Goal: Task Accomplishment & Management: Manage account settings

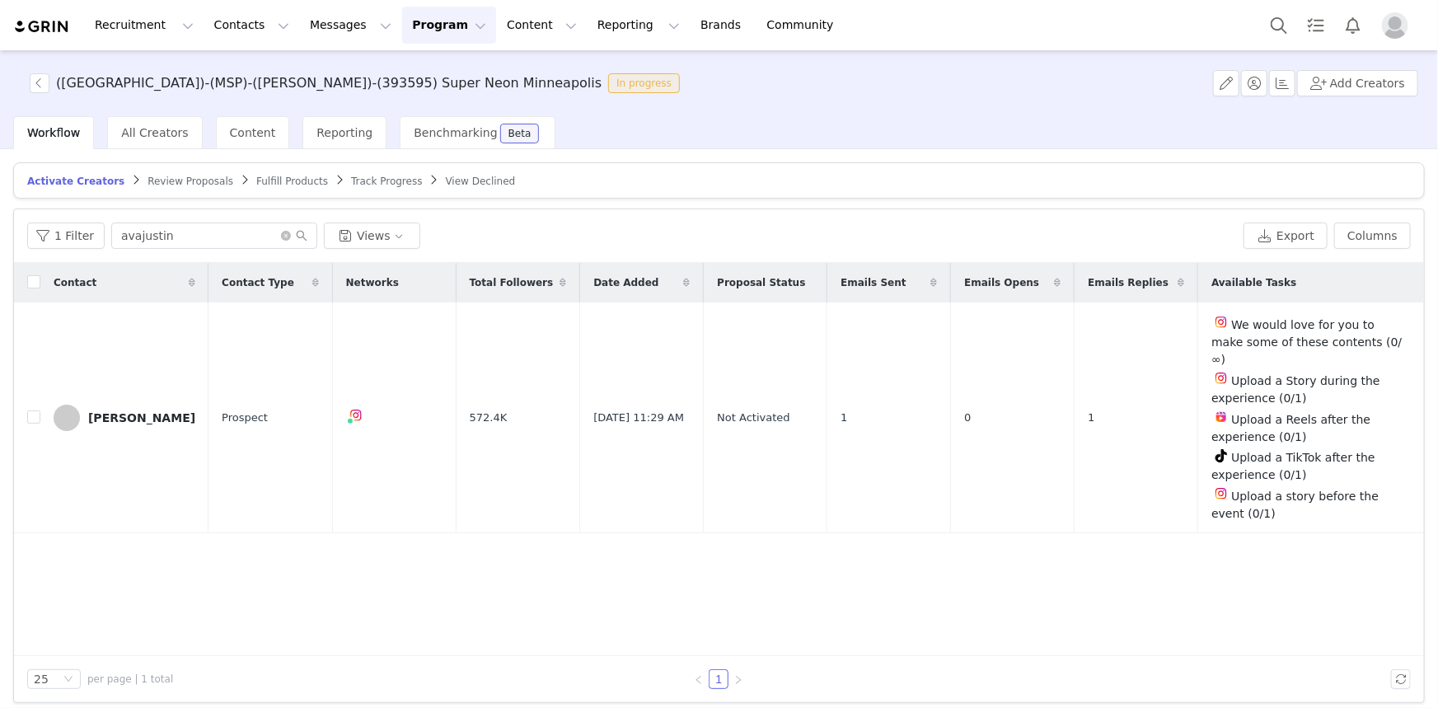
click at [58, 30] on img at bounding box center [42, 27] width 58 height 16
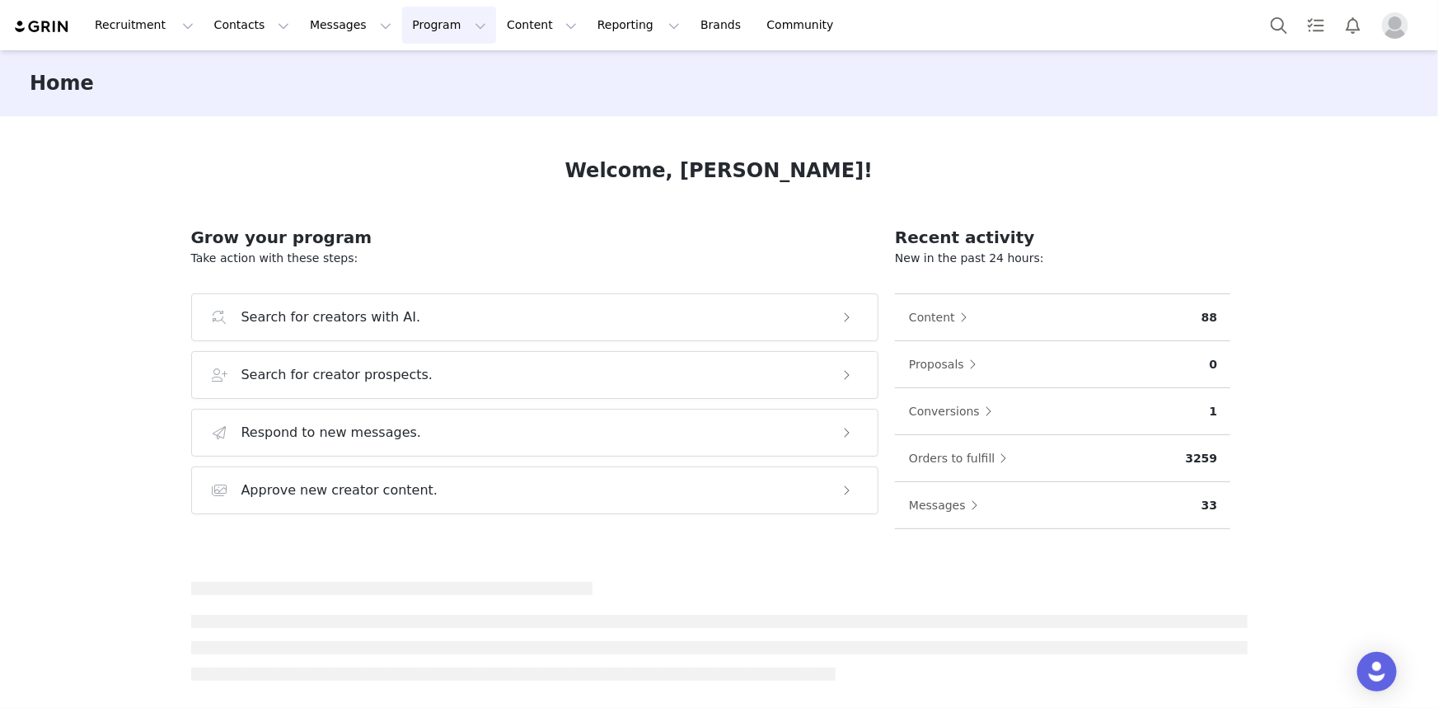
click at [420, 30] on button "Program Program" at bounding box center [449, 25] width 94 height 37
click at [411, 66] on p "Activations" at bounding box center [406, 72] width 63 height 17
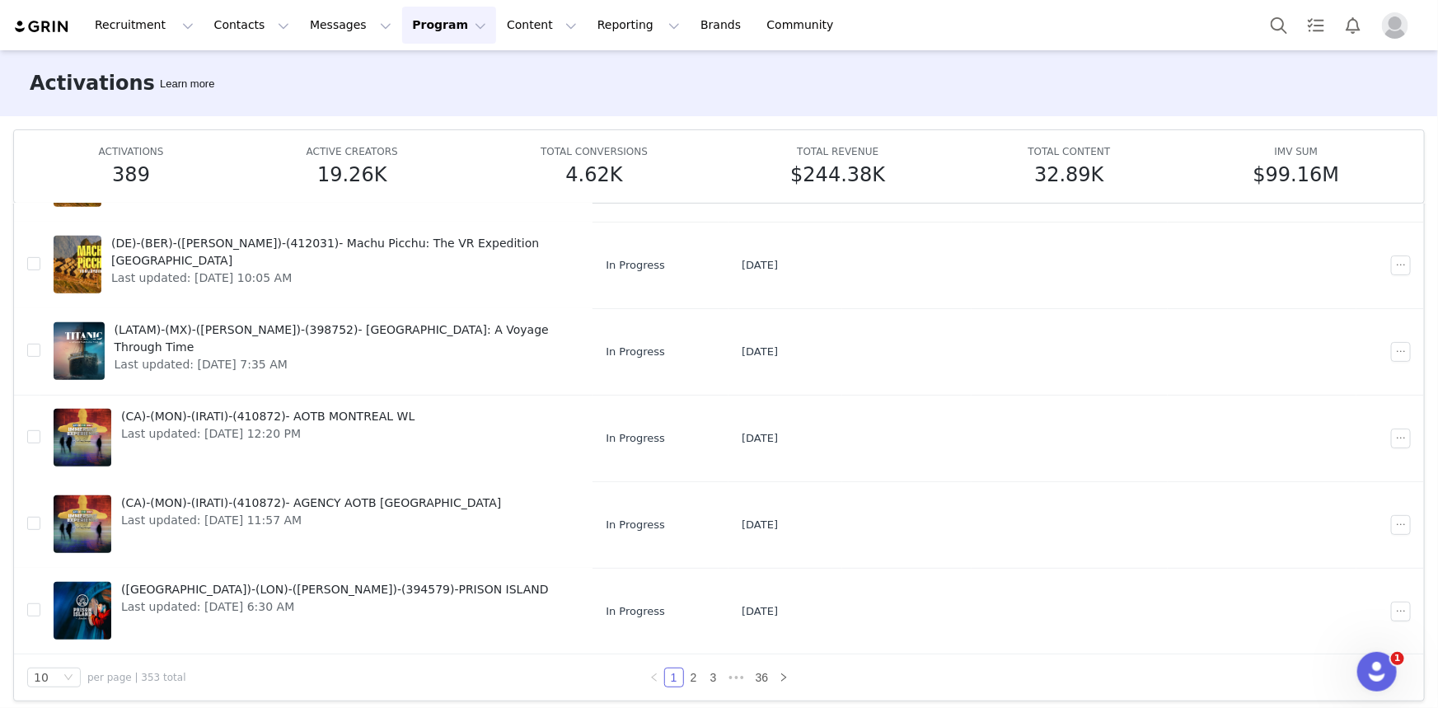
scroll to position [87, 0]
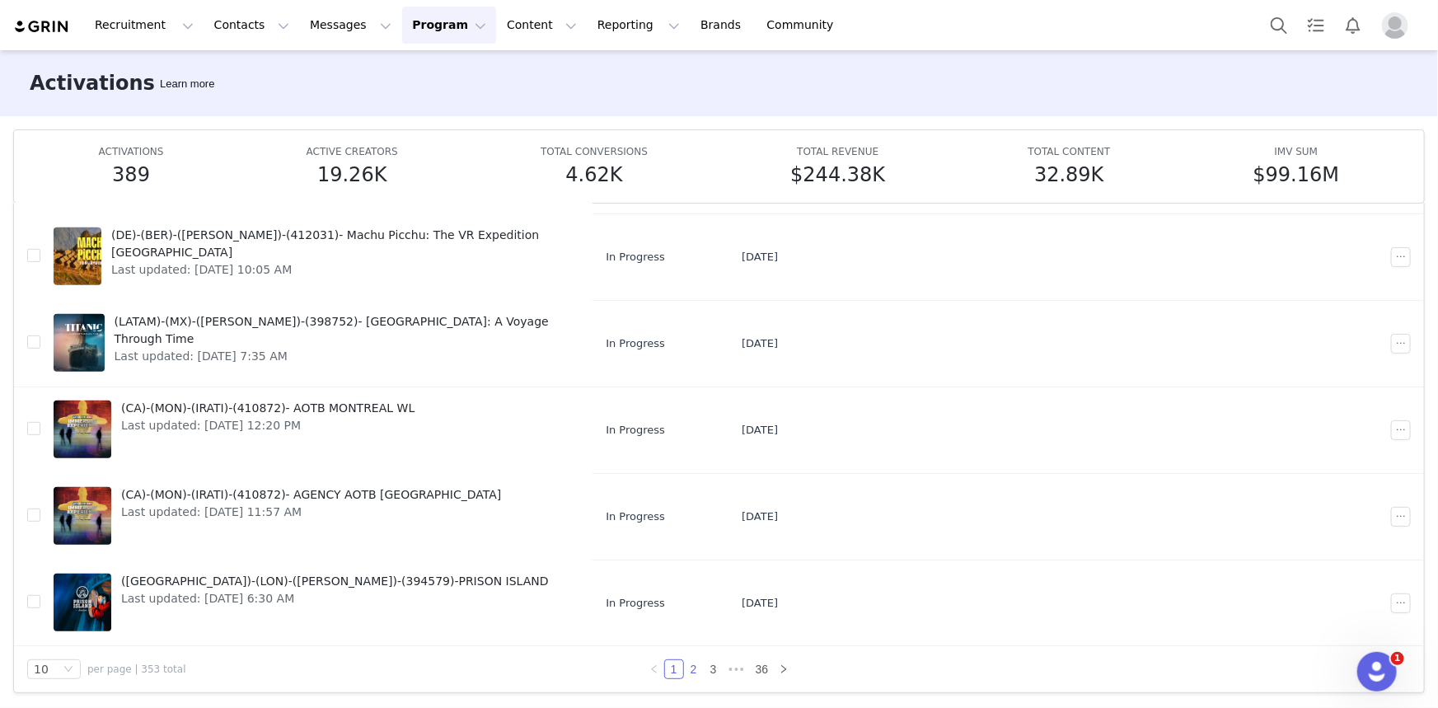
click at [685, 669] on link "2" at bounding box center [694, 669] width 18 height 18
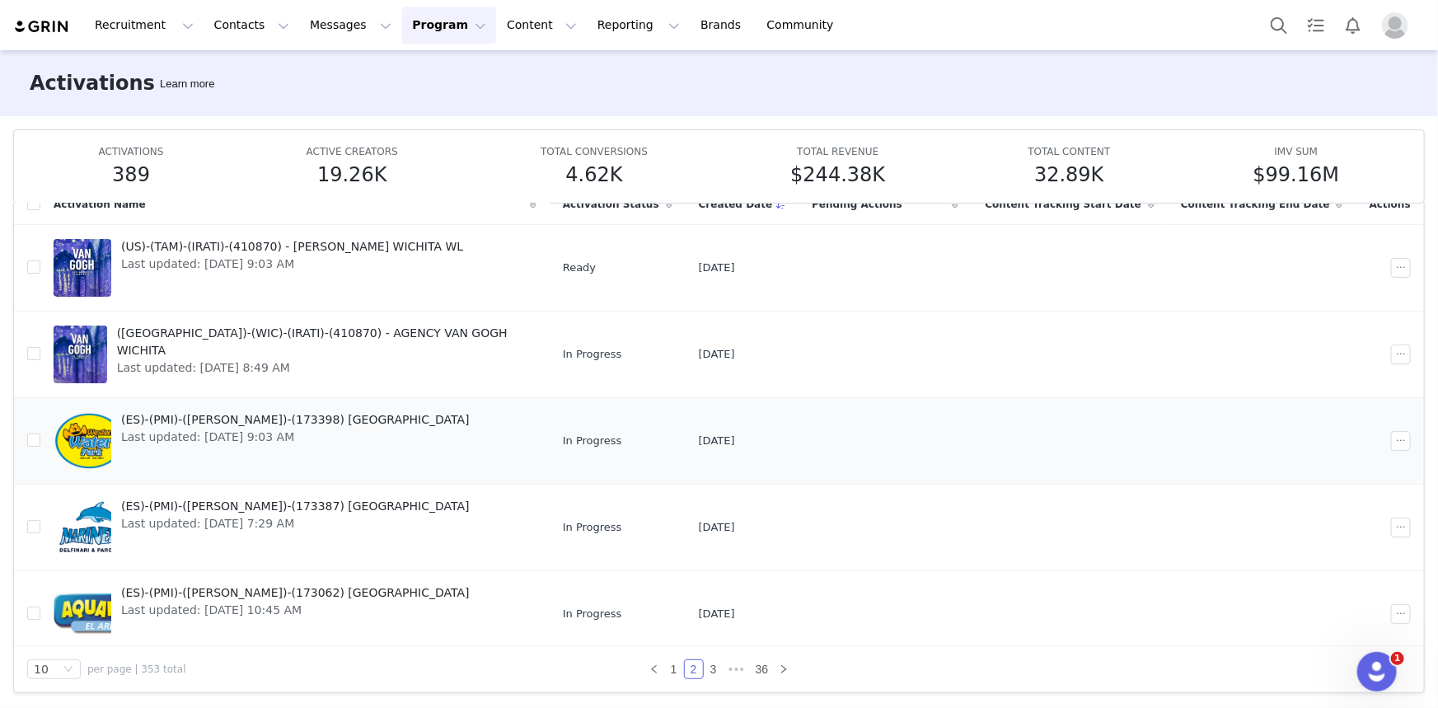
click at [311, 424] on span "(ES)-(PMI)-([PERSON_NAME])-(173398) [GEOGRAPHIC_DATA]" at bounding box center [295, 419] width 349 height 17
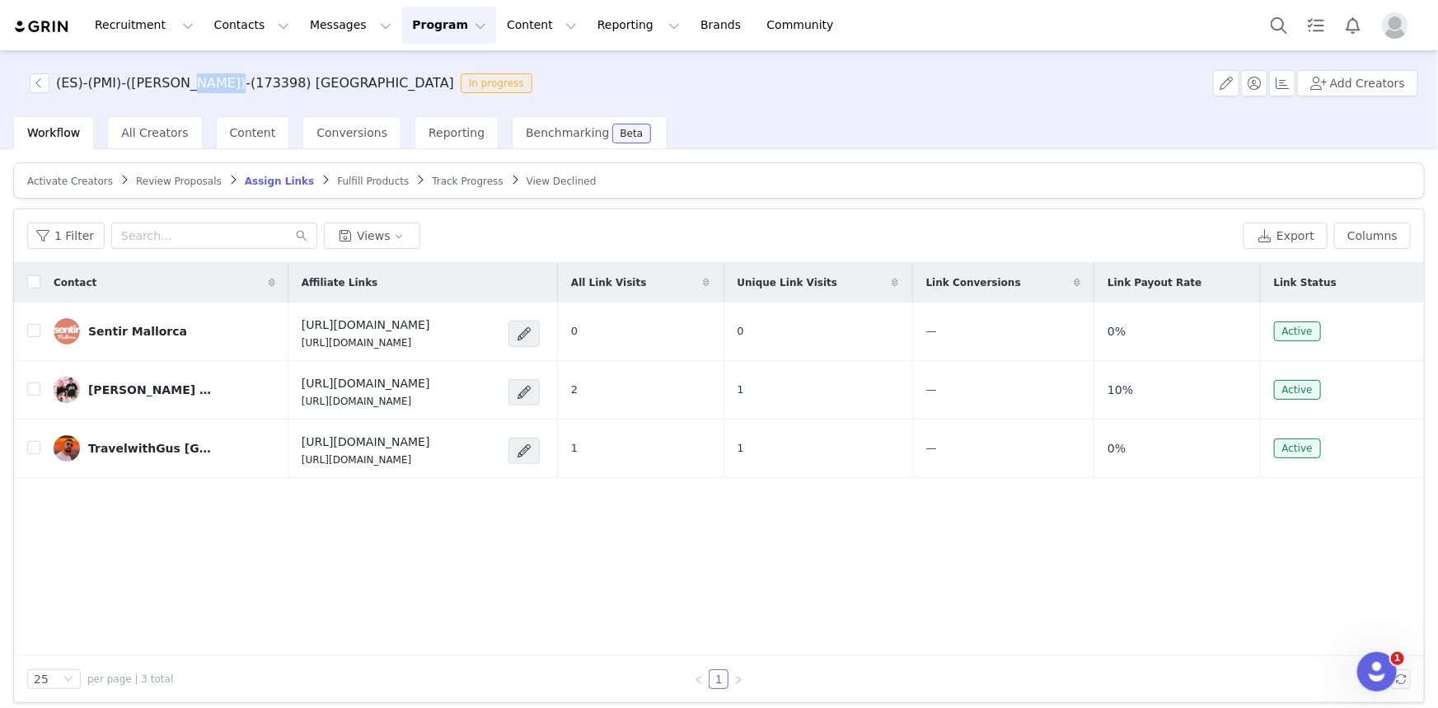
drag, startPoint x: 179, startPoint y: 76, endPoint x: 190, endPoint y: 57, distance: 21.8
click at [219, 74] on h3 "(ES)-(PMI)-([PERSON_NAME])-(173398) [GEOGRAPHIC_DATA]" at bounding box center [255, 83] width 398 height 20
copy h3 "173398"
click at [41, 27] on img at bounding box center [42, 27] width 58 height 16
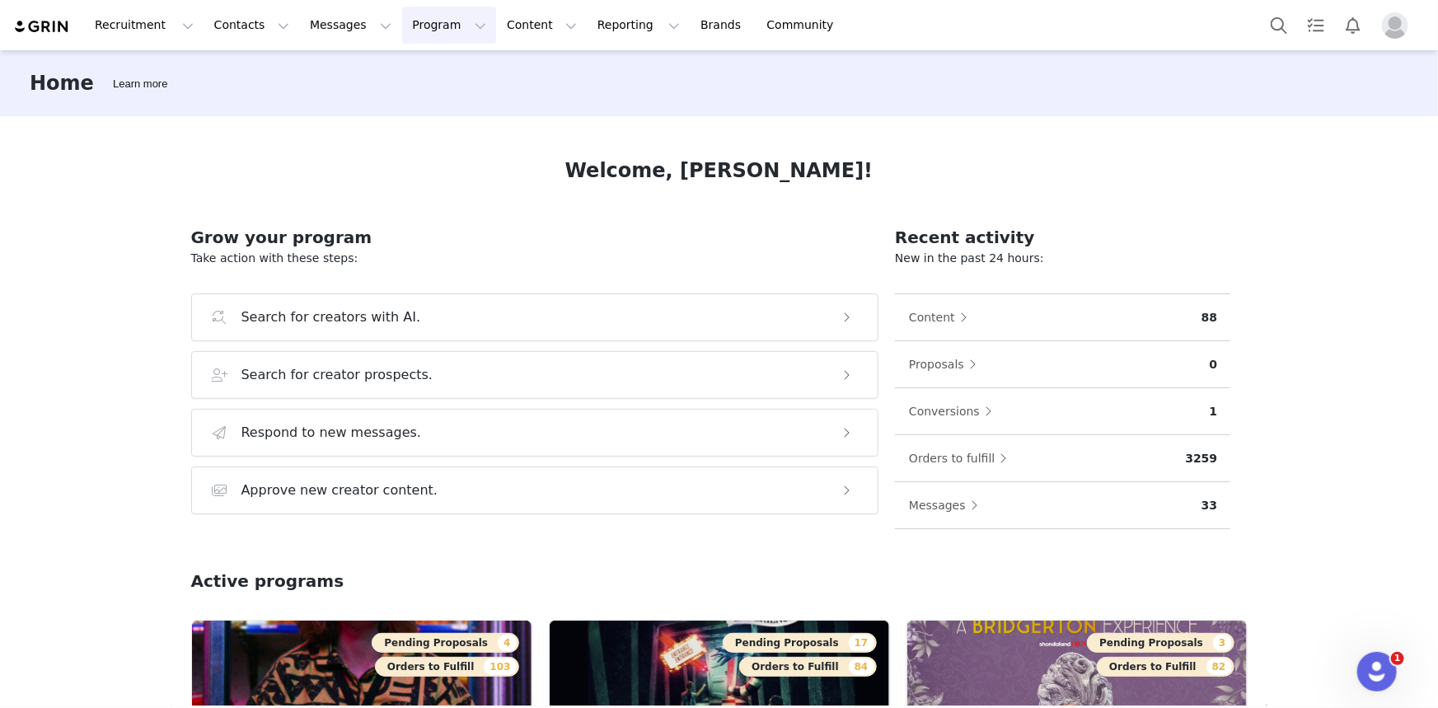
click at [402, 29] on button "Program Program" at bounding box center [449, 25] width 94 height 37
click at [395, 66] on p "Activations" at bounding box center [406, 72] width 63 height 17
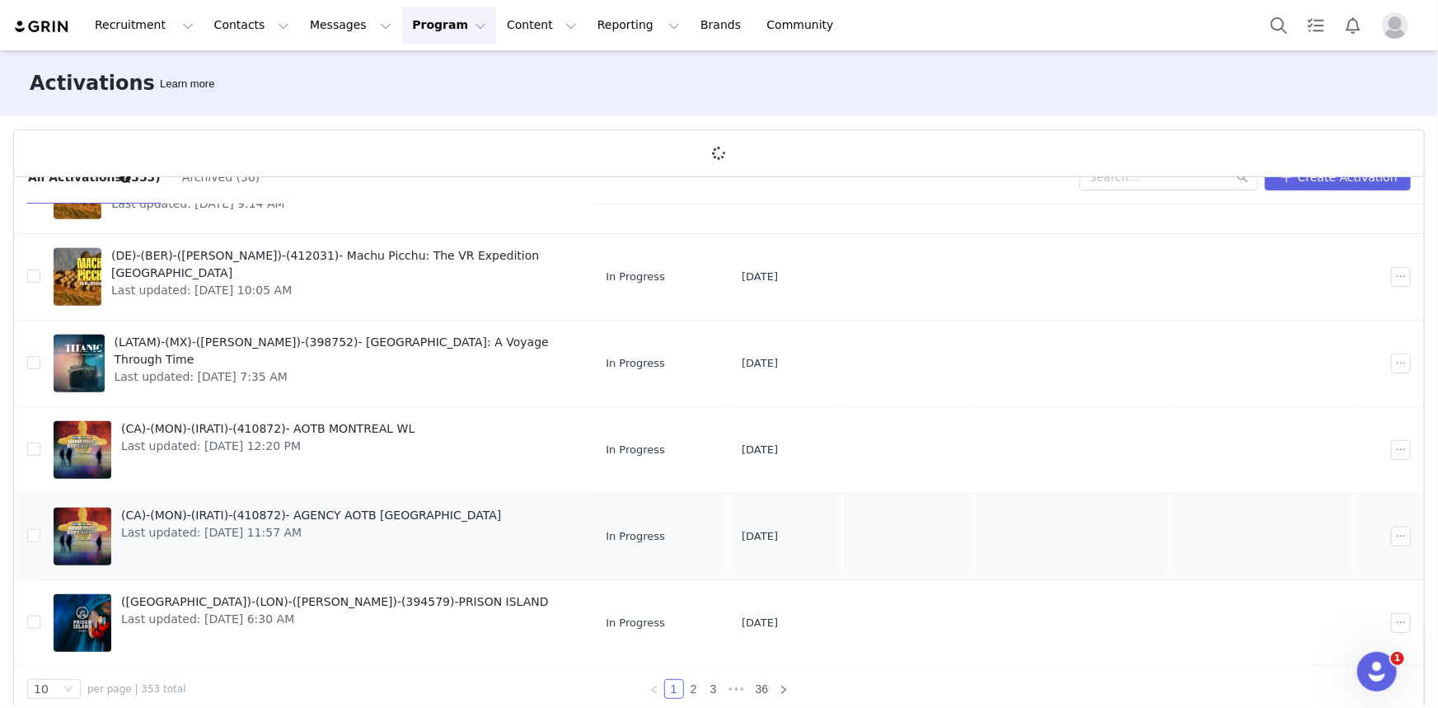
scroll to position [60, 0]
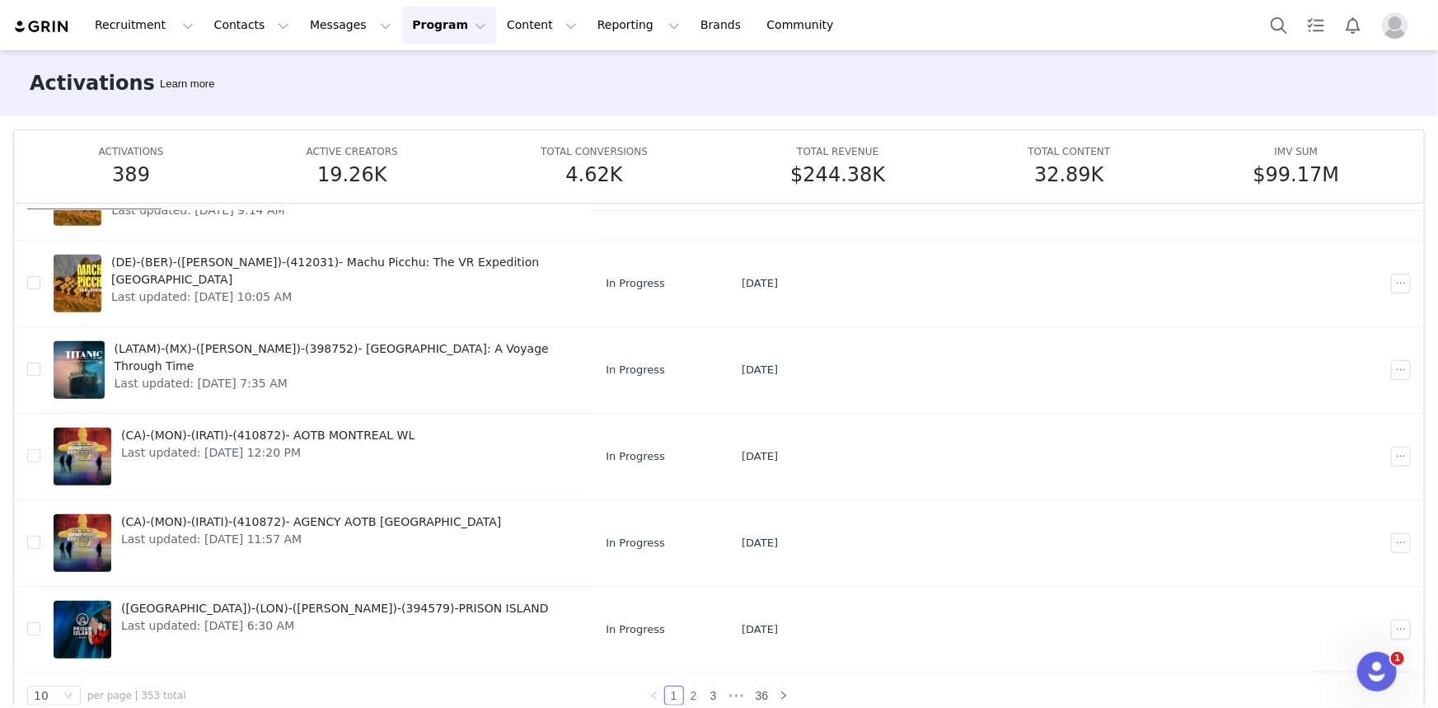
click at [686, 681] on link "2" at bounding box center [694, 695] width 18 height 18
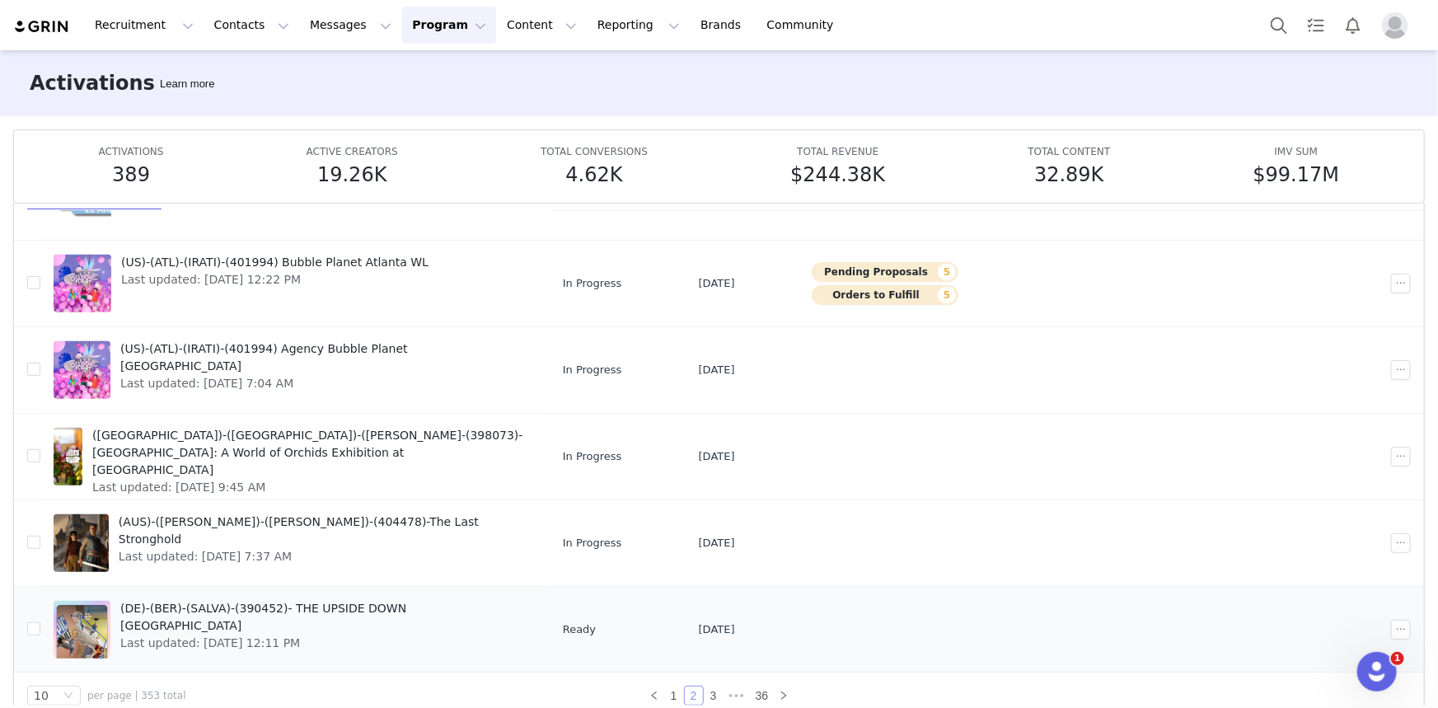
scroll to position [87, 0]
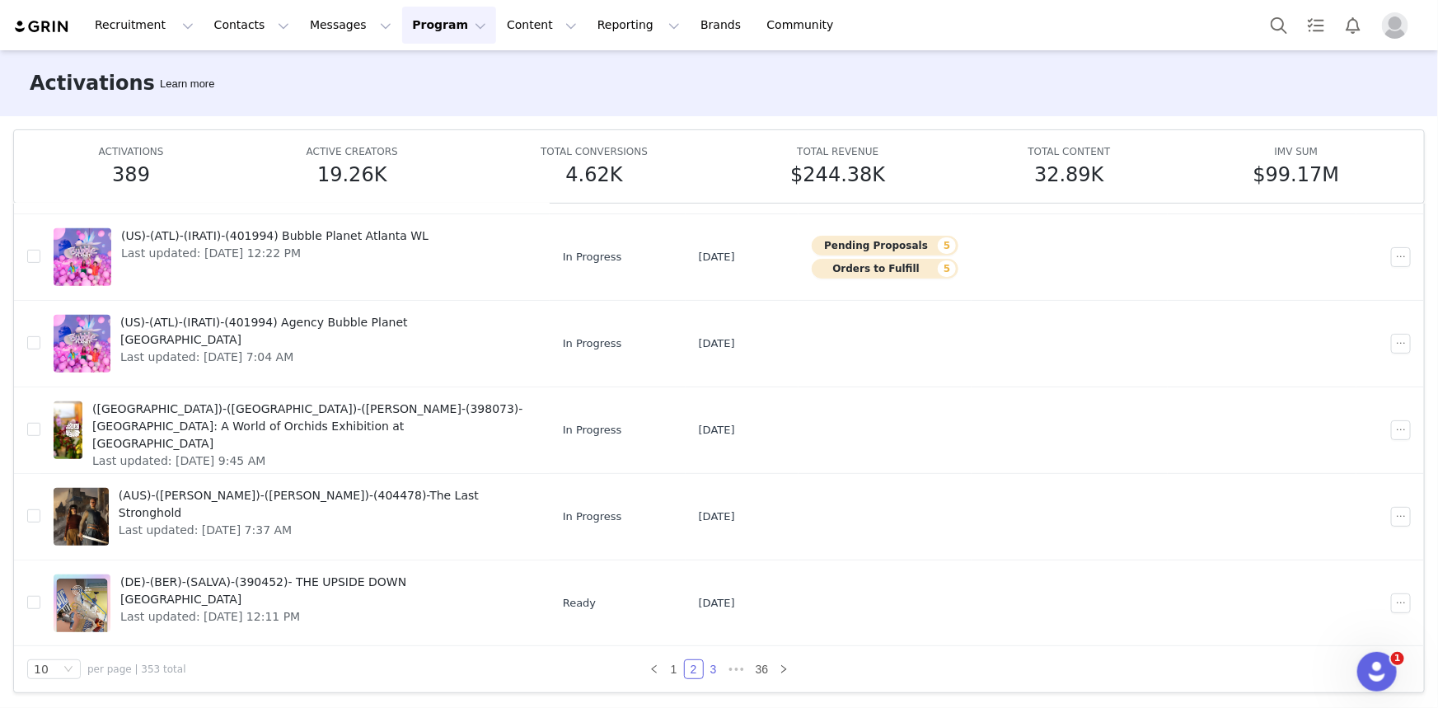
click at [710, 669] on link "3" at bounding box center [713, 669] width 18 height 18
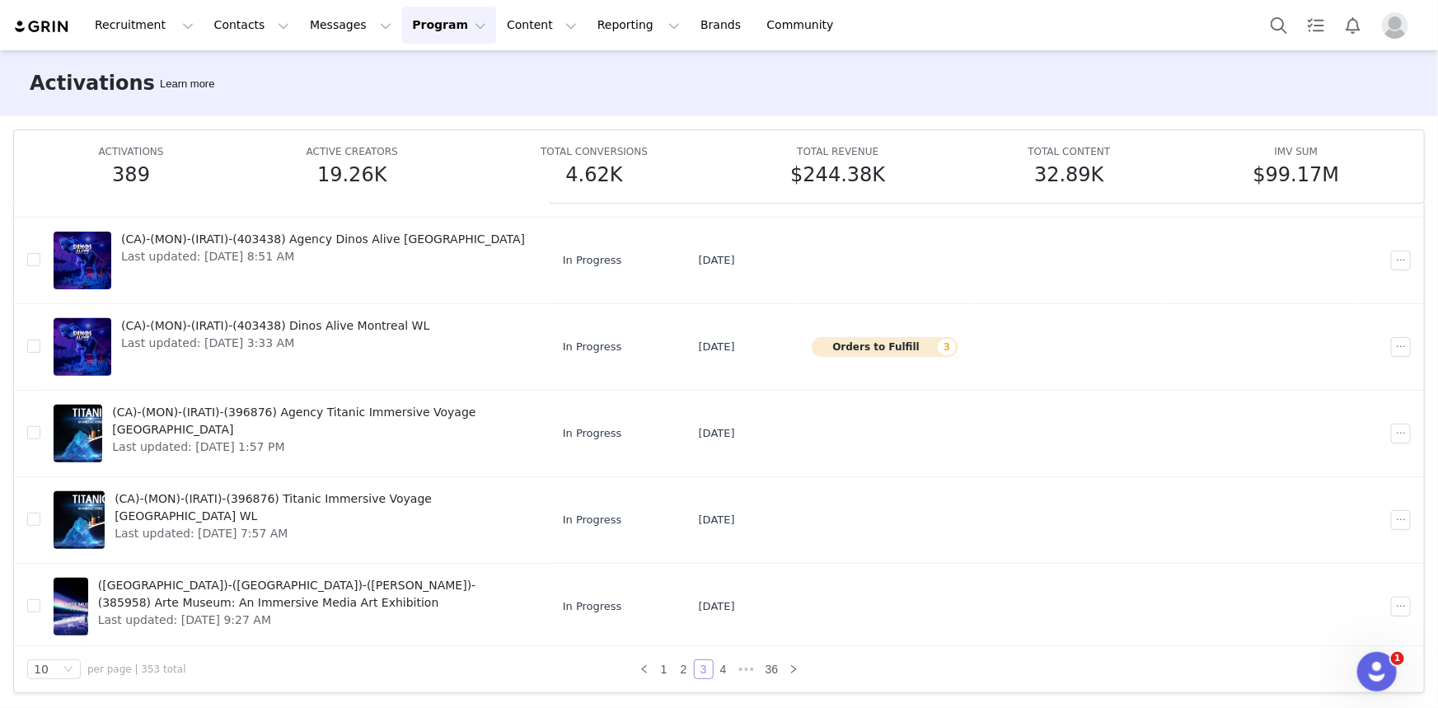
scroll to position [443, 0]
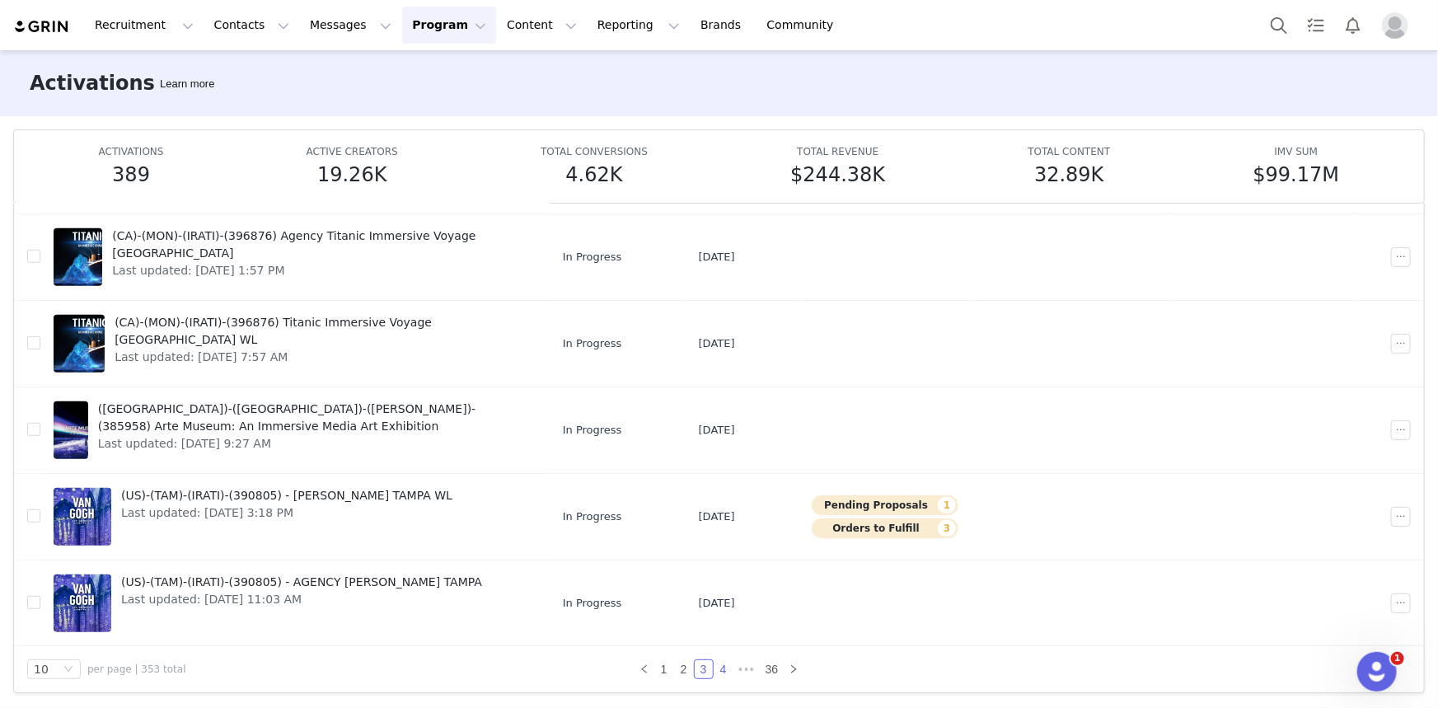
click at [715, 666] on link "4" at bounding box center [723, 669] width 18 height 18
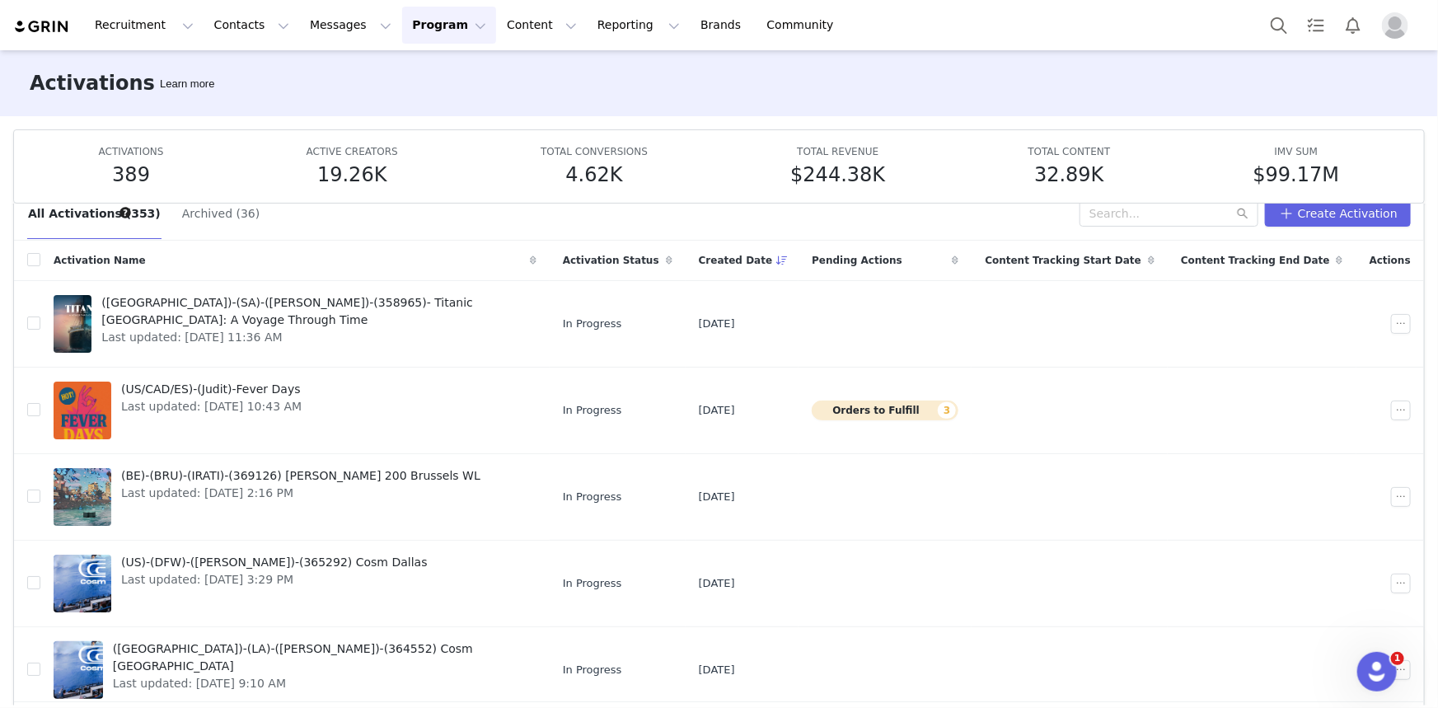
scroll to position [0, 0]
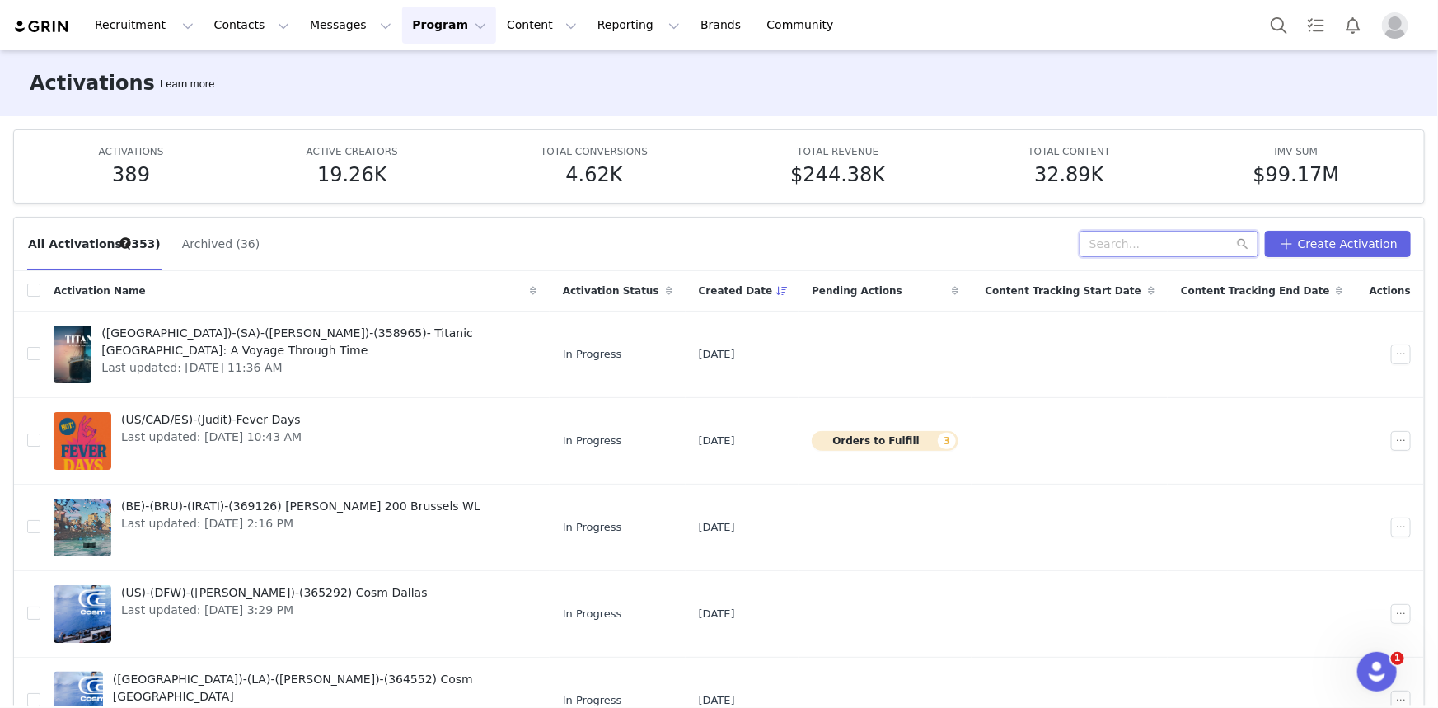
click at [1184, 247] on input "text" at bounding box center [1168, 244] width 179 height 26
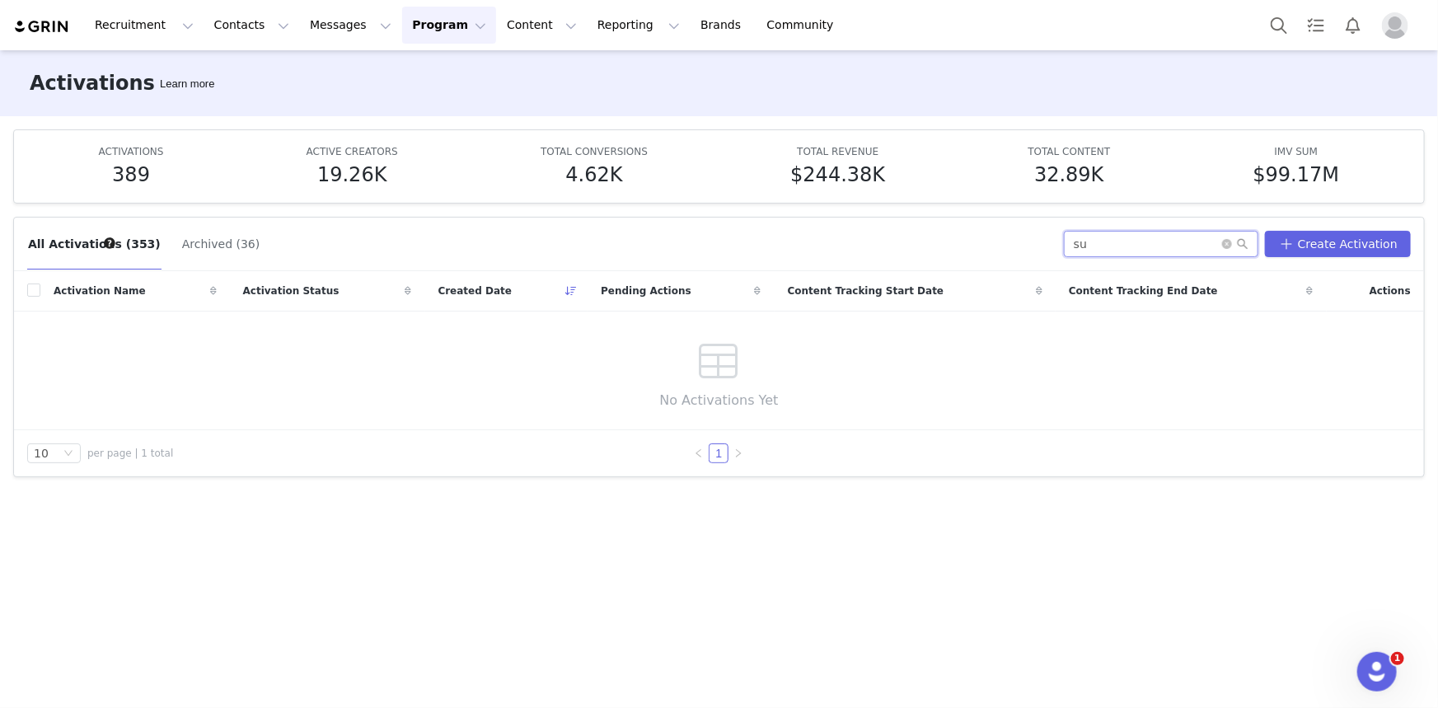
type input "s"
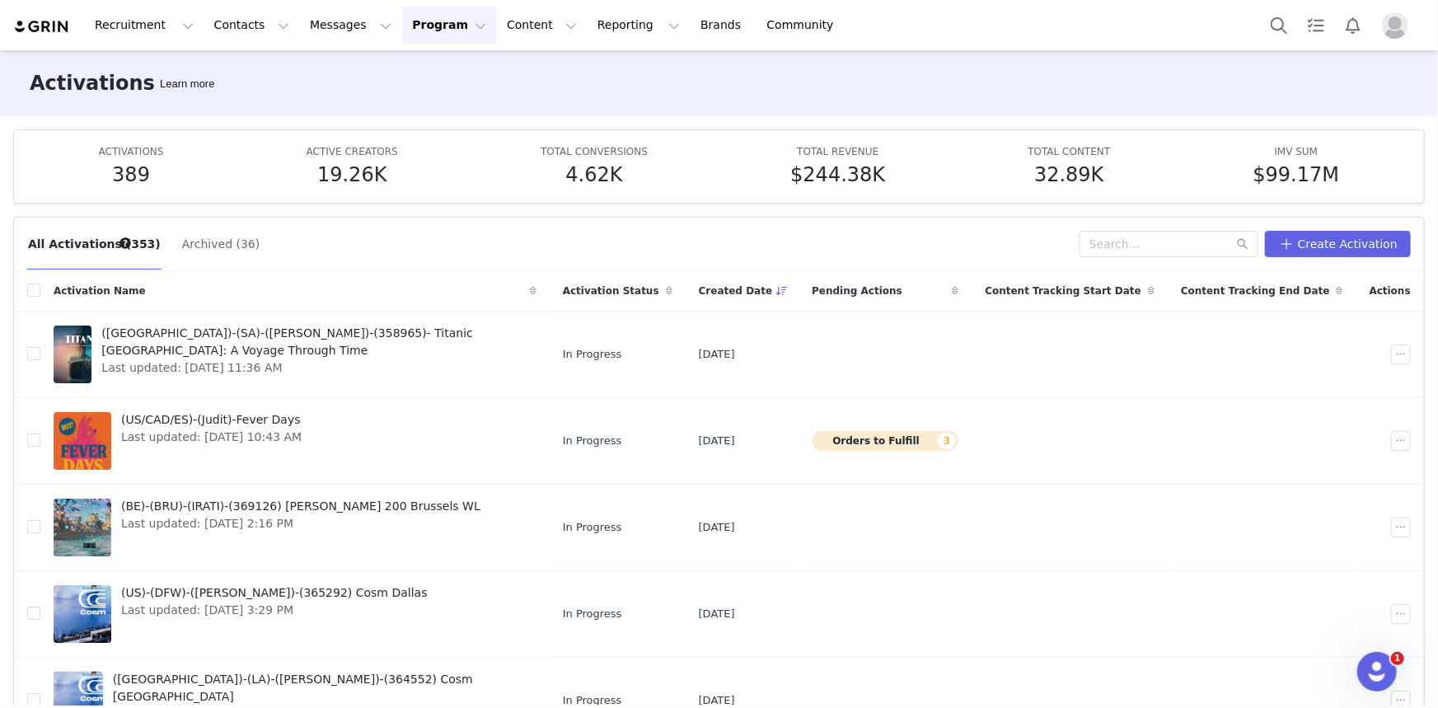
click at [424, 28] on button "Program Program" at bounding box center [449, 25] width 94 height 37
click at [433, 73] on div "Activations" at bounding box center [427, 72] width 110 height 17
click at [1177, 247] on input "text" at bounding box center [1168, 244] width 179 height 26
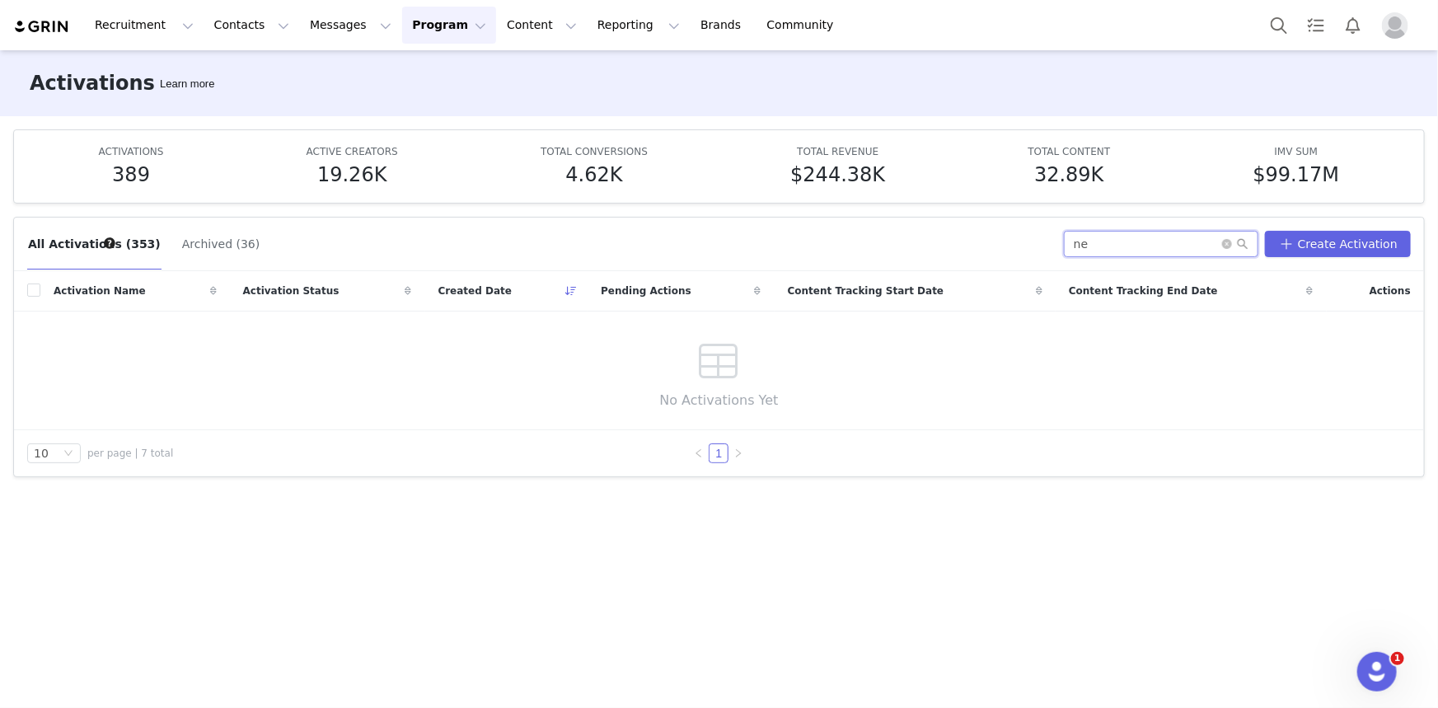
type input "n"
type input "wondr"
click at [1232, 242] on icon "icon: close-circle" at bounding box center [1227, 244] width 10 height 10
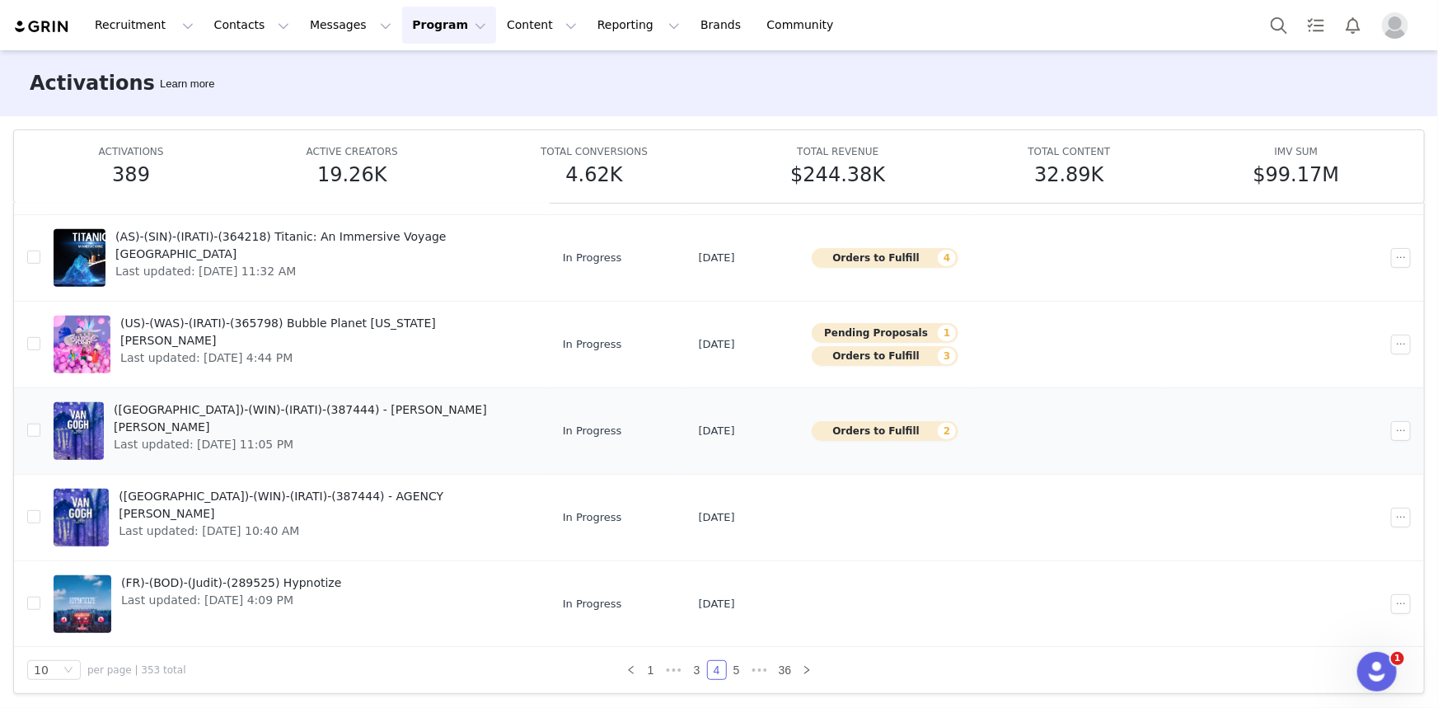
scroll to position [87, 0]
click at [732, 665] on link "5" at bounding box center [737, 669] width 18 height 18
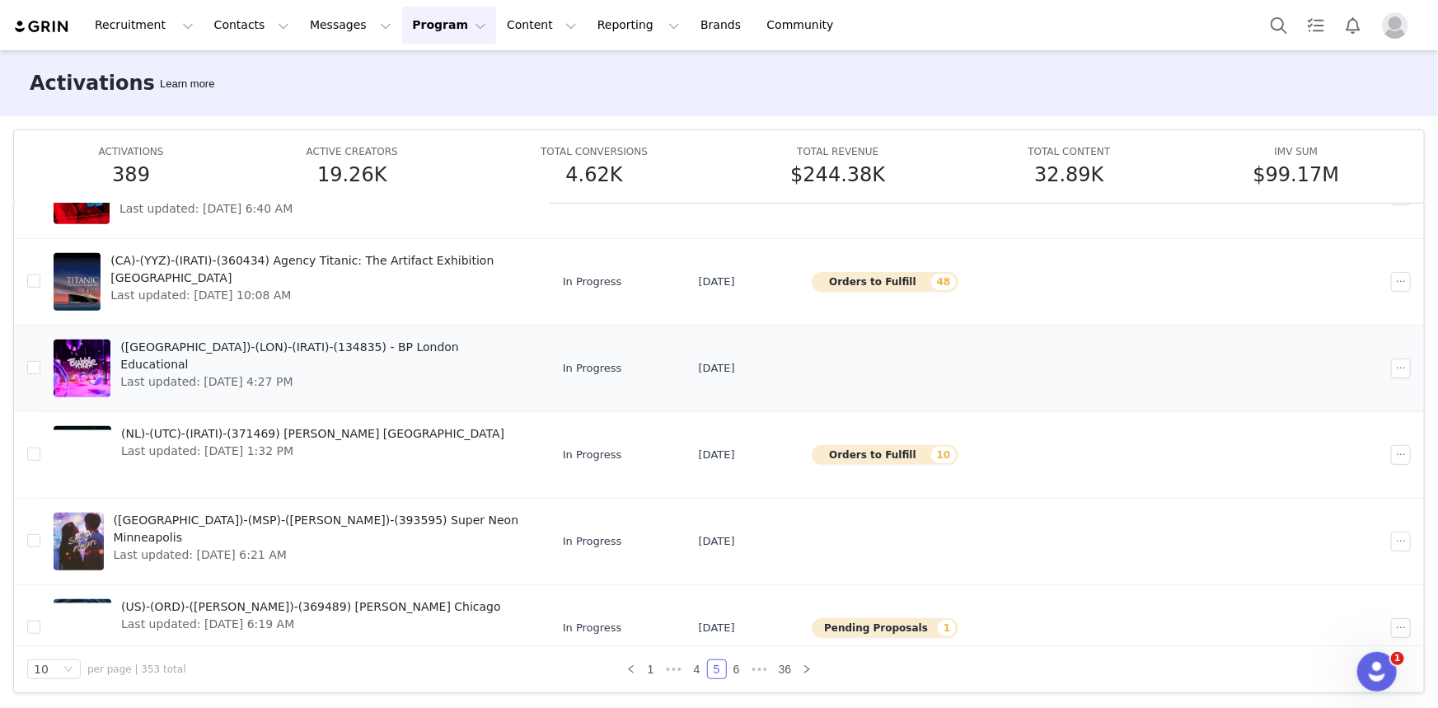
scroll to position [443, 0]
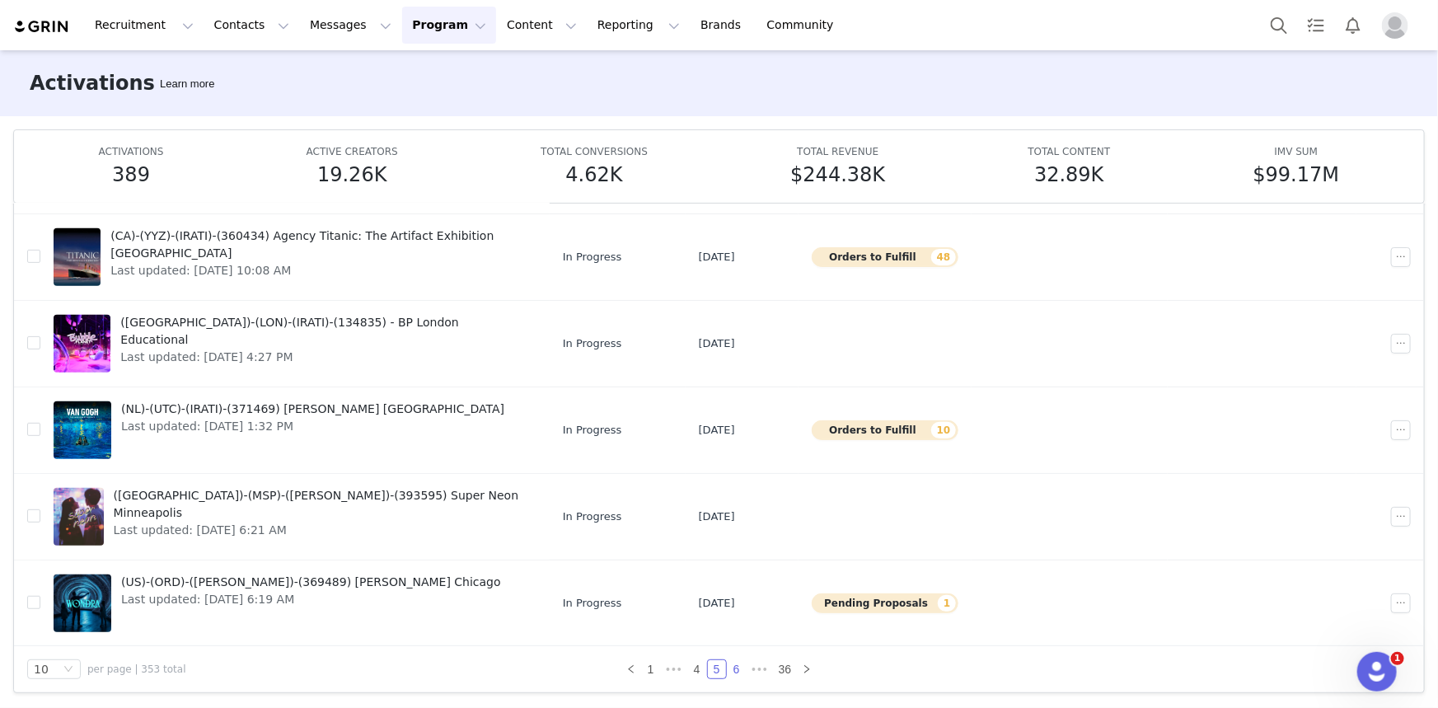
click at [728, 667] on link "6" at bounding box center [737, 669] width 18 height 18
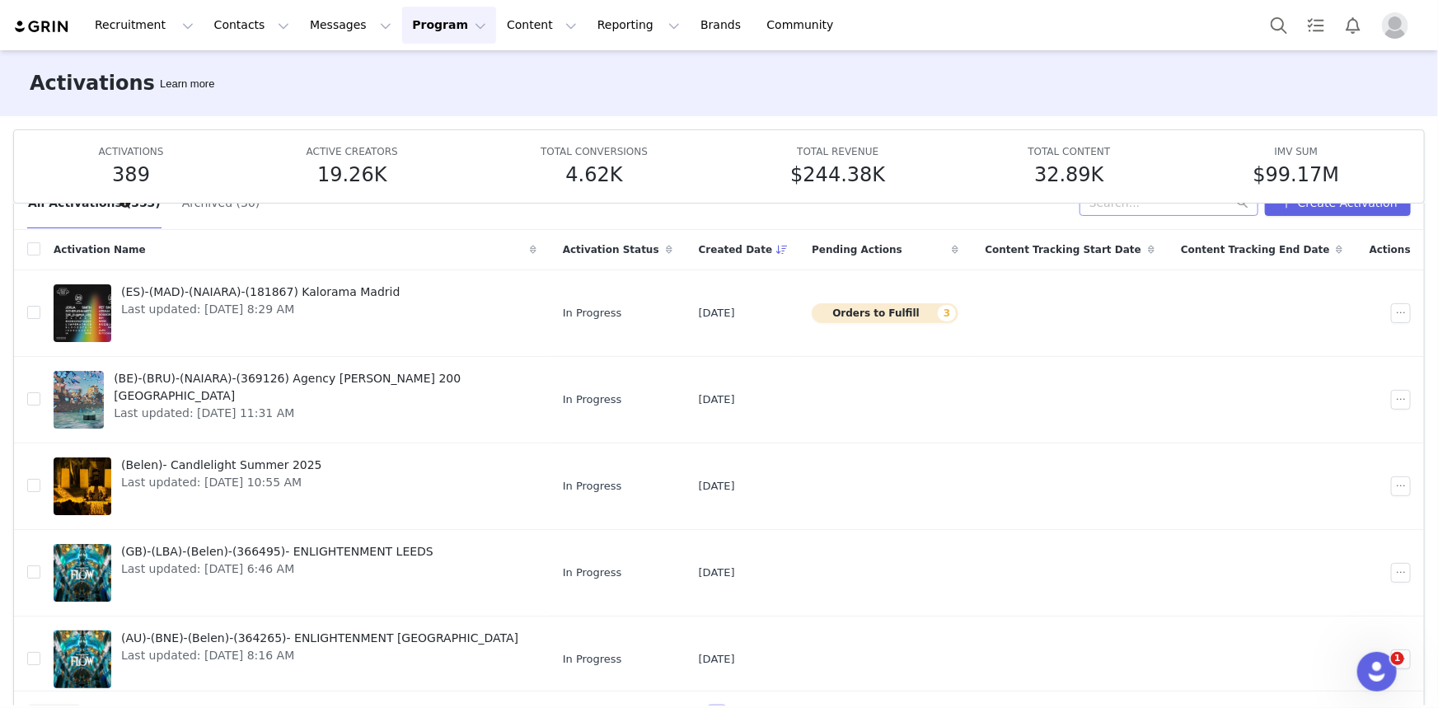
scroll to position [0, 0]
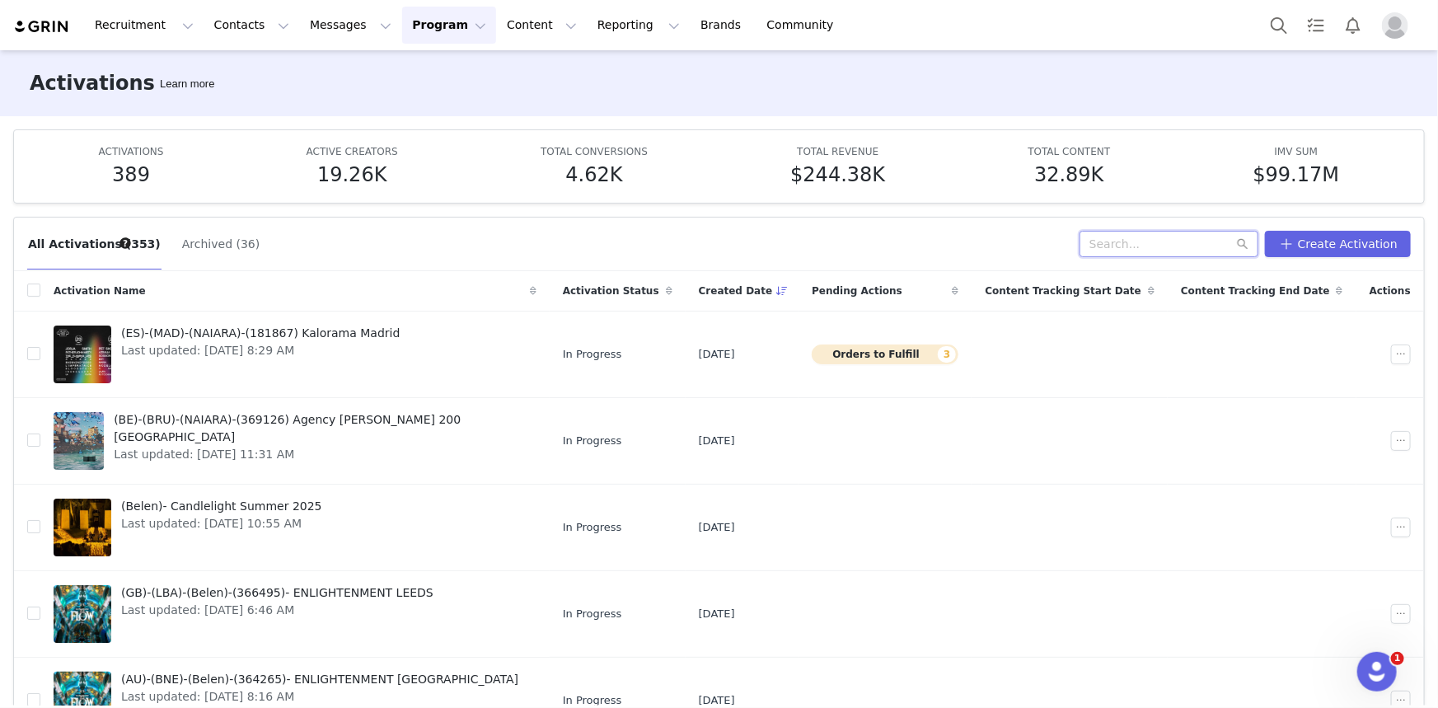
click at [1200, 237] on input "text" at bounding box center [1168, 244] width 179 height 26
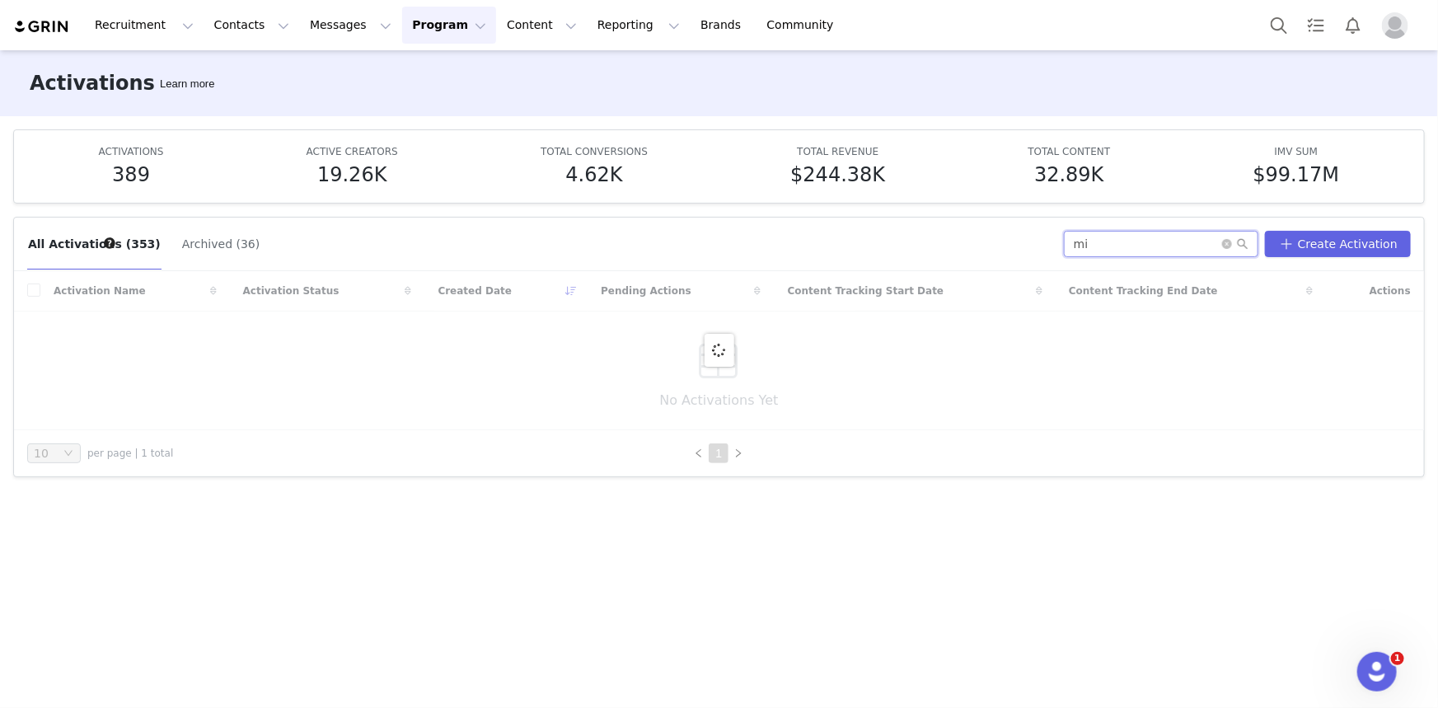
type input "m"
type input "w"
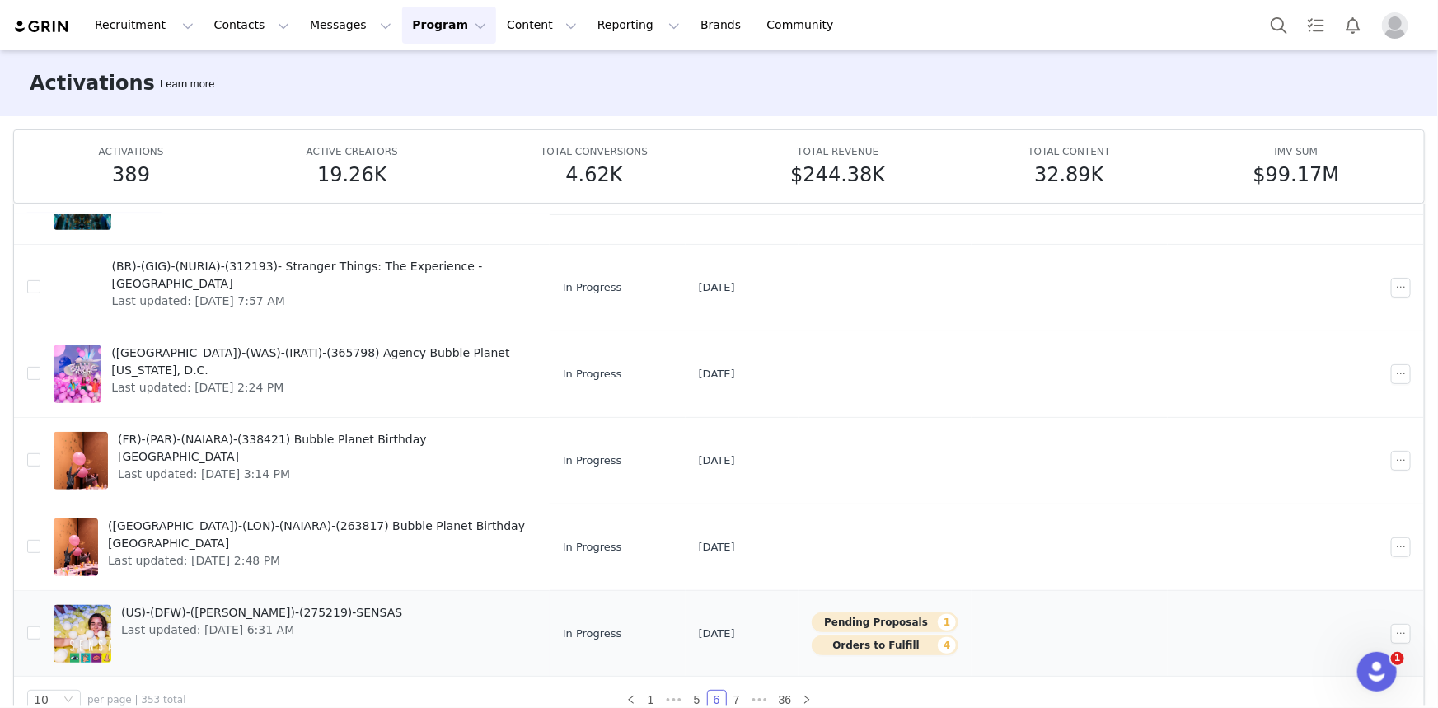
scroll to position [87, 0]
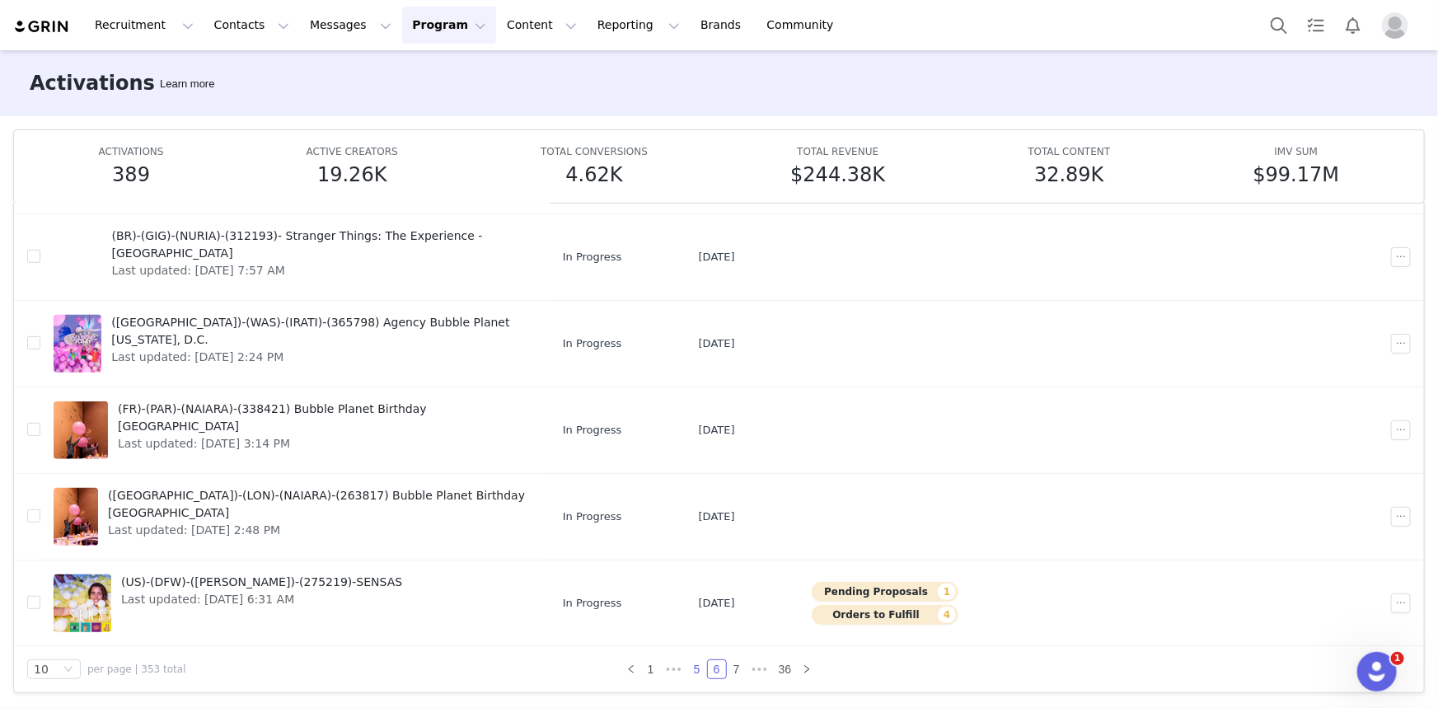
click at [690, 669] on link "5" at bounding box center [697, 669] width 18 height 18
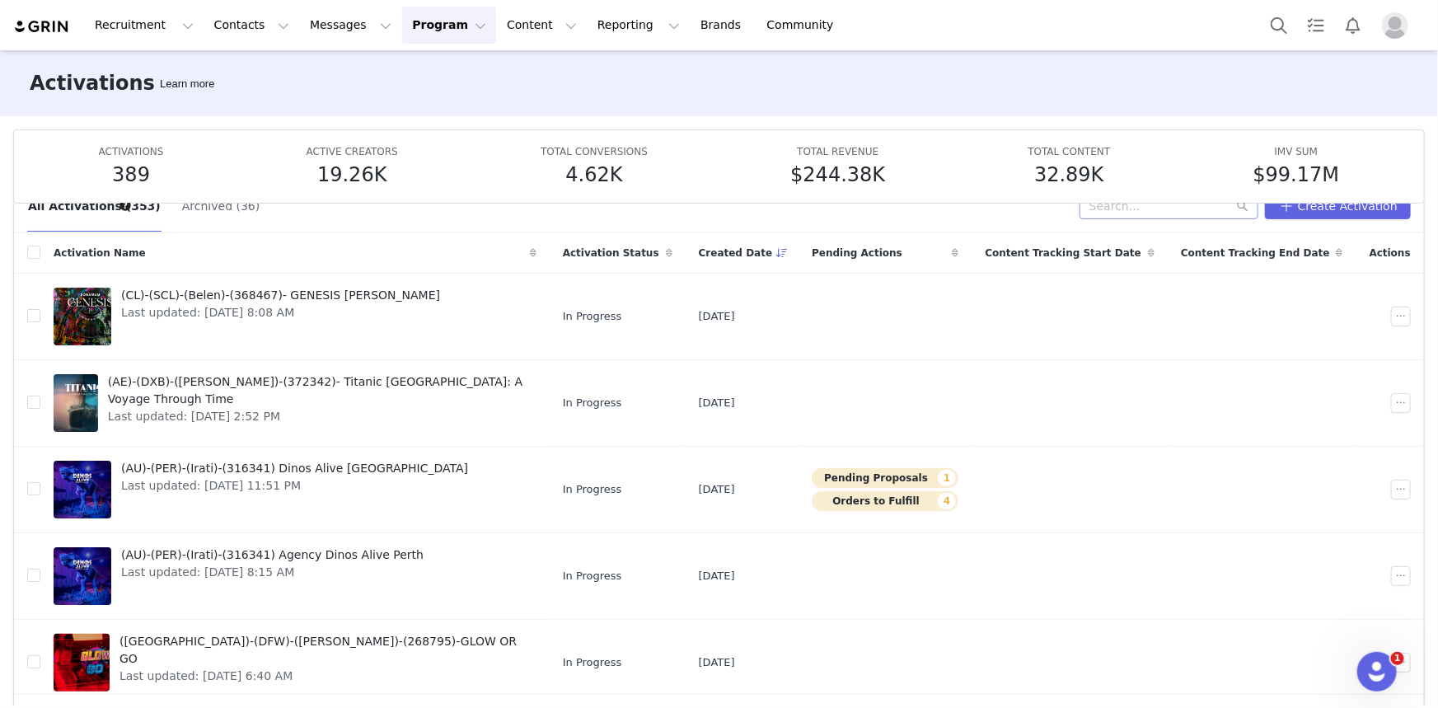
scroll to position [0, 0]
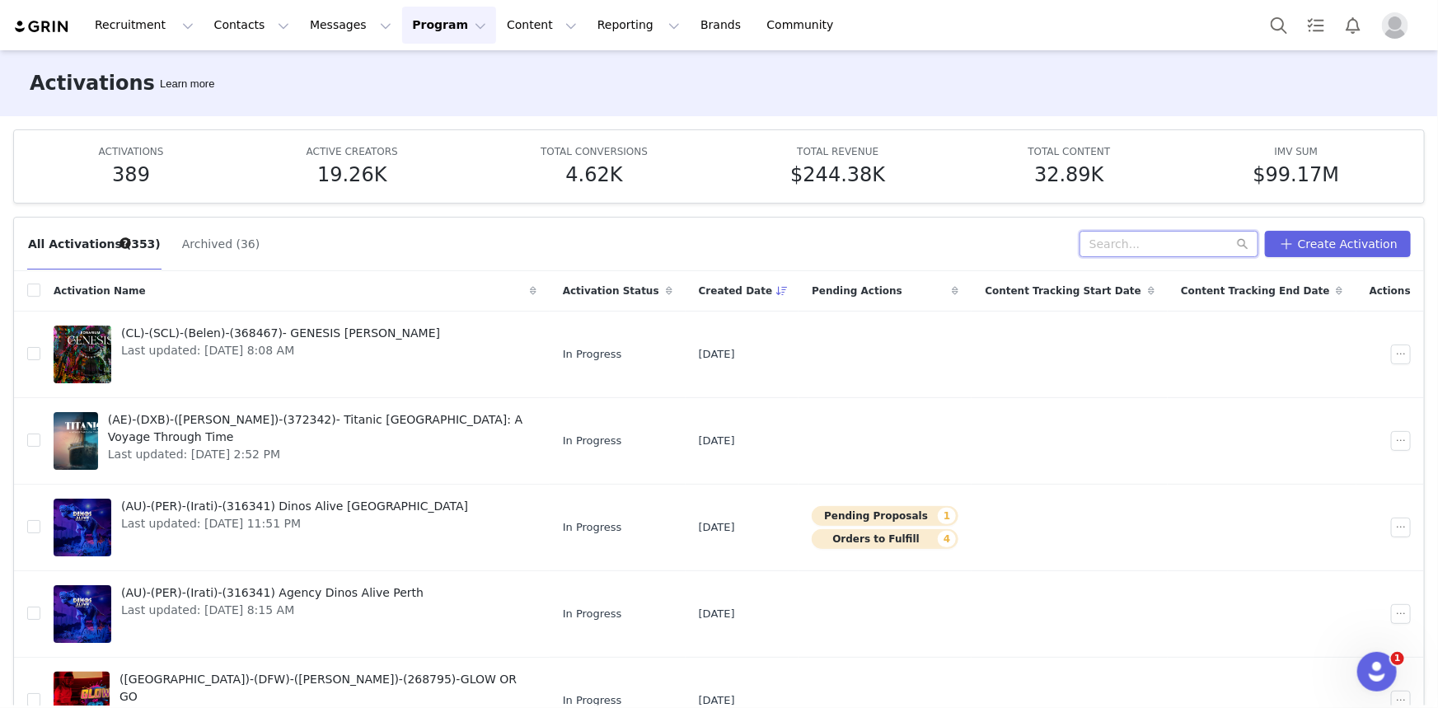
click at [1195, 243] on input "text" at bounding box center [1168, 244] width 179 height 26
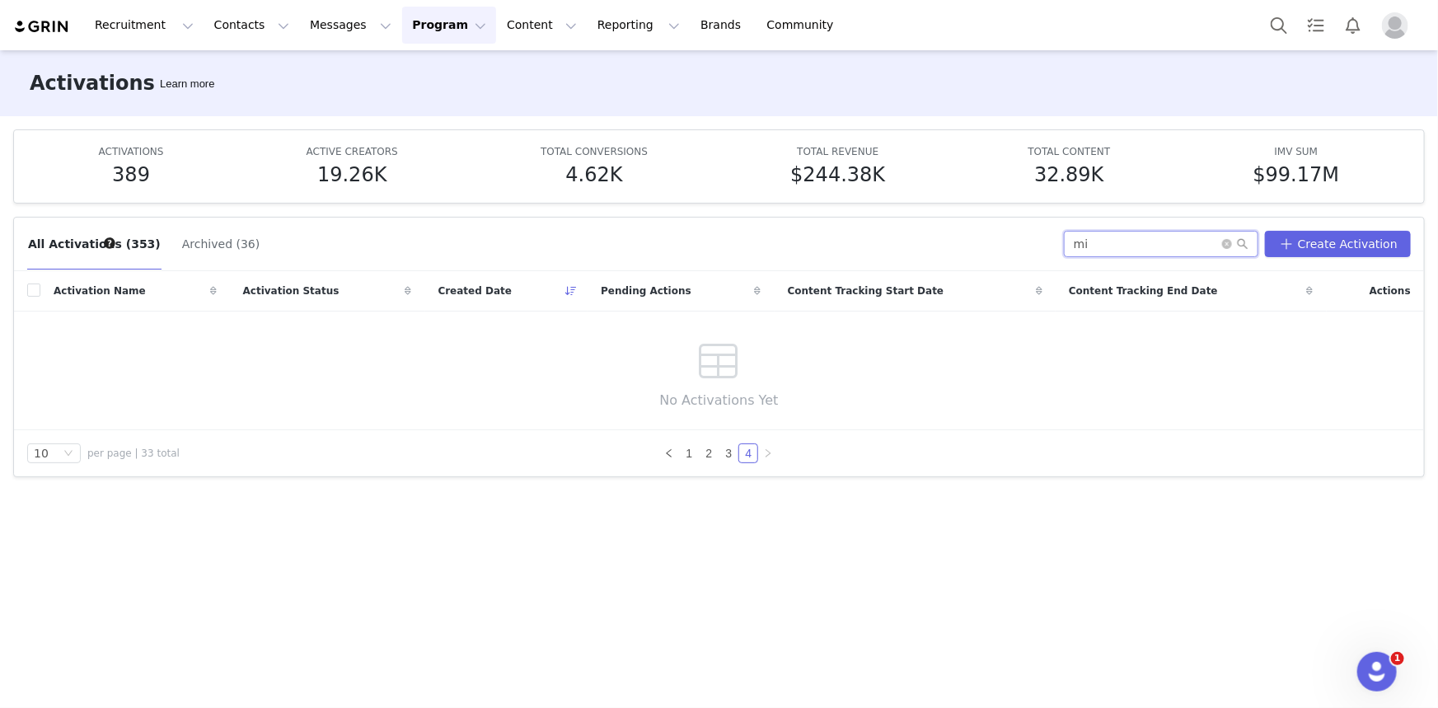
type input "m"
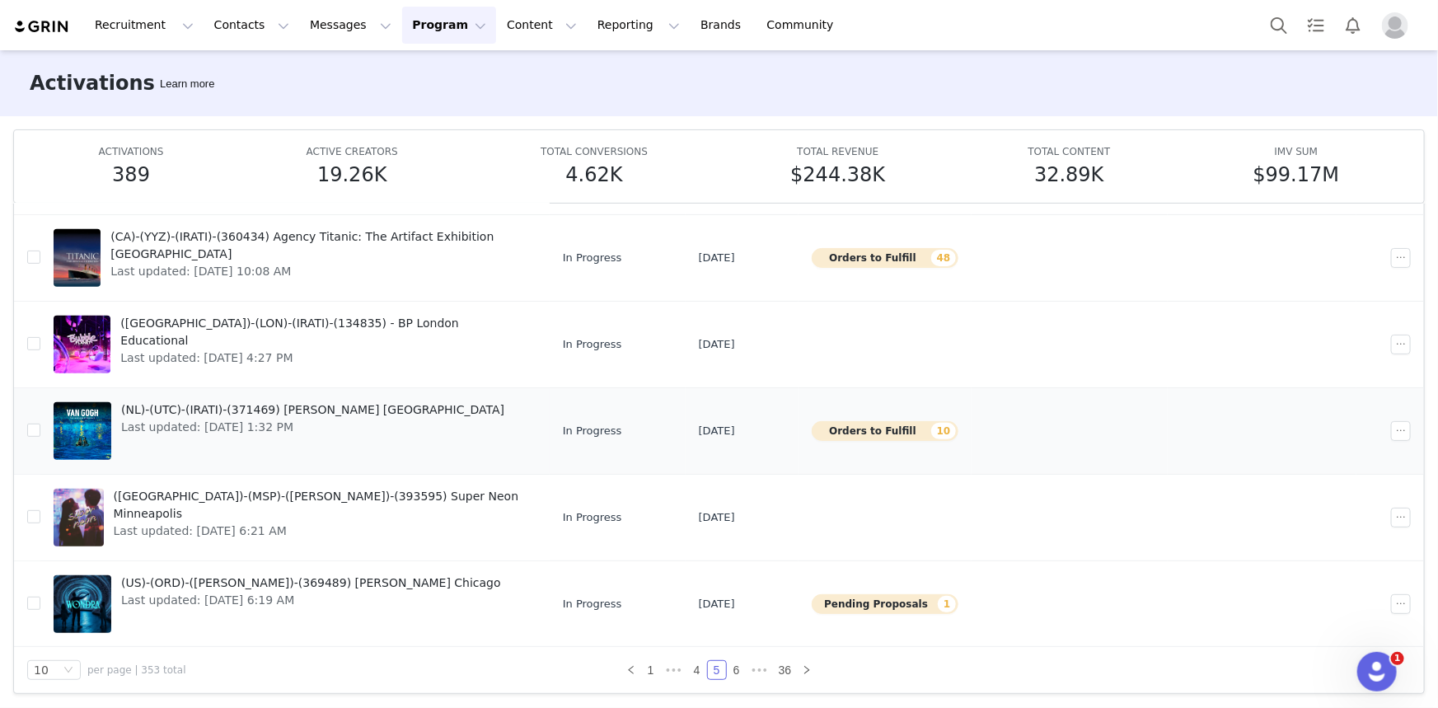
scroll to position [87, 0]
click at [728, 667] on link "6" at bounding box center [737, 669] width 18 height 18
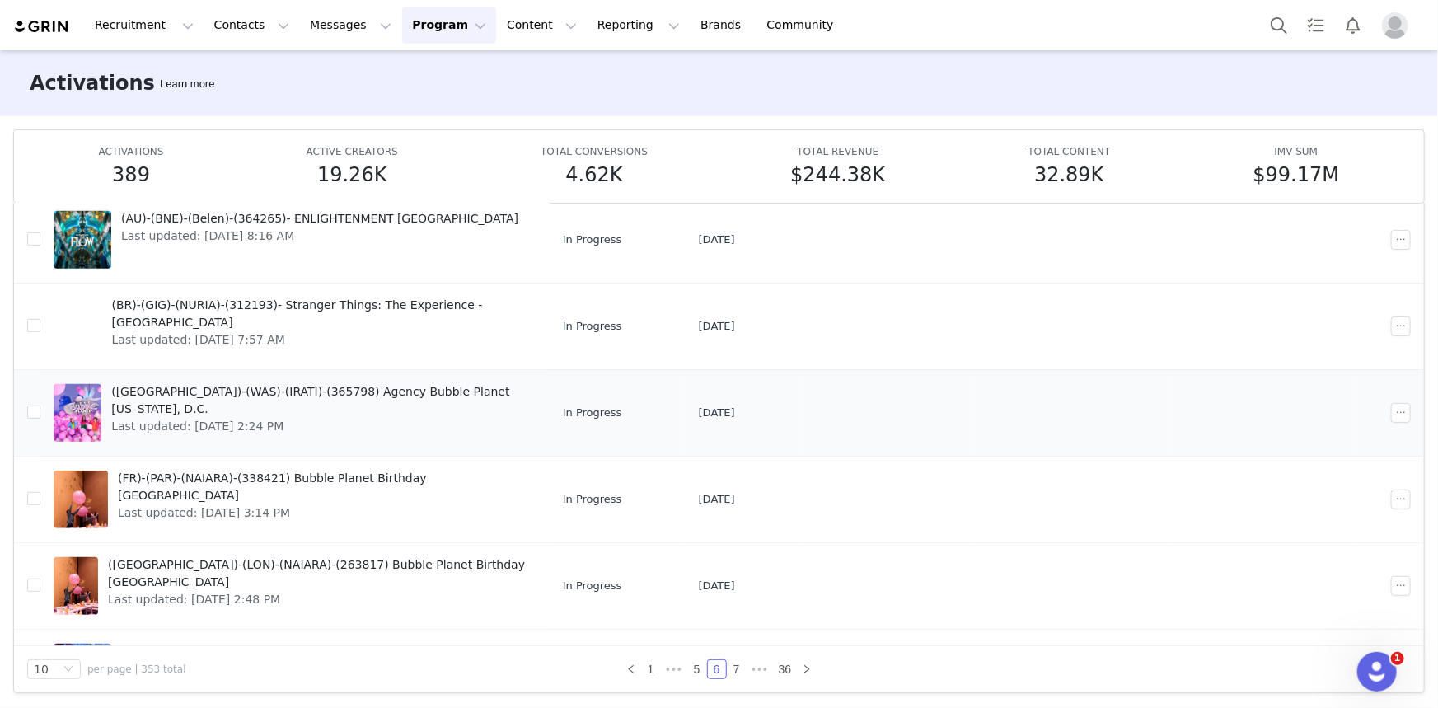
scroll to position [443, 0]
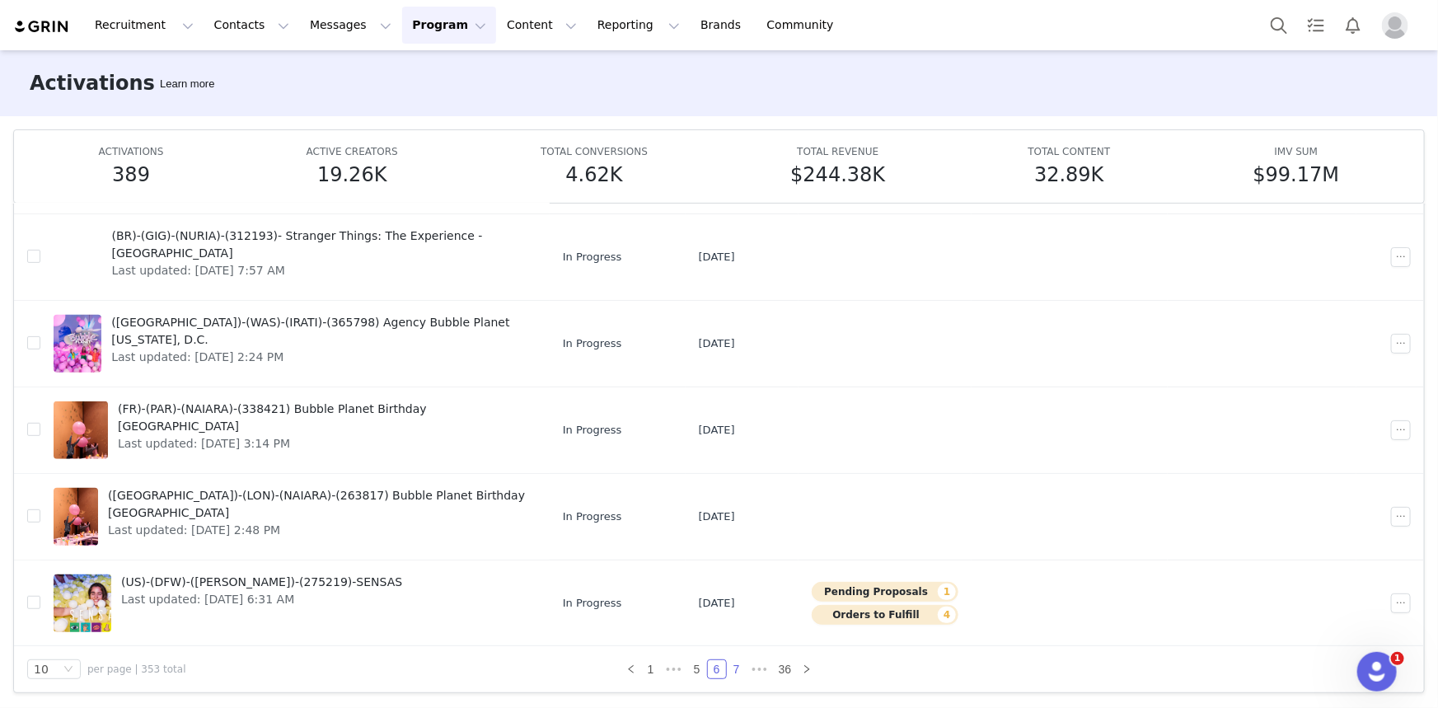
click at [732, 661] on link "7" at bounding box center [737, 669] width 18 height 18
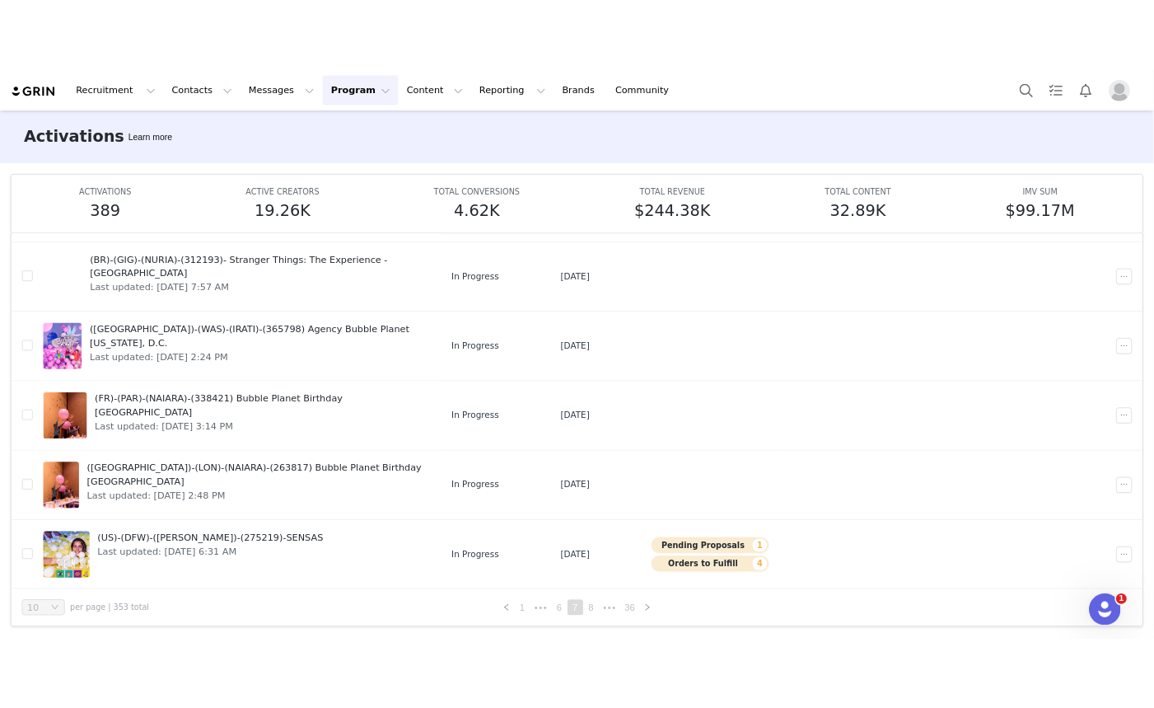
scroll to position [0, 0]
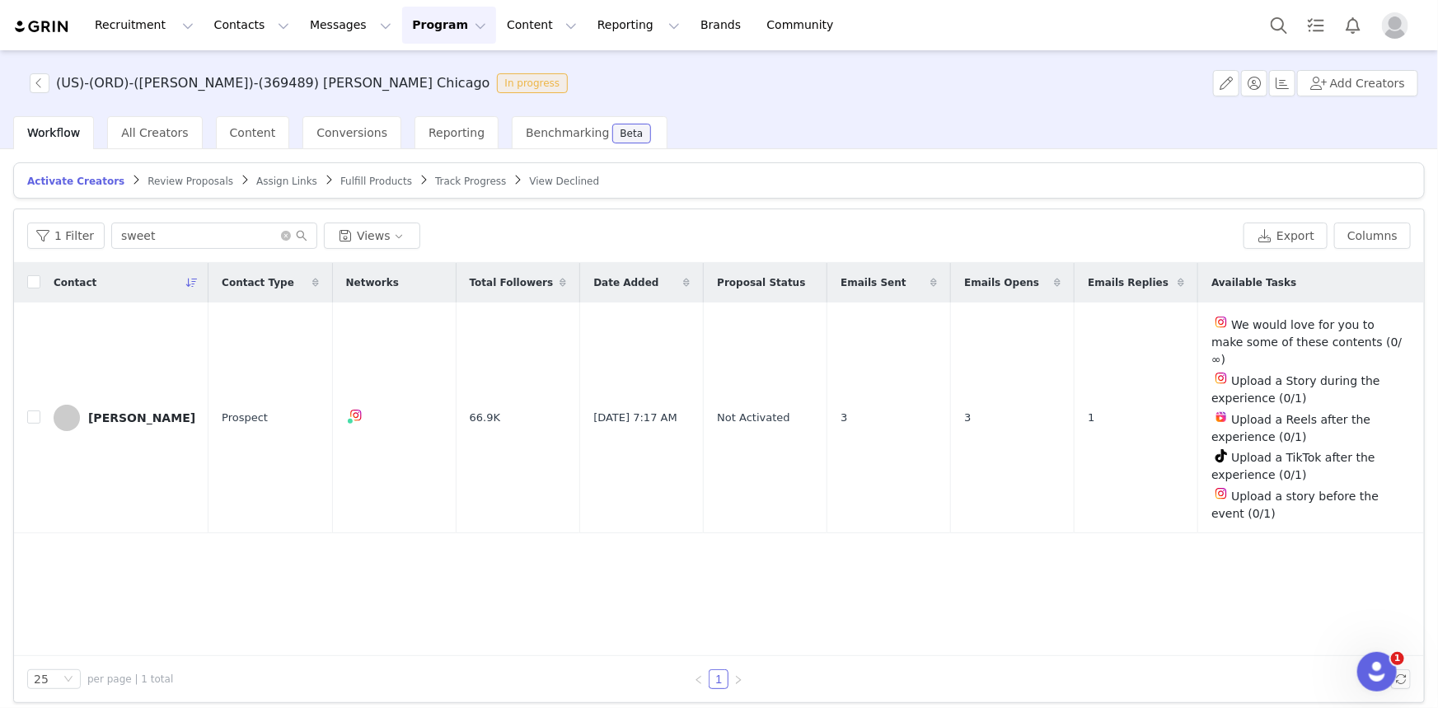
click at [802, 204] on div "Activate Creators Review Proposals Assign Links Fulfill Products Track Progress…" at bounding box center [718, 432] width 1411 height 541
click at [133, 135] on span "All Creators" at bounding box center [154, 132] width 67 height 13
drag, startPoint x: 222, startPoint y: 81, endPoint x: 181, endPoint y: 77, distance: 40.5
click at [181, 77] on h3 "([GEOGRAPHIC_DATA])-(MSP)-([PERSON_NAME])-(393595) Super Neon Minneapolis" at bounding box center [328, 83] width 545 height 20
copy h3 "393595"
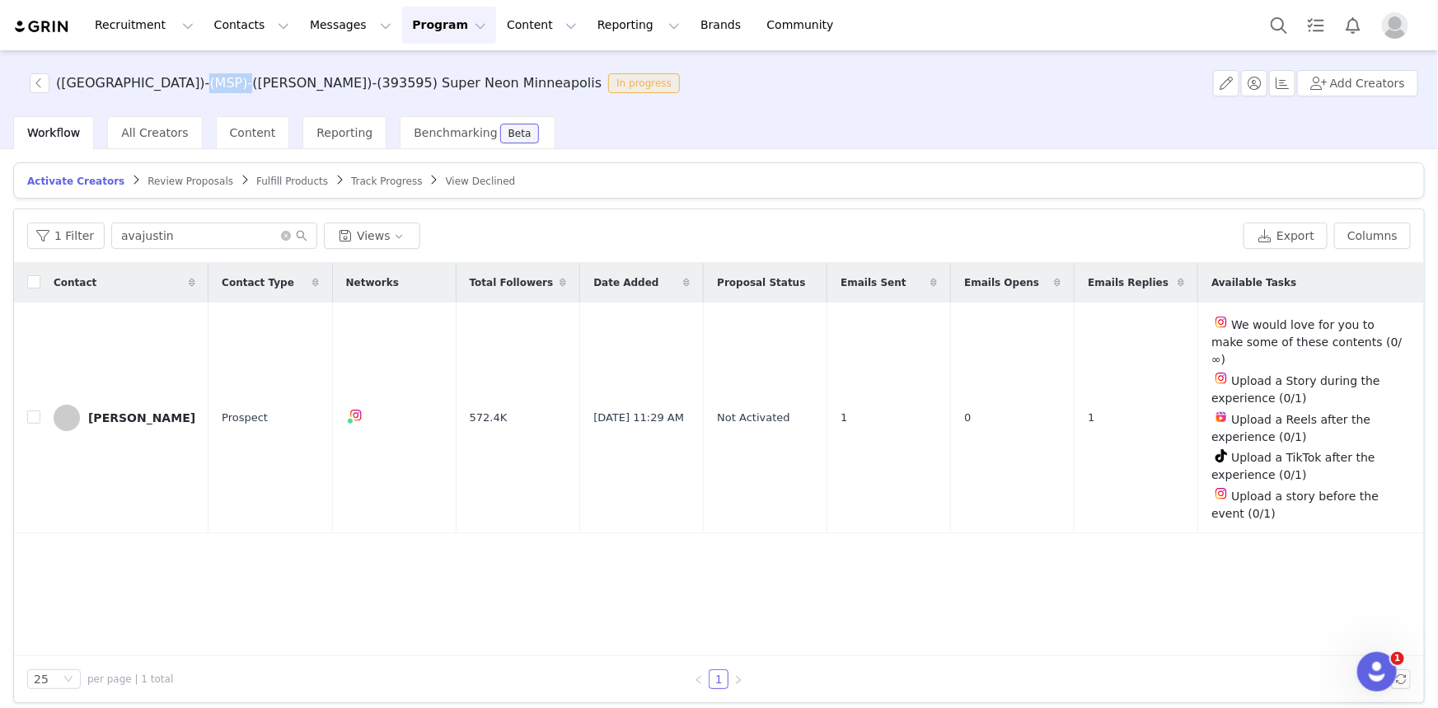
click at [191, 82] on h3 "([GEOGRAPHIC_DATA])-(MSP)-([PERSON_NAME])-(393595) Super Neon Minneapolis" at bounding box center [328, 83] width 545 height 20
drag, startPoint x: 179, startPoint y: 81, endPoint x: 222, endPoint y: 82, distance: 42.9
click at [222, 82] on h3 "([GEOGRAPHIC_DATA])-(MSP)-([PERSON_NAME])-(393595) Super Neon Minneapolis" at bounding box center [328, 83] width 545 height 20
copy h3 "393595"
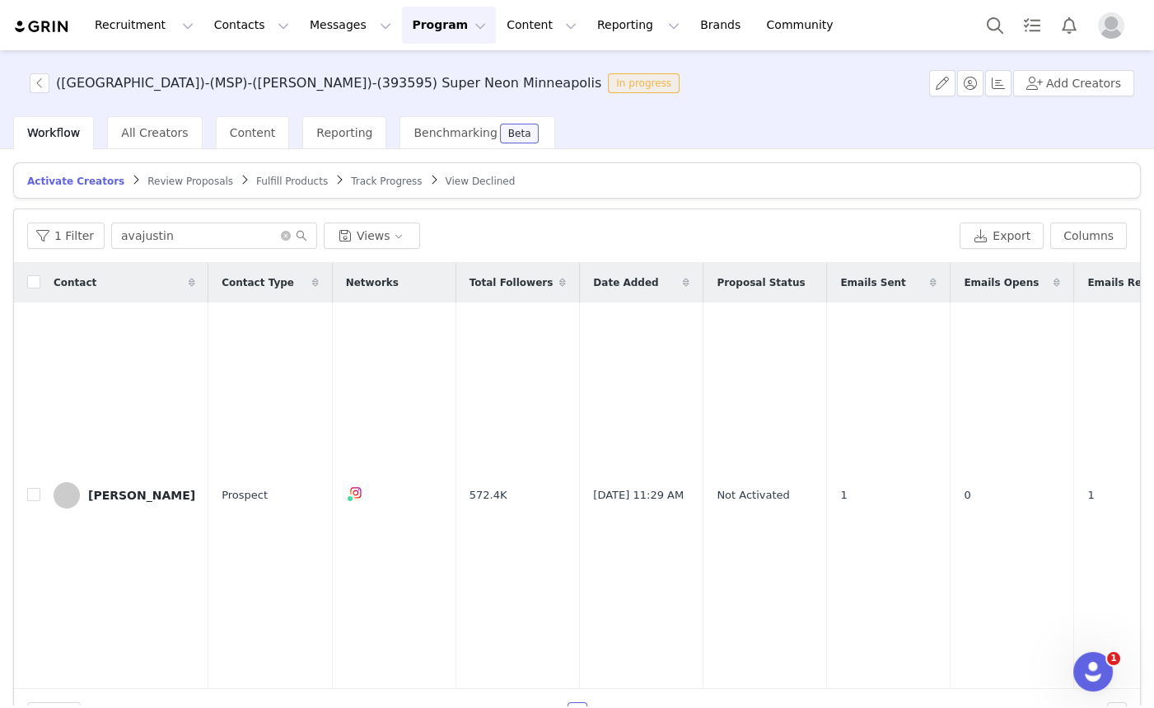
click at [179, 149] on div "Activate Creators Review Proposals Fulfill Products Track Progress View Decline…" at bounding box center [577, 427] width 1154 height 556
click at [179, 142] on div "All Creators" at bounding box center [154, 132] width 95 height 33
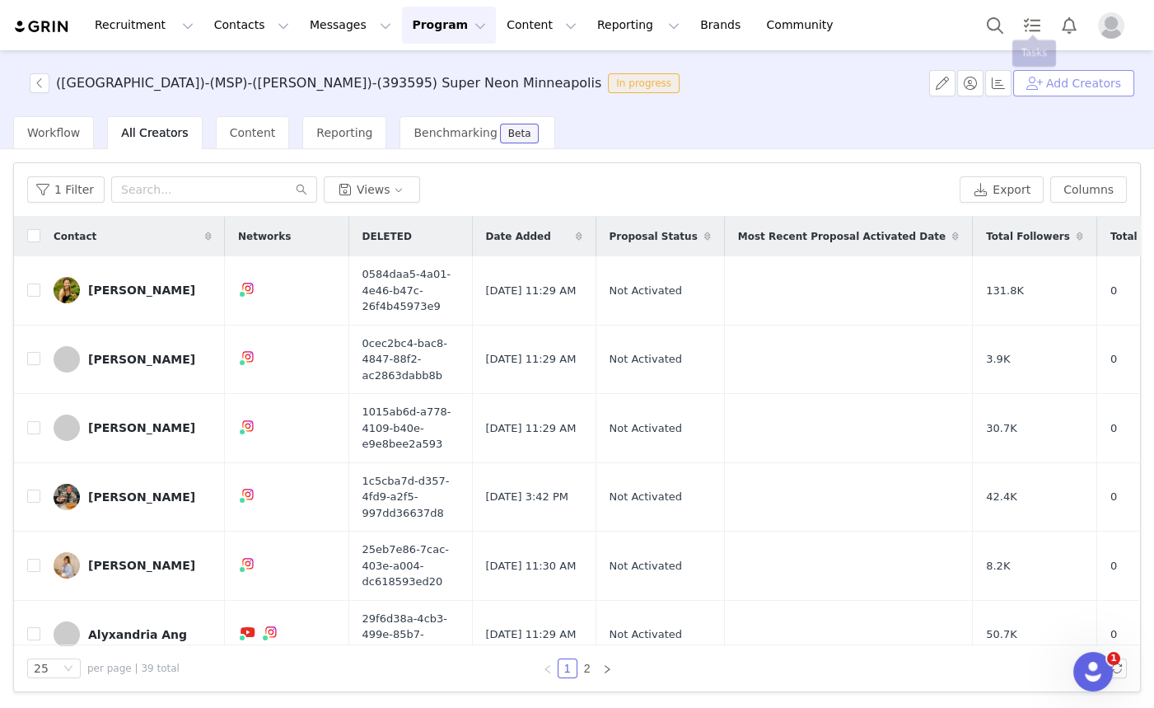
click at [1046, 87] on button "Add Creators" at bounding box center [1073, 83] width 121 height 26
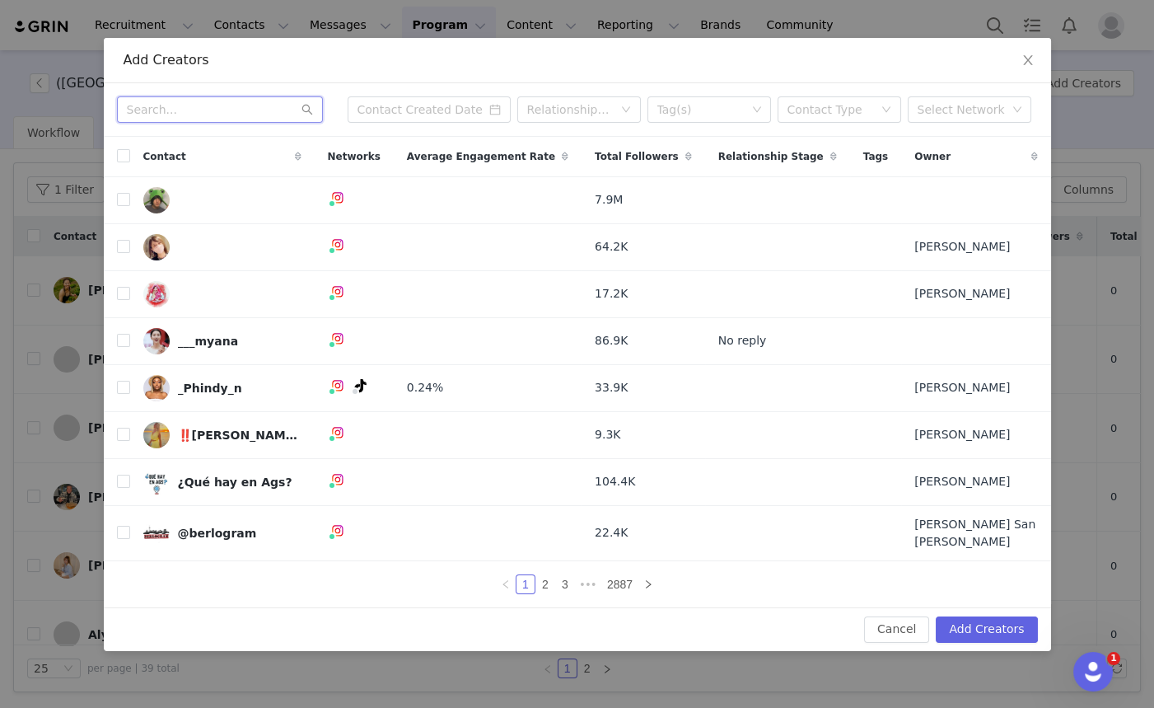
click at [206, 115] on input "text" at bounding box center [220, 109] width 206 height 26
paste input "ber"
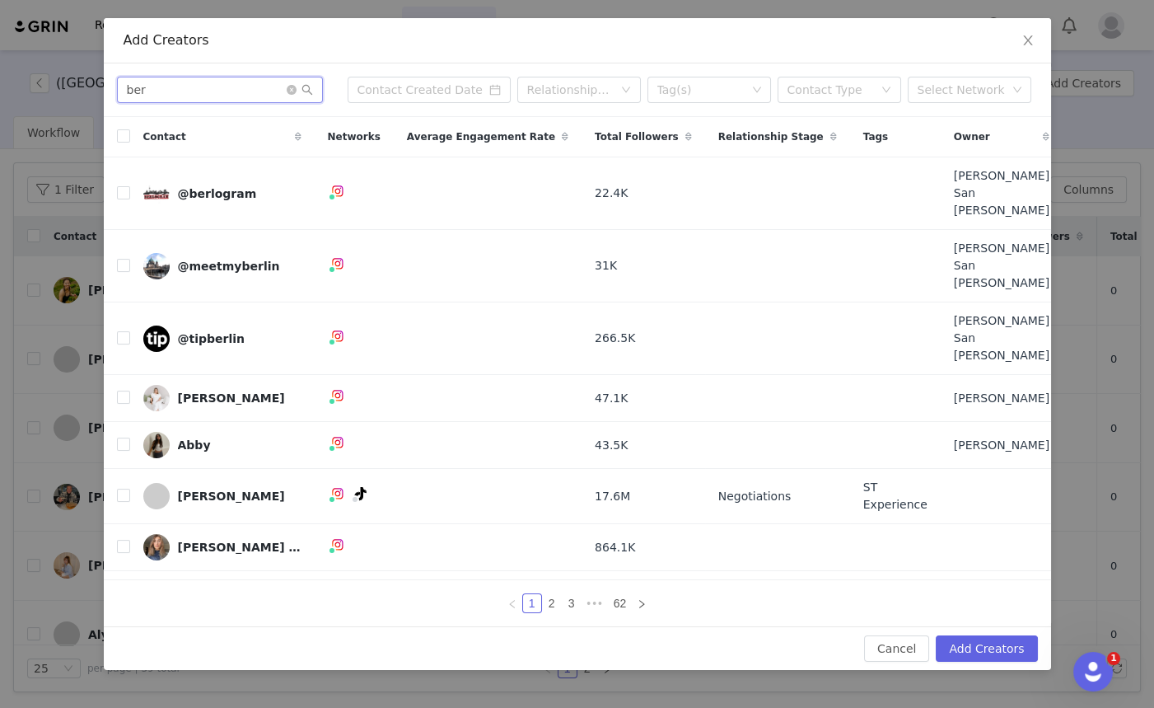
drag, startPoint x: 214, startPoint y: 111, endPoint x: 0, endPoint y: 91, distance: 215.1
click at [0, 91] on div "Add Creators ber Relationship Stage Tag(s) Contact Type Select Network Contact …" at bounding box center [577, 354] width 1154 height 708
paste input "heythereits"
click at [192, 103] on input "heythereitsber" at bounding box center [220, 90] width 206 height 26
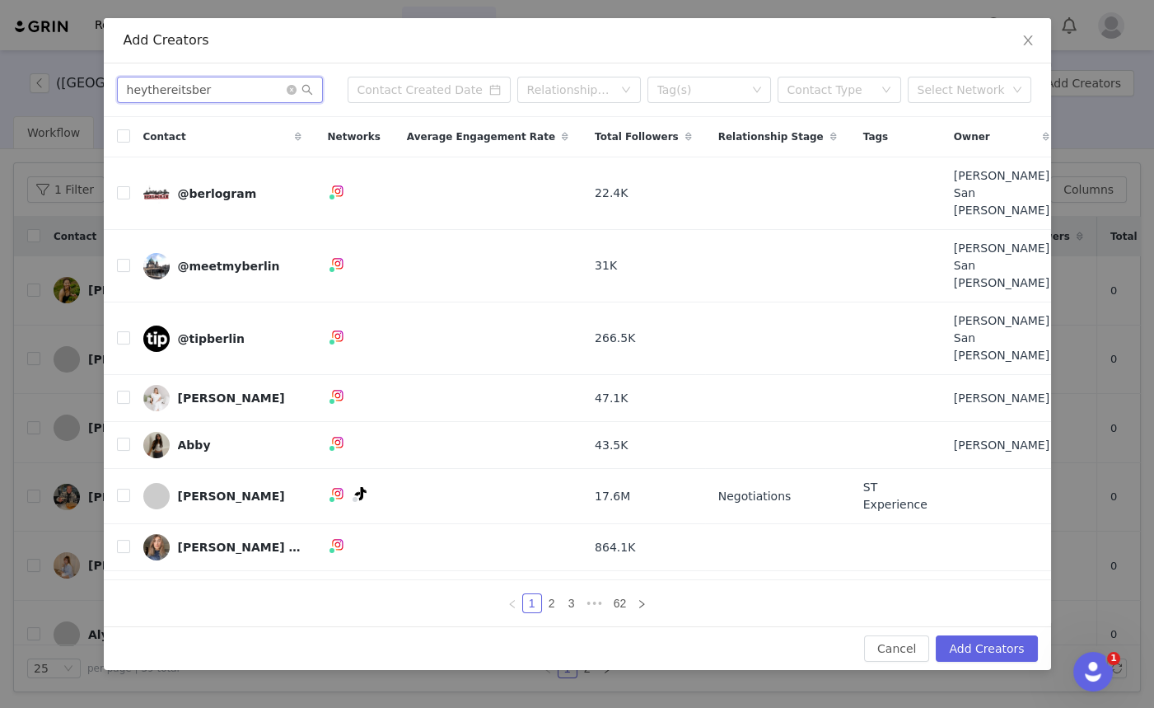
click at [192, 103] on input "heythereitsber" at bounding box center [220, 90] width 206 height 26
paste input "Ann & Lo"
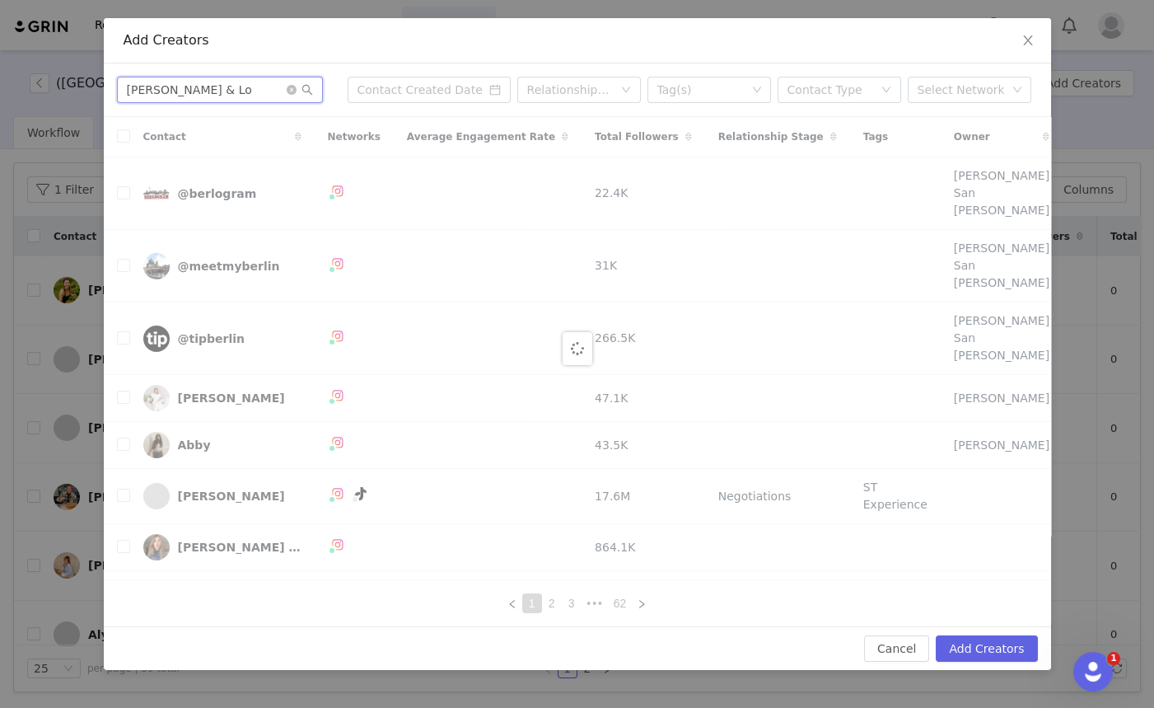
type input "Ann & Lo"
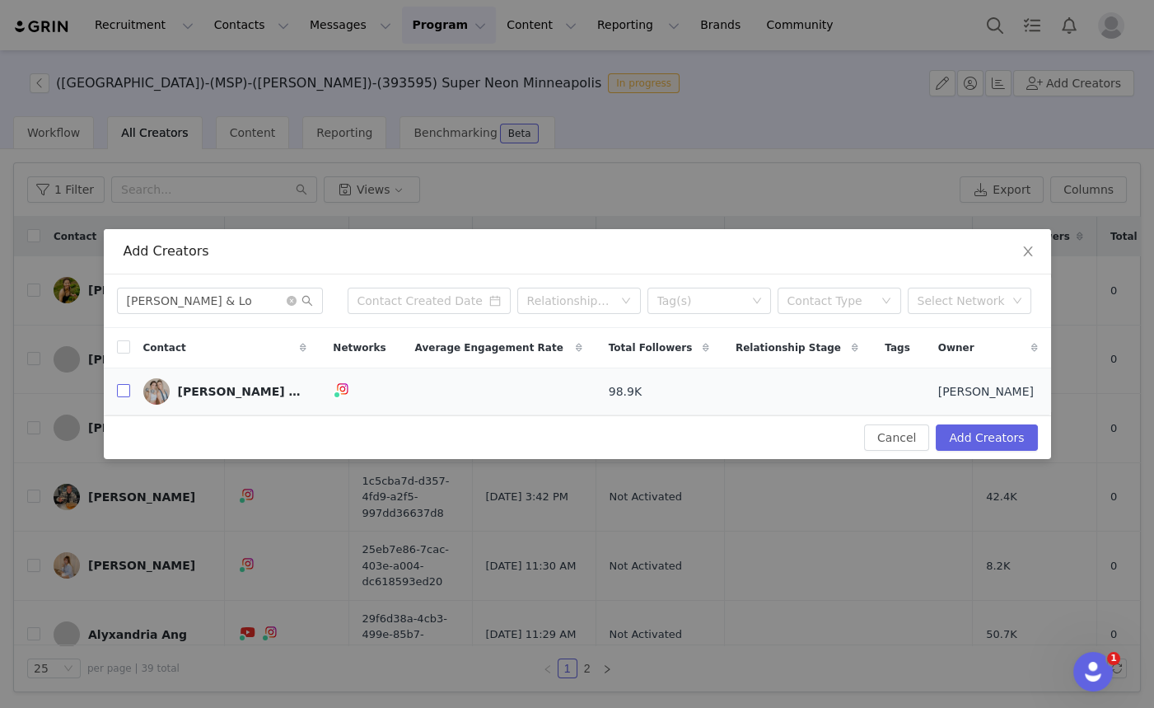
click at [129, 389] on input "checkbox" at bounding box center [123, 390] width 13 height 13
checkbox input "true"
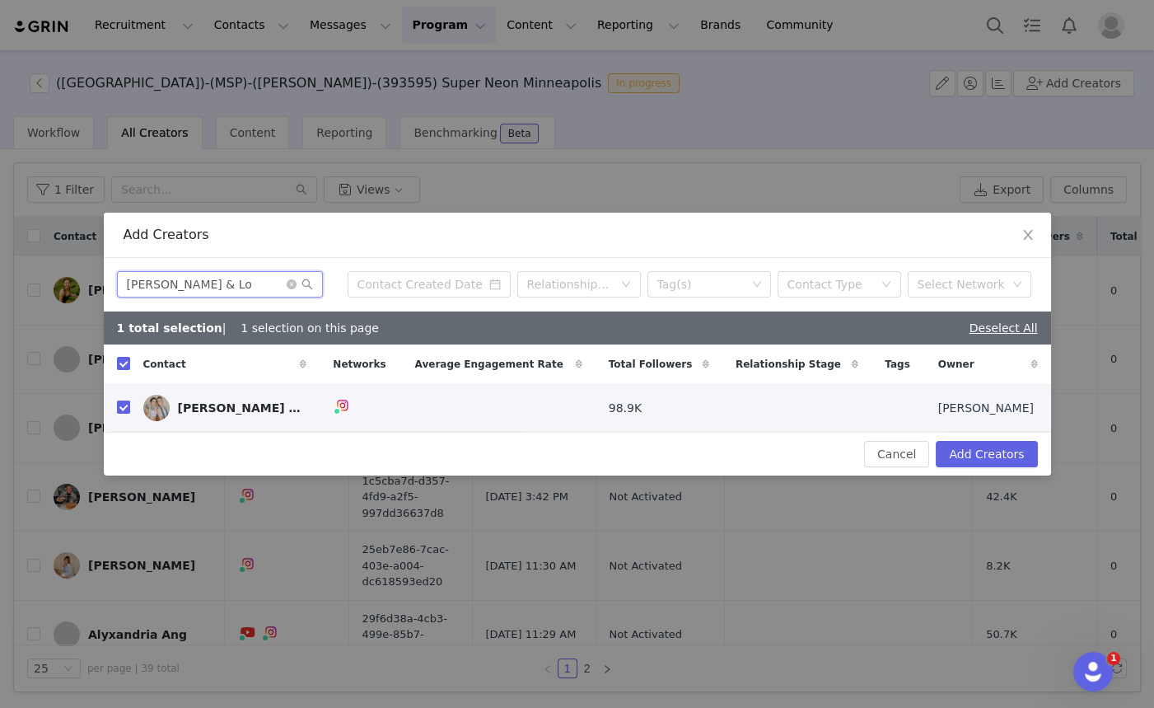
drag, startPoint x: 180, startPoint y: 282, endPoint x: 19, endPoint y: 245, distance: 165.7
click at [0, 238] on div "Add Creators Ann & Lo Relationship Stage Tag(s) Contact Type Select Network 1 t…" at bounding box center [577, 354] width 1154 height 708
paste input "lizannelately"
type input "lizannelately"
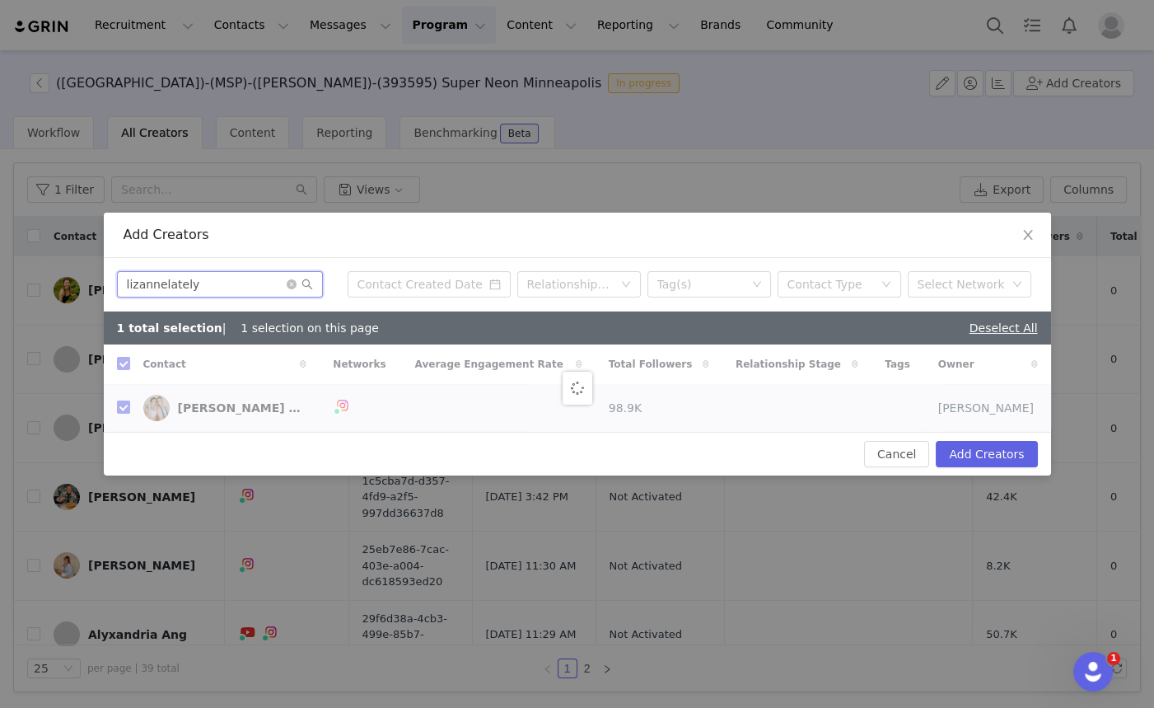
checkbox input "false"
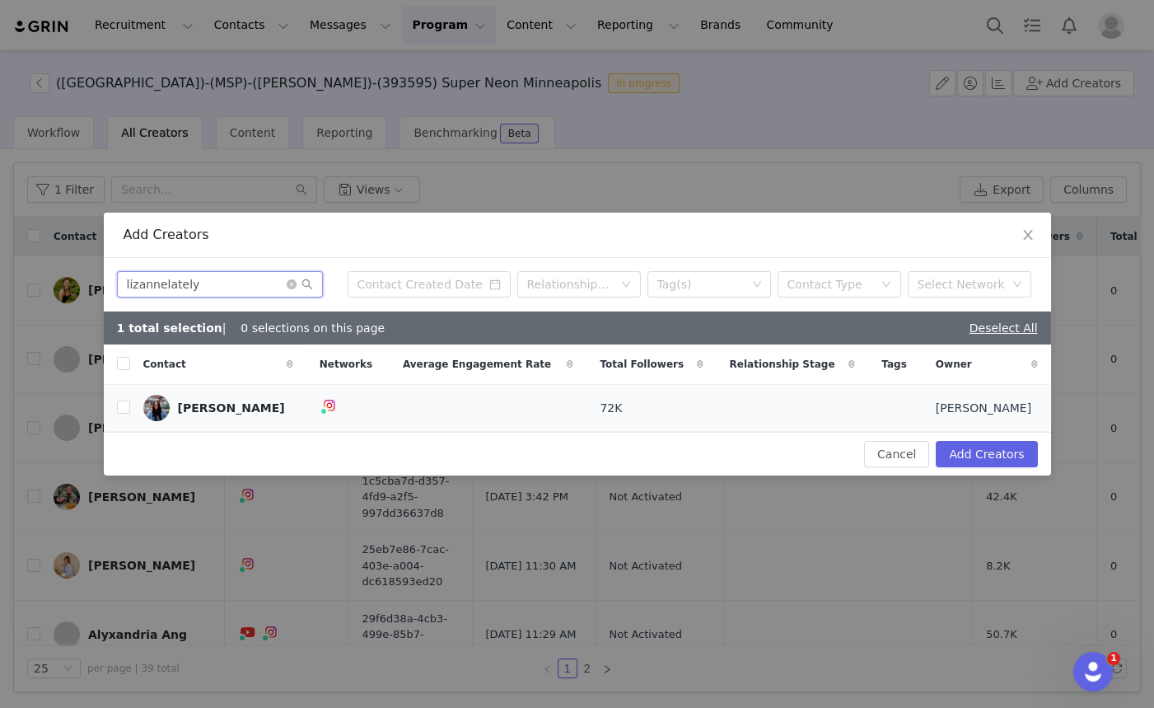
type input "lizannelately"
click at [116, 419] on td at bounding box center [117, 408] width 26 height 47
click at [118, 411] on input "checkbox" at bounding box center [123, 406] width 13 height 13
checkbox input "true"
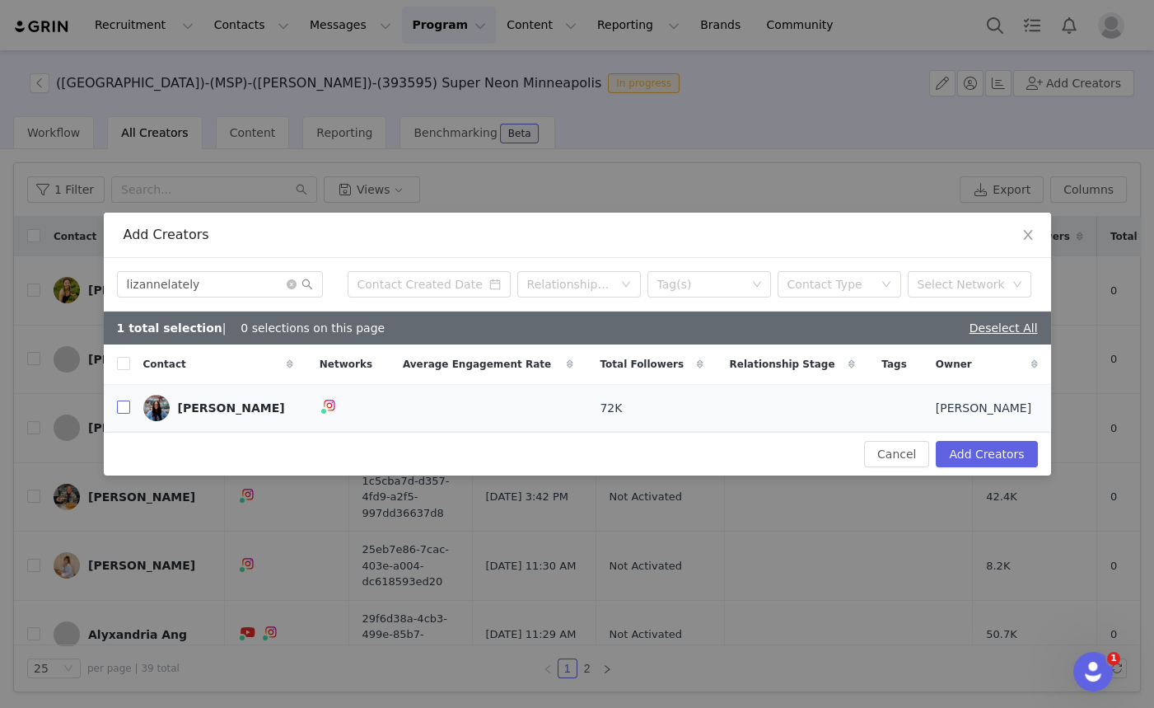
checkbox input "true"
drag, startPoint x: 198, startPoint y: 288, endPoint x: 0, endPoint y: 165, distance: 232.8
click at [0, 198] on div "Add Creators lizannelately Relationship Stage Tag(s) Contact Type Select Networ…" at bounding box center [577, 354] width 1154 height 708
paste input "Ber"
type input "Ber"
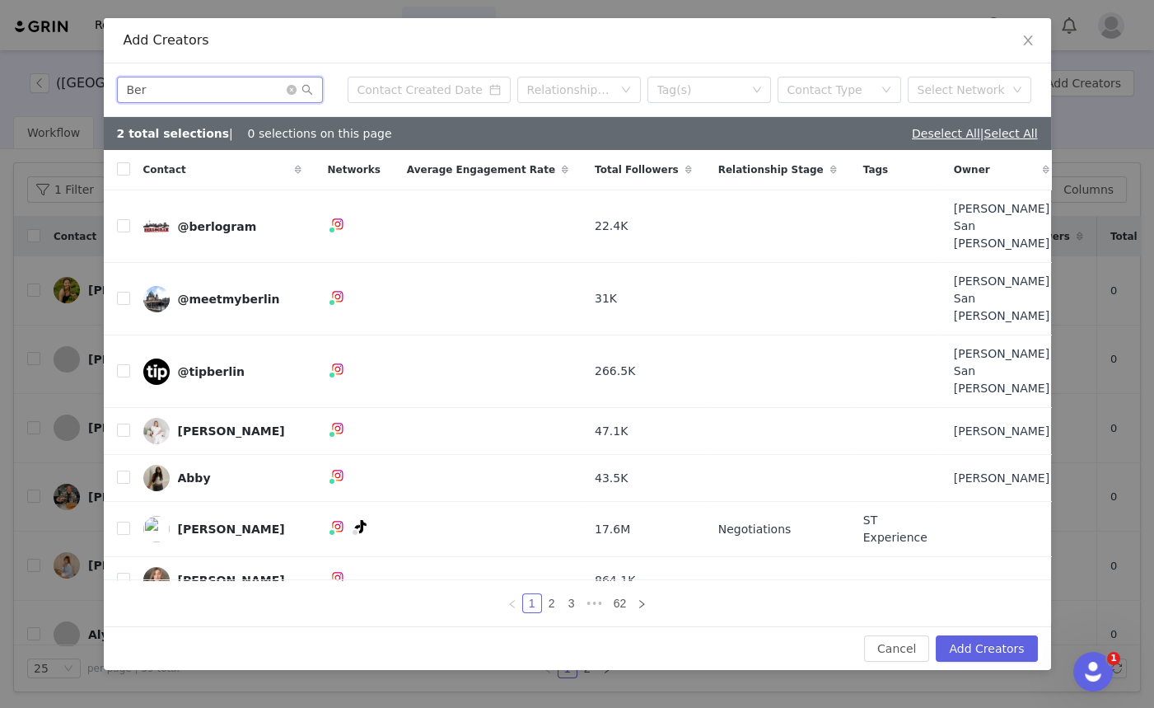
checkbox input "false"
click at [175, 96] on input "Ber" at bounding box center [220, 90] width 206 height 26
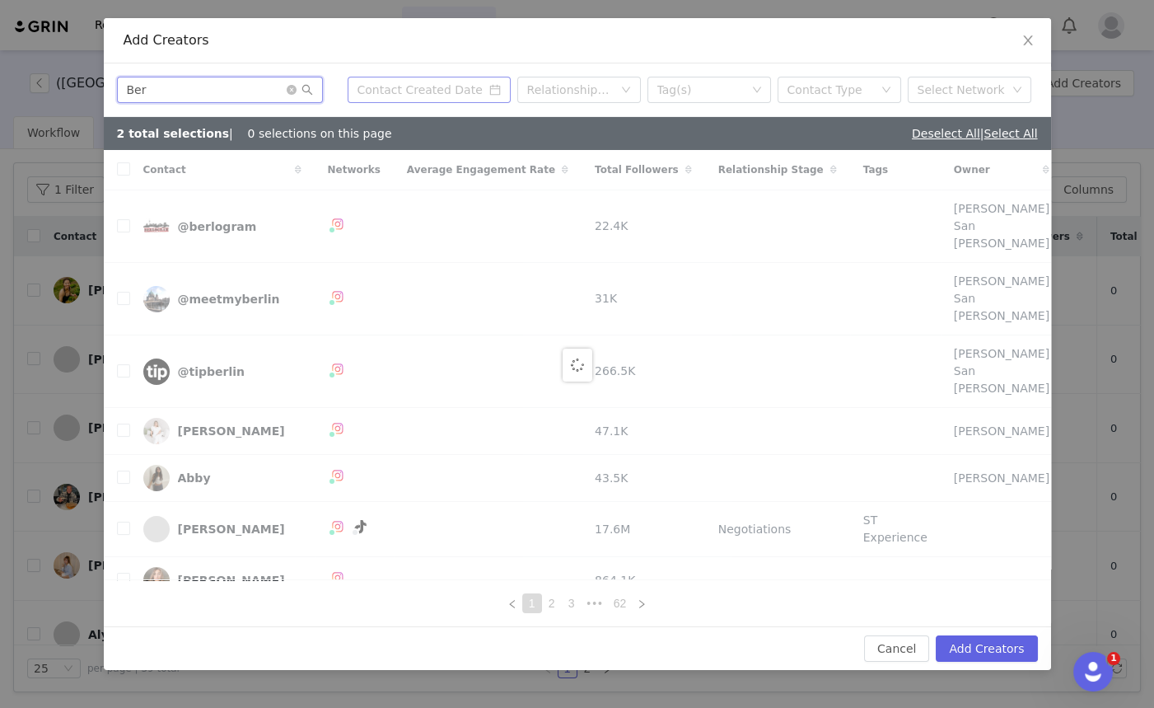
type input "Ber"
click at [485, 98] on input at bounding box center [429, 90] width 163 height 26
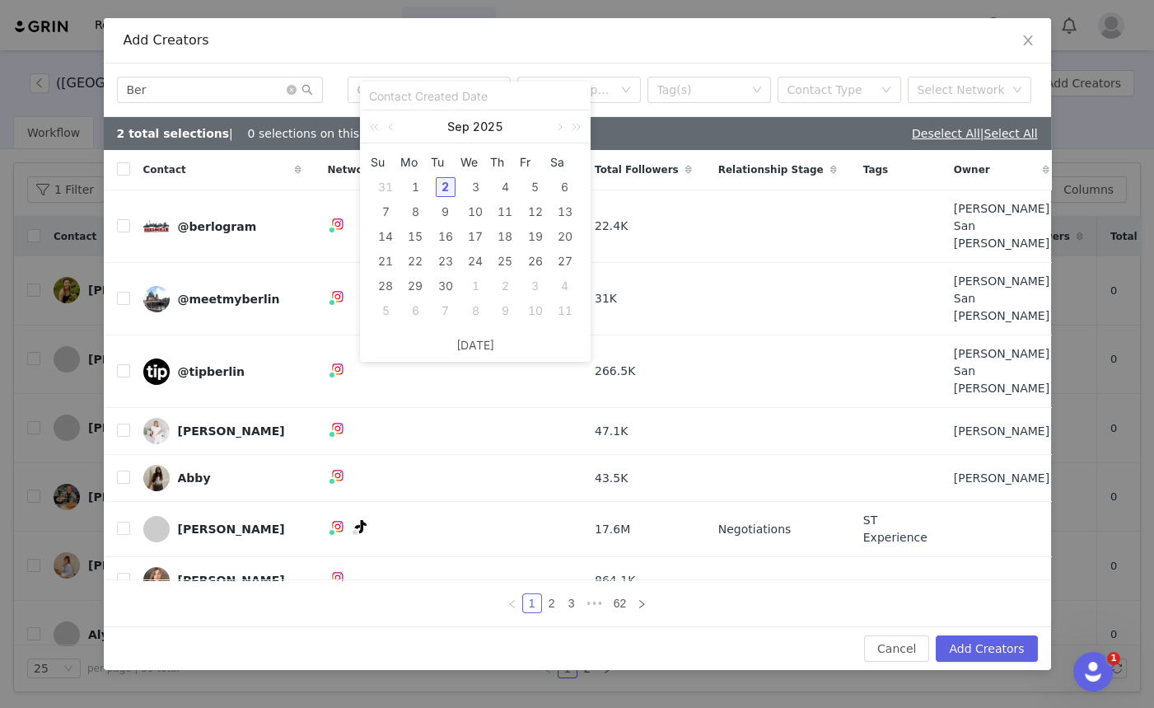
click at [442, 186] on div "2" at bounding box center [446, 187] width 20 height 20
type input "09/02/2025"
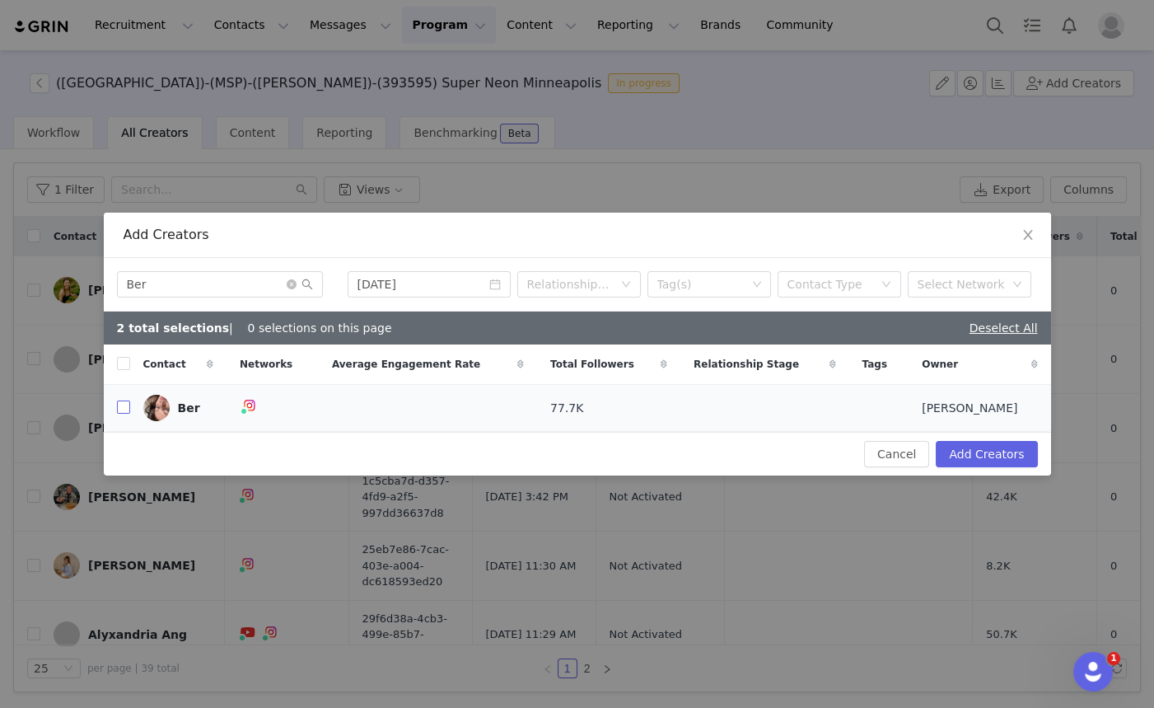
drag, startPoint x: 120, startPoint y: 407, endPoint x: 201, endPoint y: 397, distance: 81.3
click at [120, 407] on input "checkbox" at bounding box center [123, 406] width 13 height 13
checkbox input "true"
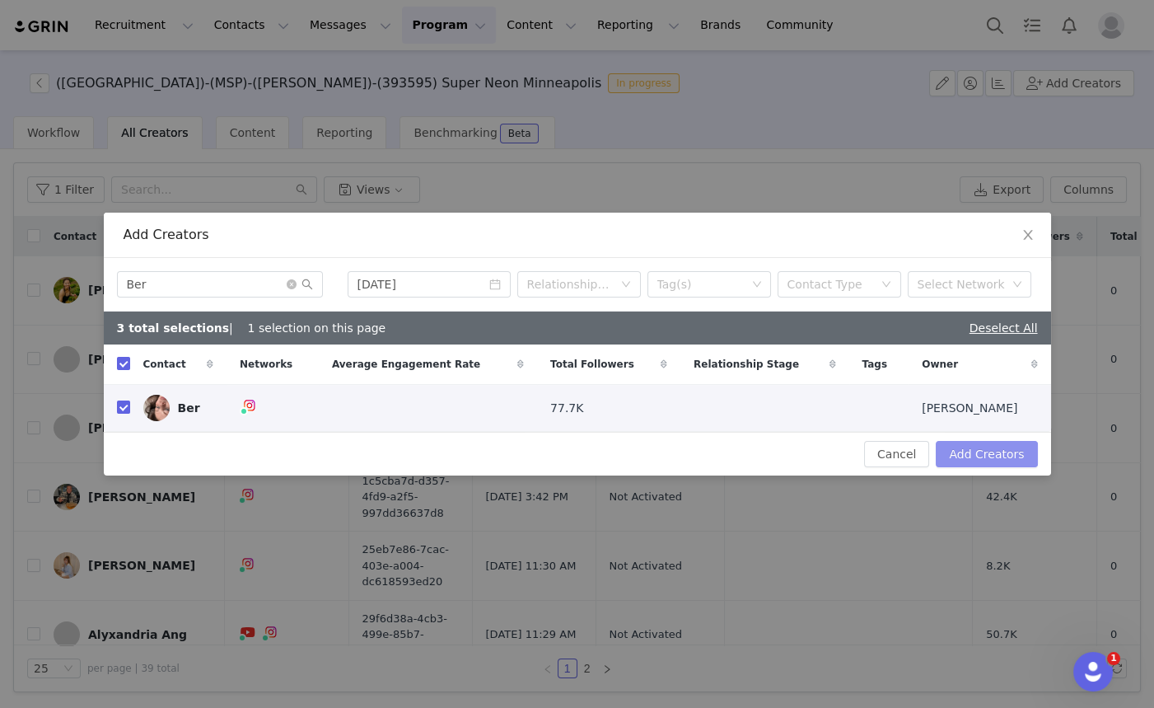
click at [998, 455] on button "Add Creators" at bounding box center [986, 454] width 101 height 26
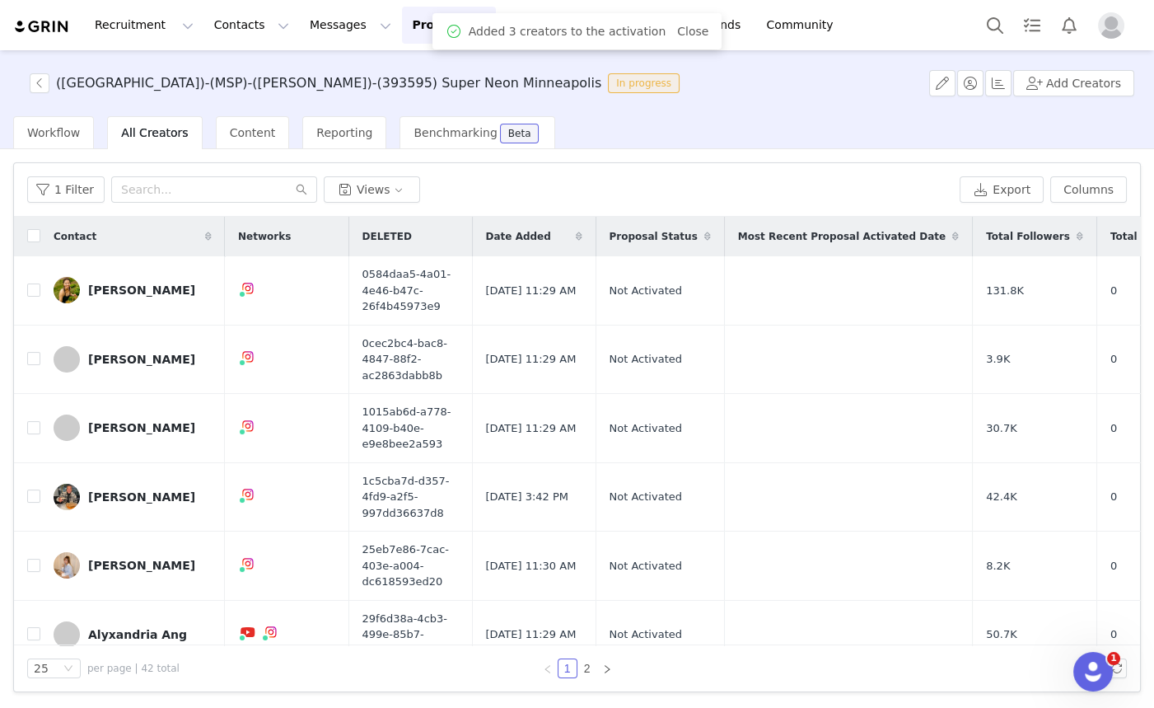
click at [503, 236] on span "Date Added" at bounding box center [518, 236] width 65 height 15
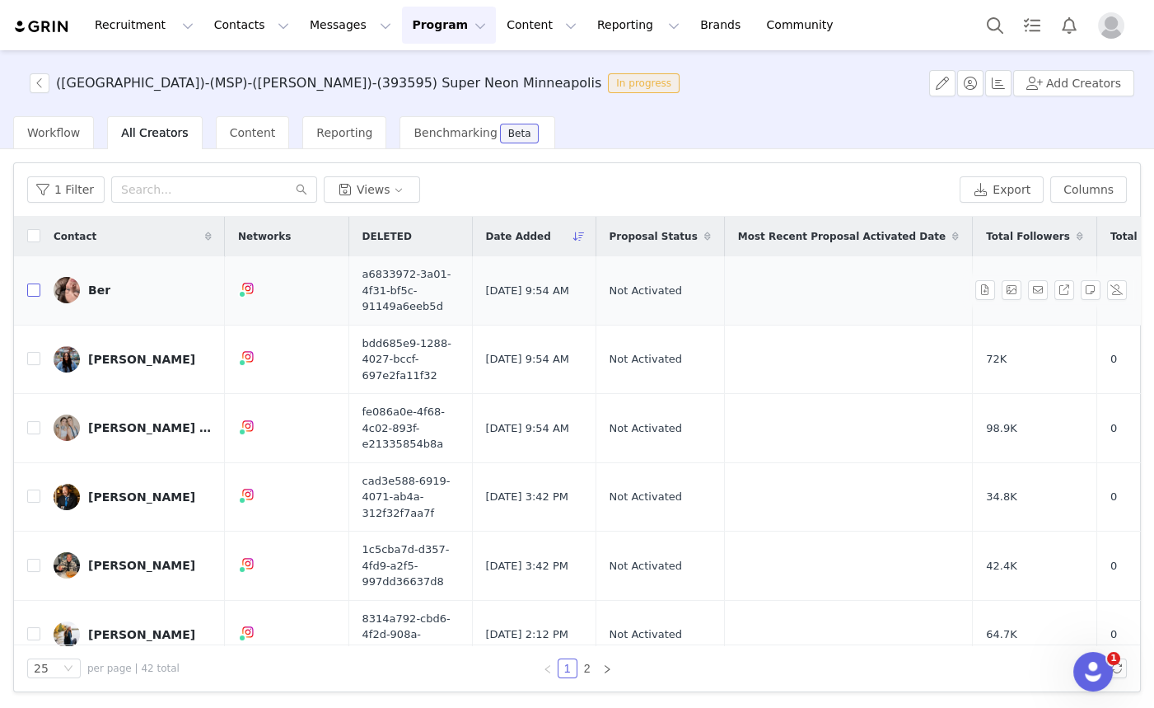
click at [36, 285] on input "checkbox" at bounding box center [33, 289] width 13 height 13
checkbox input "true"
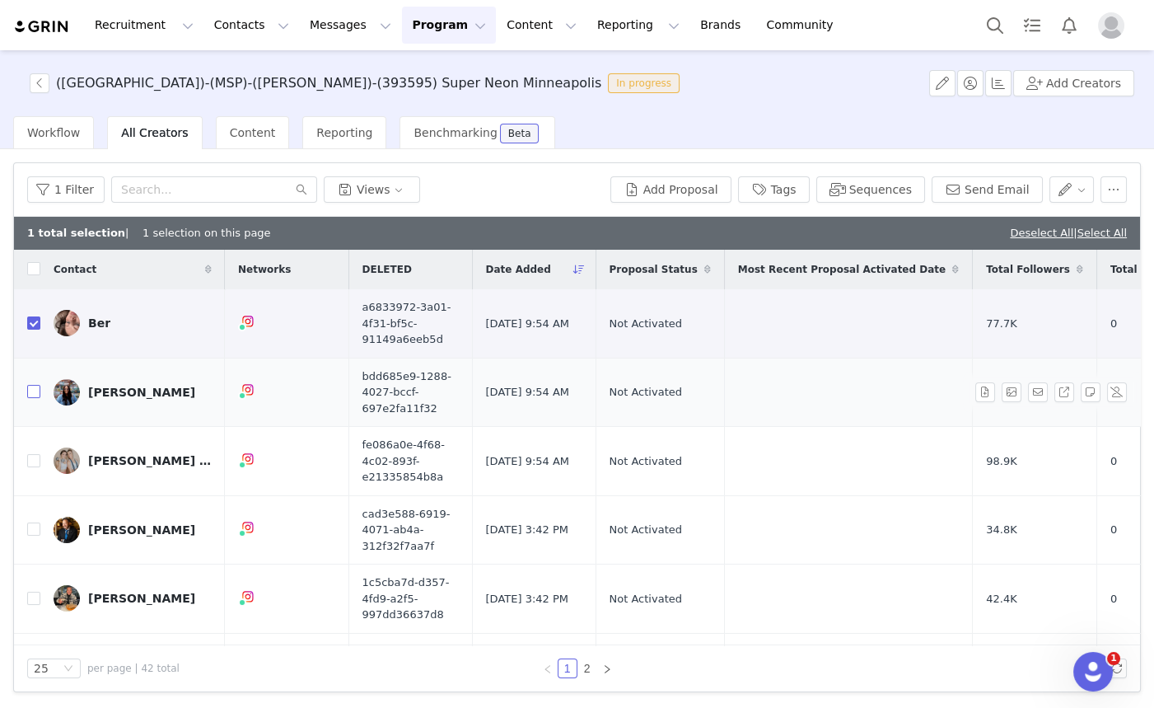
click at [32, 394] on input "checkbox" at bounding box center [33, 391] width 13 height 13
checkbox input "true"
click at [32, 459] on input "checkbox" at bounding box center [33, 460] width 13 height 13
checkbox input "true"
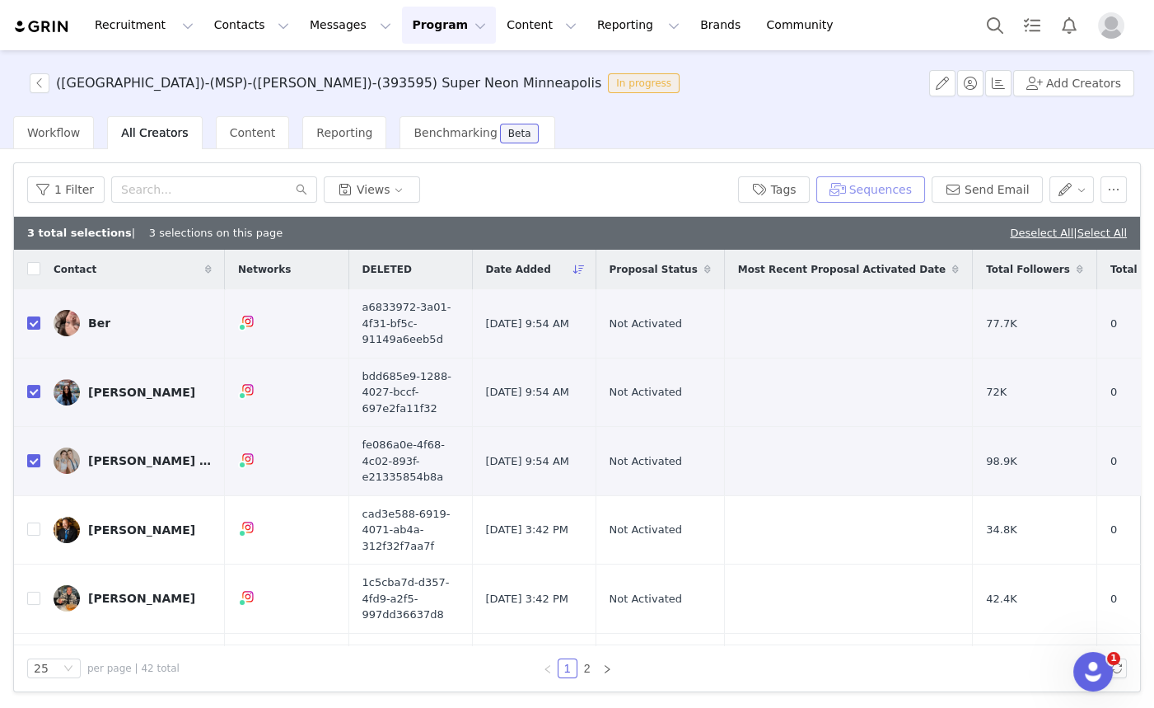
click at [905, 191] on button "Sequences" at bounding box center [871, 189] width 109 height 26
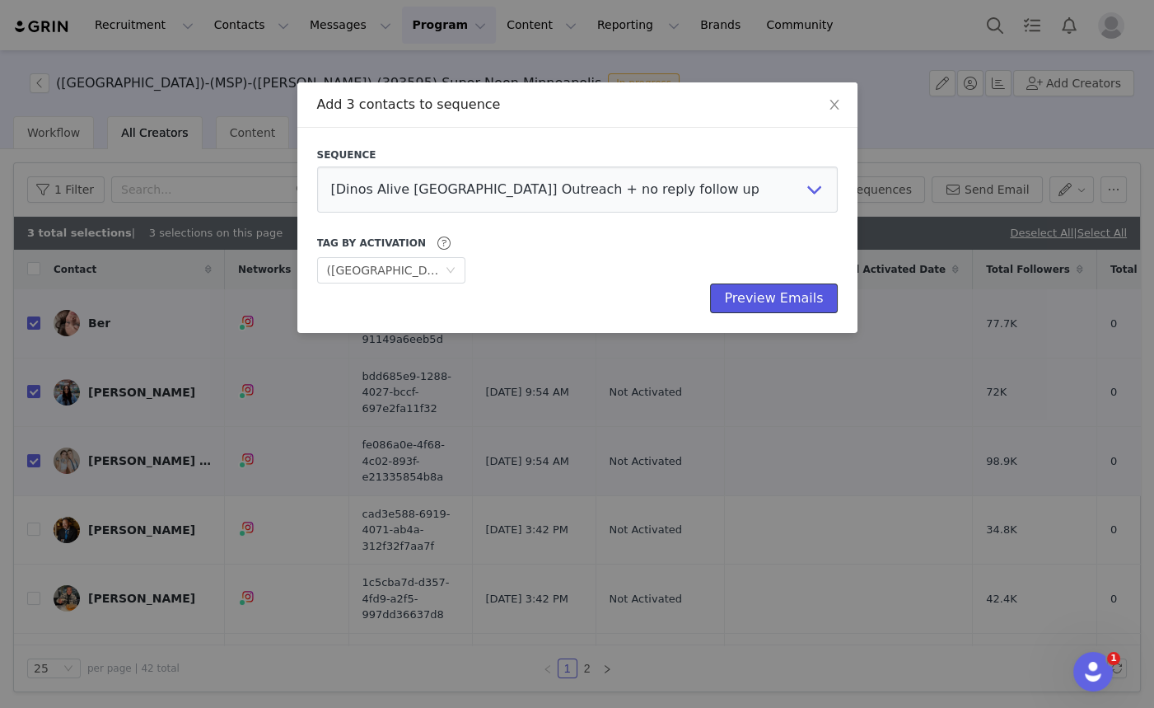
click at [751, 298] on button "Preview Emails" at bounding box center [773, 298] width 127 height 30
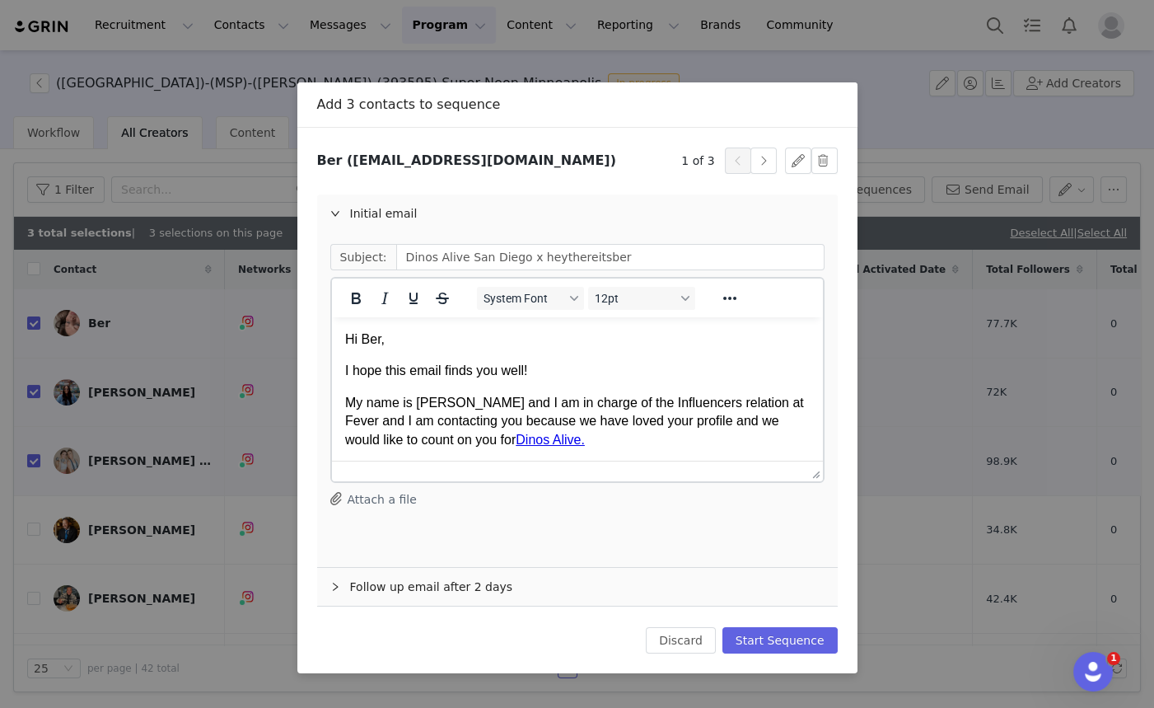
drag, startPoint x: 1015, startPoint y: 250, endPoint x: 957, endPoint y: 431, distance: 190.2
click at [1015, 250] on div "Add 3 contacts to sequence Sequence [Dinos Alive San Diego] Outreach + no reply…" at bounding box center [577, 354] width 1154 height 708
click at [704, 635] on button "Discard" at bounding box center [681, 640] width 70 height 26
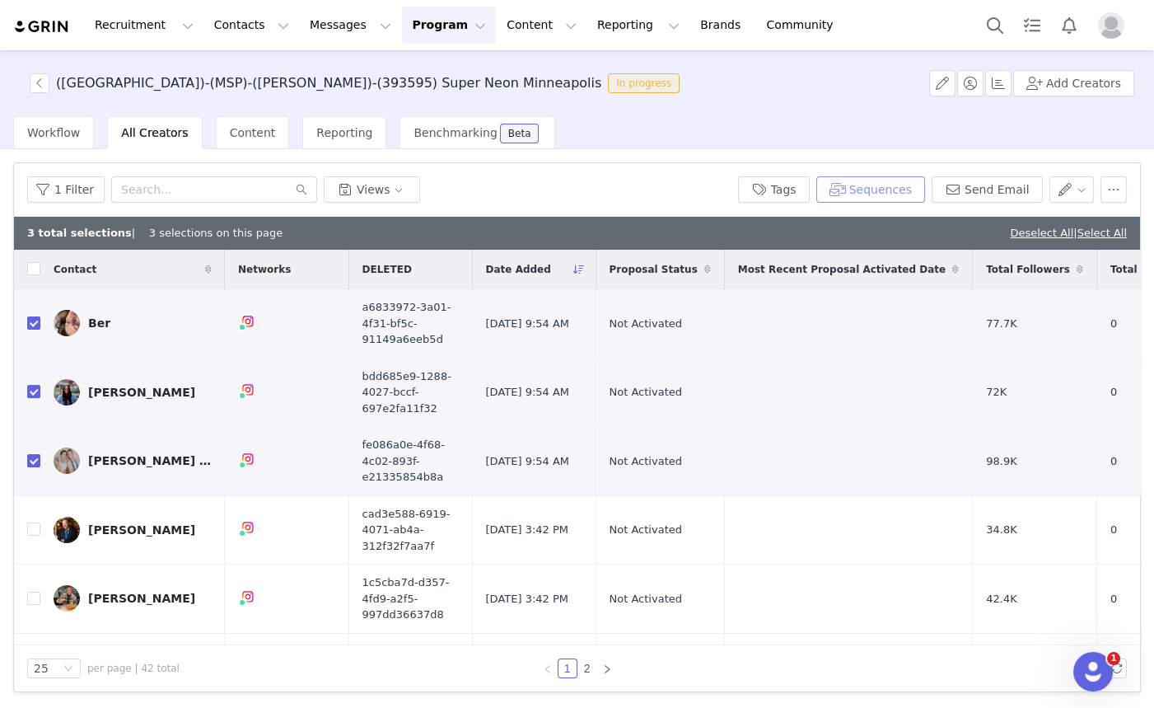
click at [910, 182] on button "Sequences" at bounding box center [871, 189] width 109 height 26
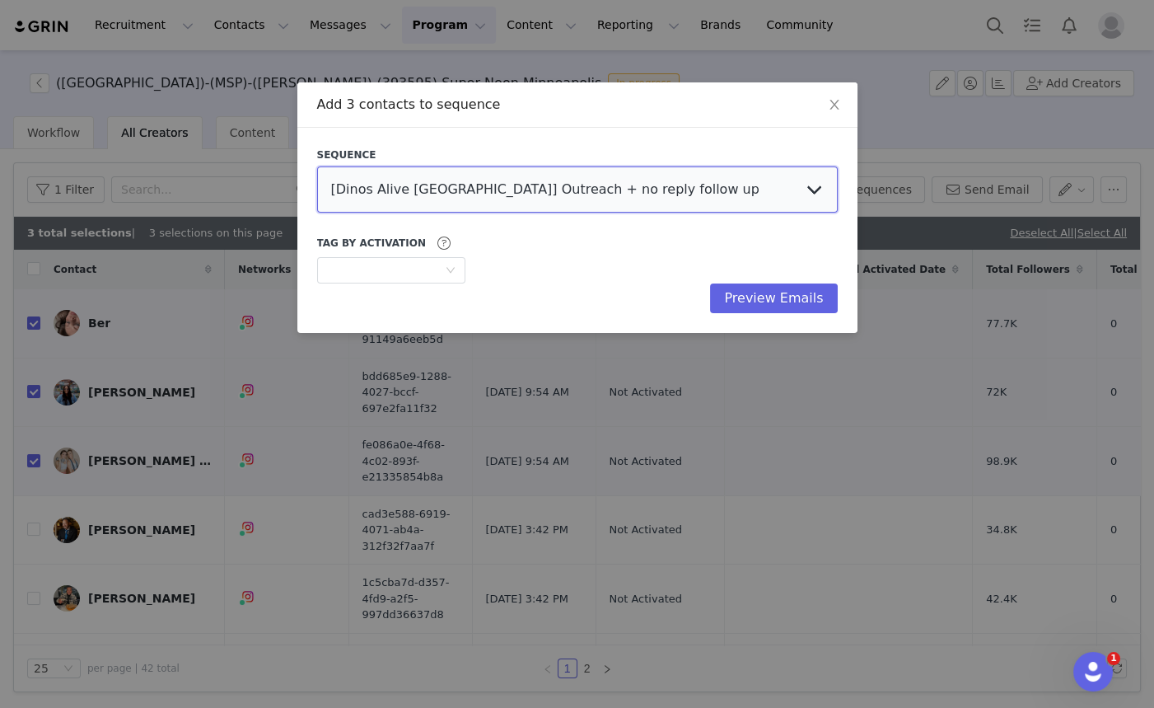
click at [549, 199] on select "[Dinos Alive San Diego] Outreach + no reply follow up [Titanic VR - Mexico] Inf…" at bounding box center [577, 189] width 521 height 46
click at [555, 193] on select "[Dinos Alive San Diego] Outreach + no reply follow up [Titanic VR - Mexico] Inf…" at bounding box center [577, 189] width 521 height 46
click at [555, 192] on select "[Dinos Alive San Diego] Outreach + no reply follow up [Titanic VR - Mexico] Inf…" at bounding box center [577, 189] width 521 height 46
select select "ebbc1e9d-66dd-4d4f-89ae-48f42631e54b"
click at [317, 166] on select "[Dinos Alive San Diego] Outreach + no reply follow up [Titanic VR - Mexico] Inf…" at bounding box center [577, 189] width 521 height 46
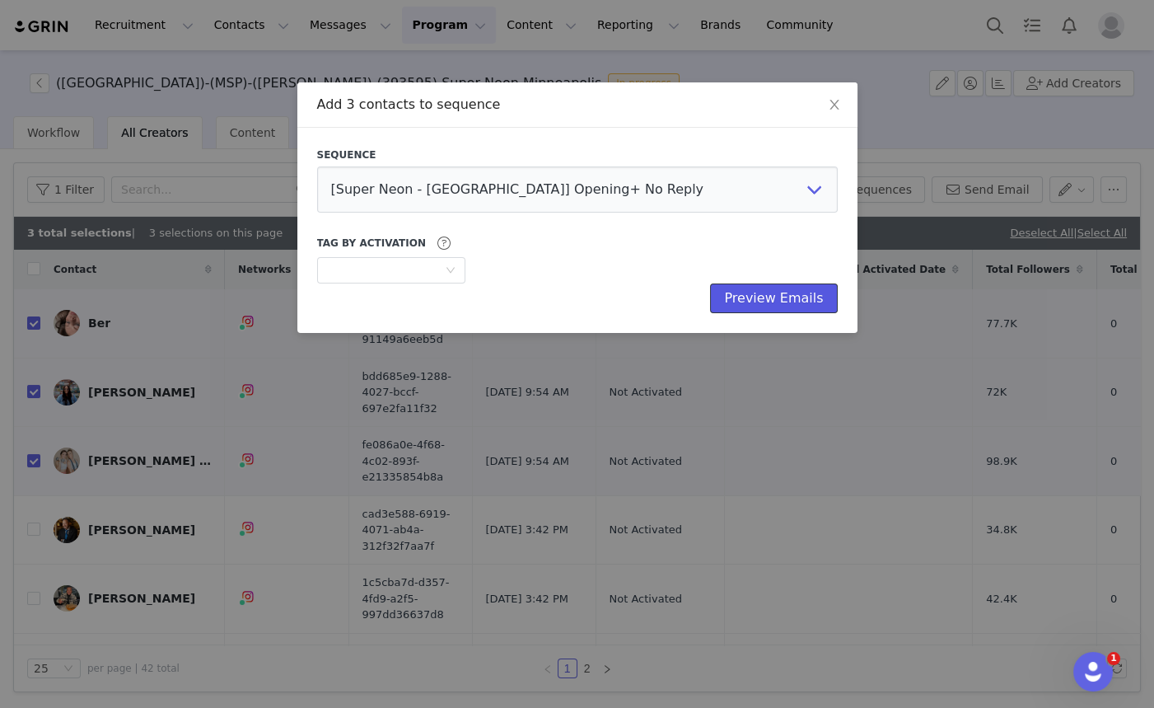
click at [761, 300] on button "Preview Emails" at bounding box center [773, 298] width 127 height 30
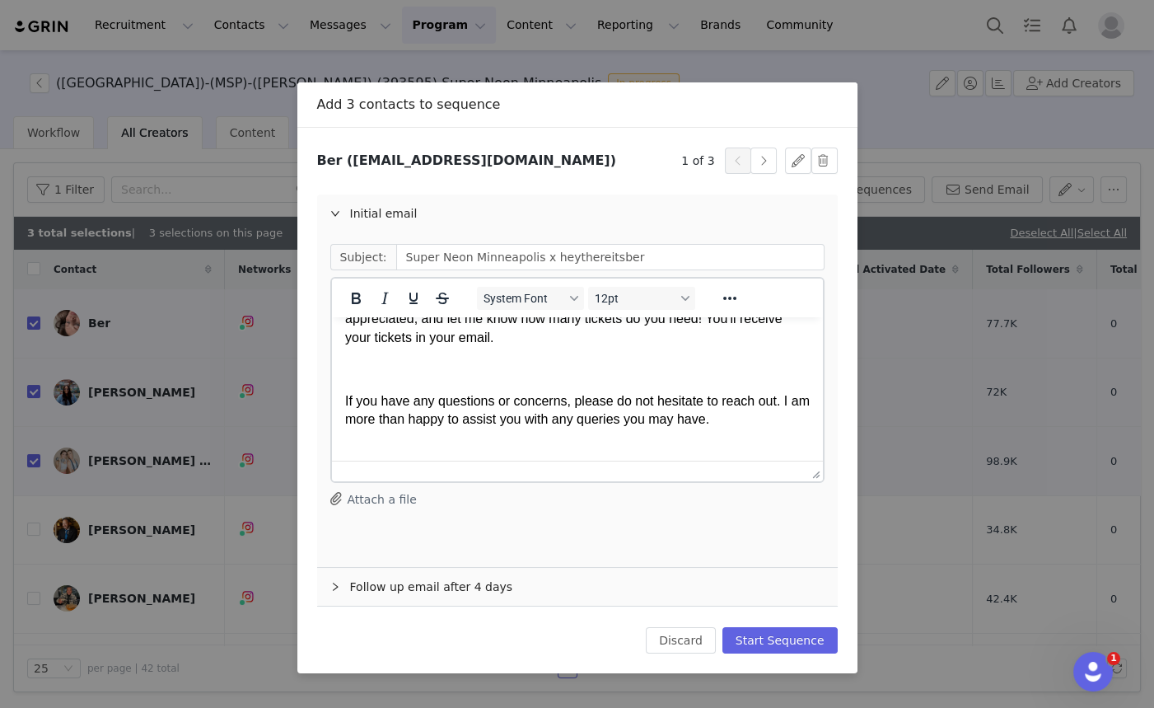
scroll to position [824, 0]
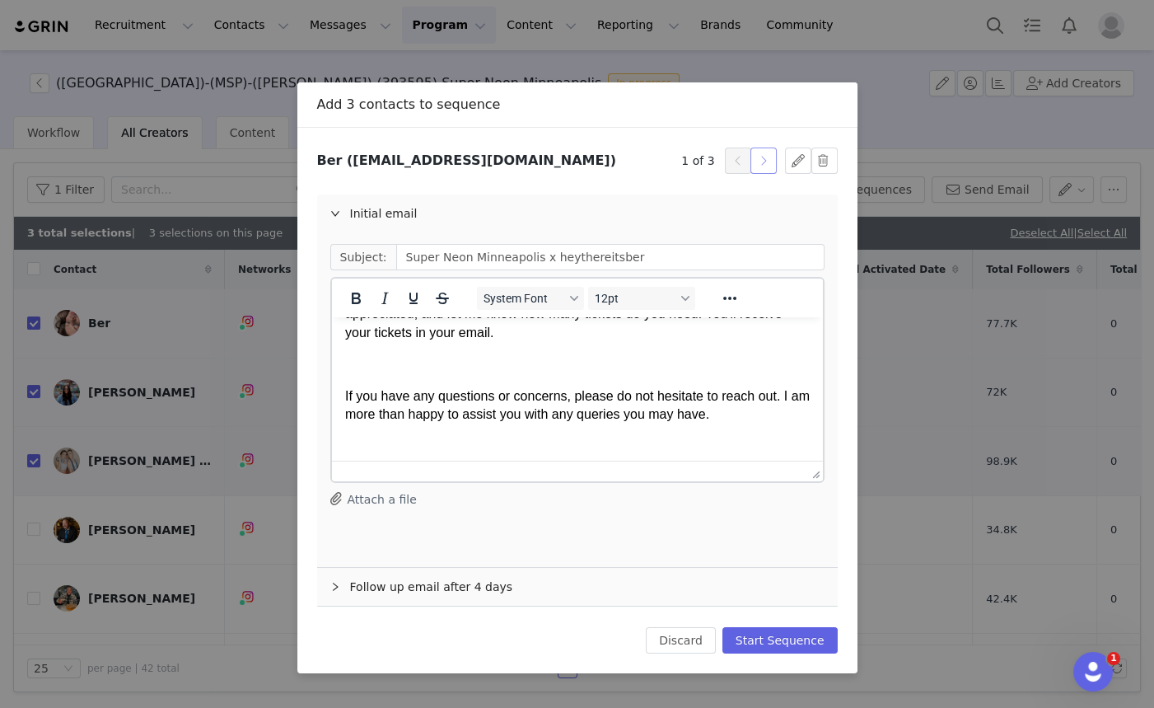
click at [771, 161] on button "button" at bounding box center [764, 160] width 26 height 26
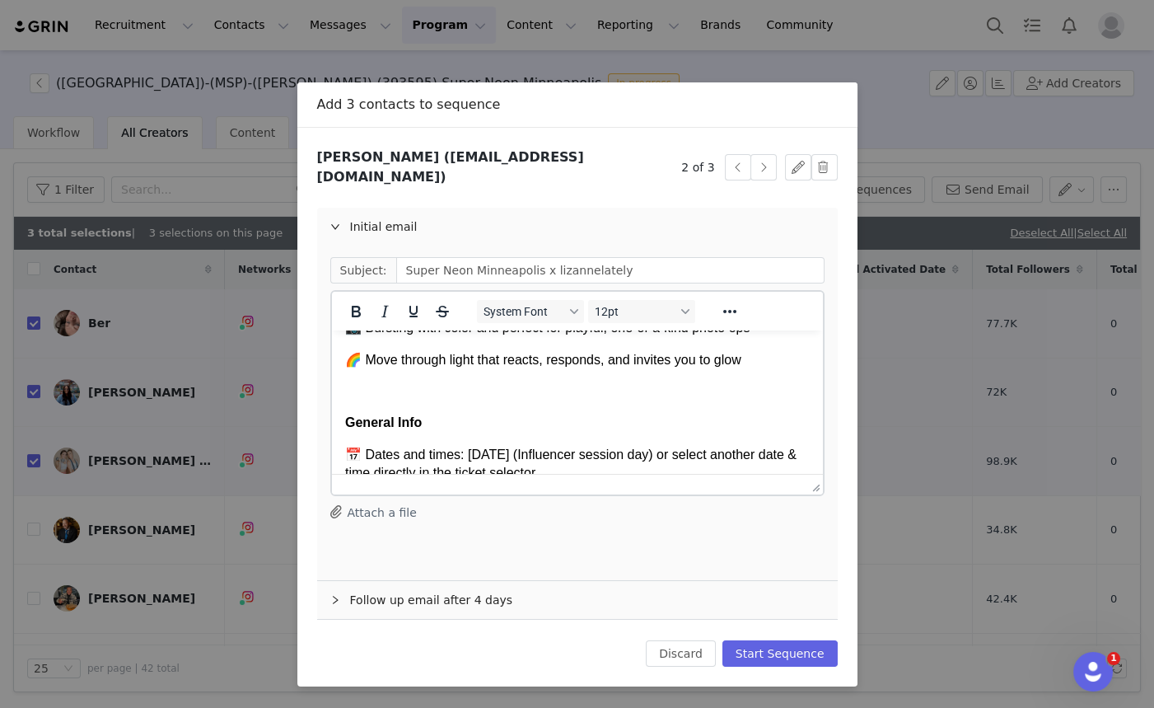
scroll to position [524, 0]
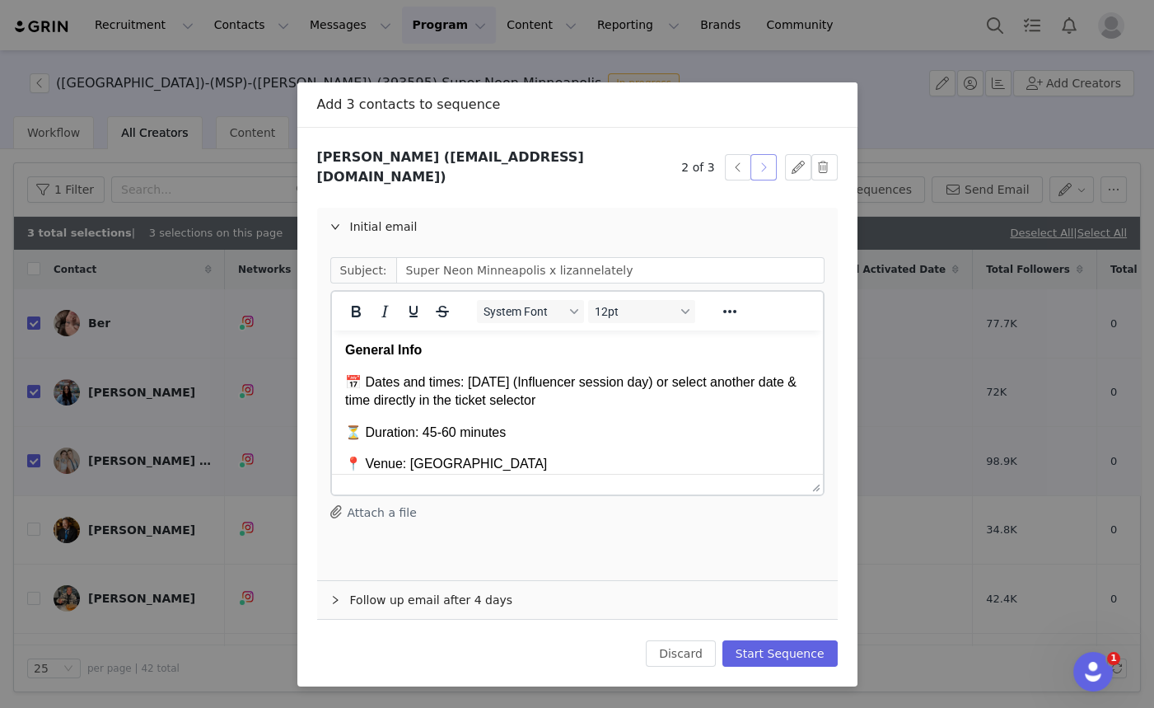
click at [752, 164] on button "button" at bounding box center [764, 167] width 26 height 26
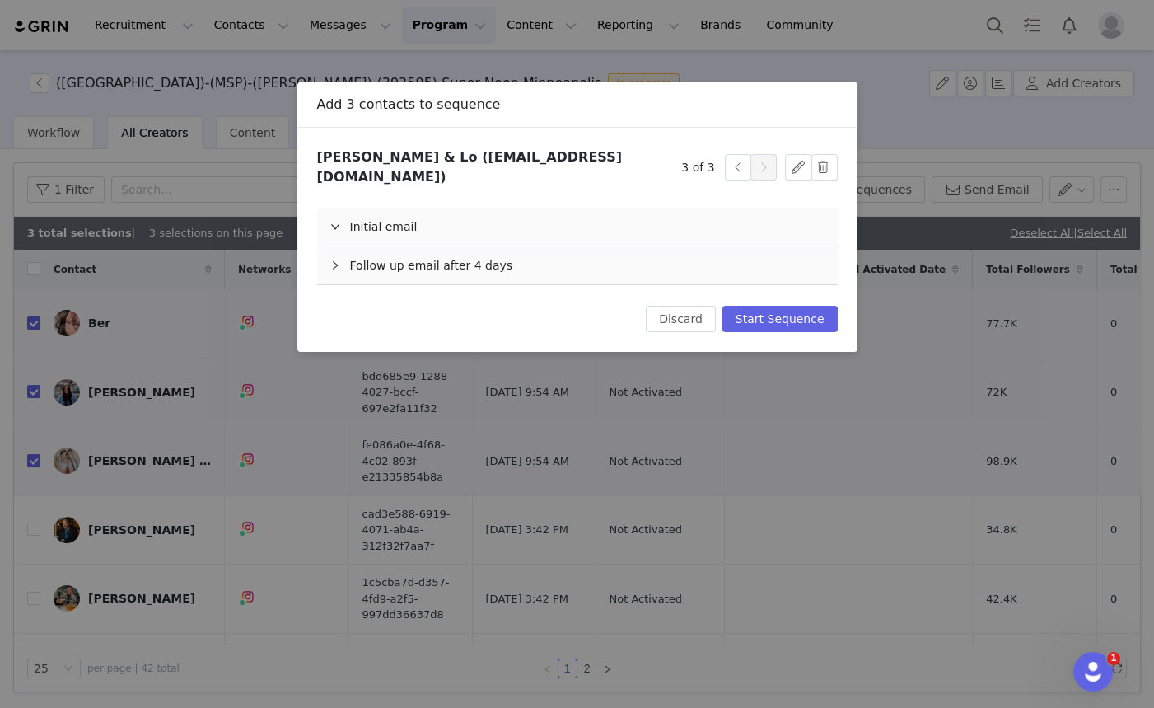
scroll to position [0, 0]
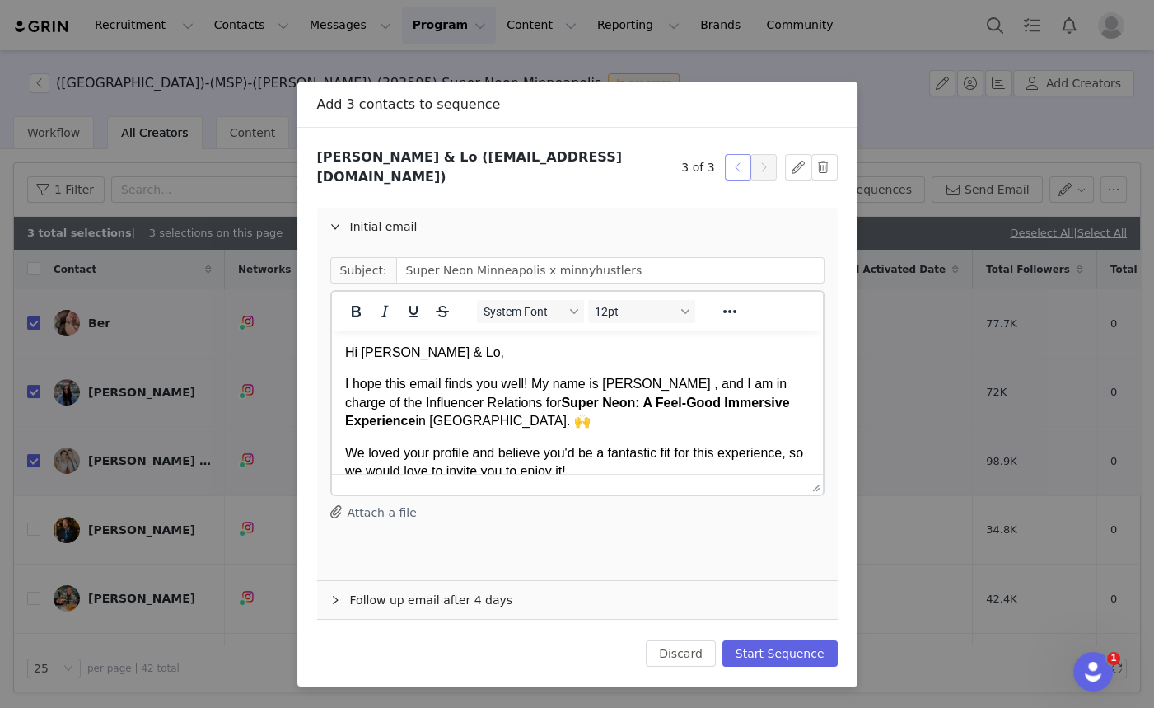
click at [737, 157] on button "button" at bounding box center [738, 167] width 26 height 26
type input "Super Neon Minneapolis x heythereitsber"
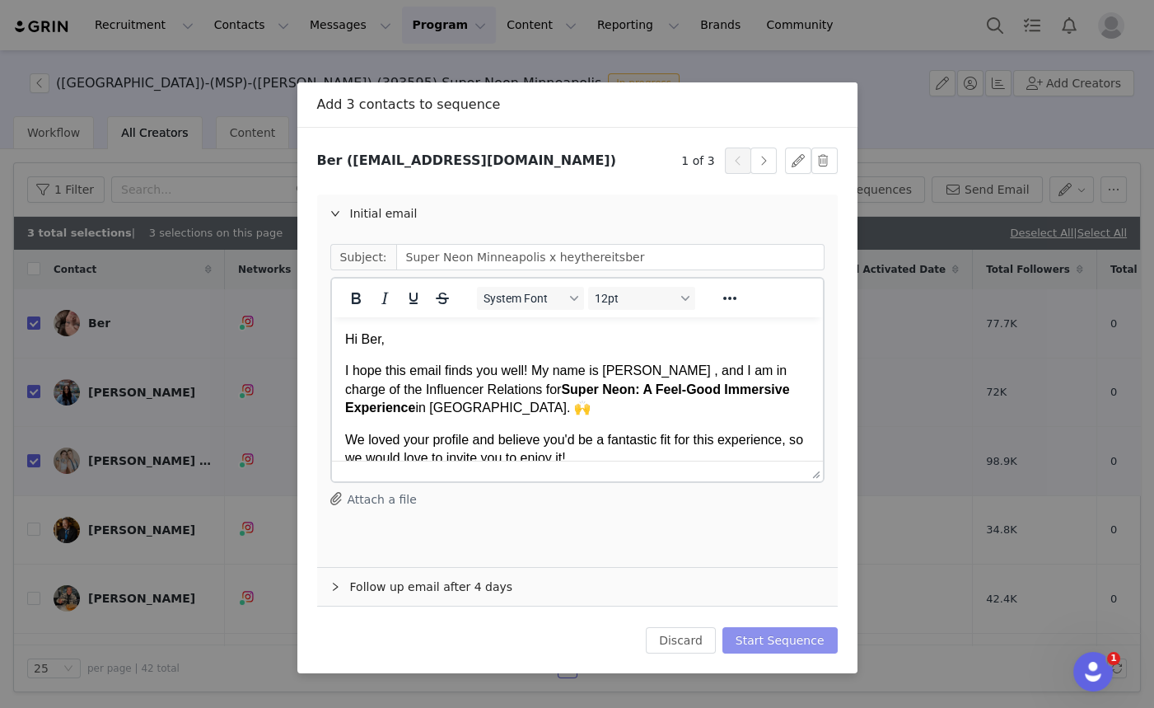
click at [787, 643] on button "Start Sequence" at bounding box center [780, 640] width 115 height 26
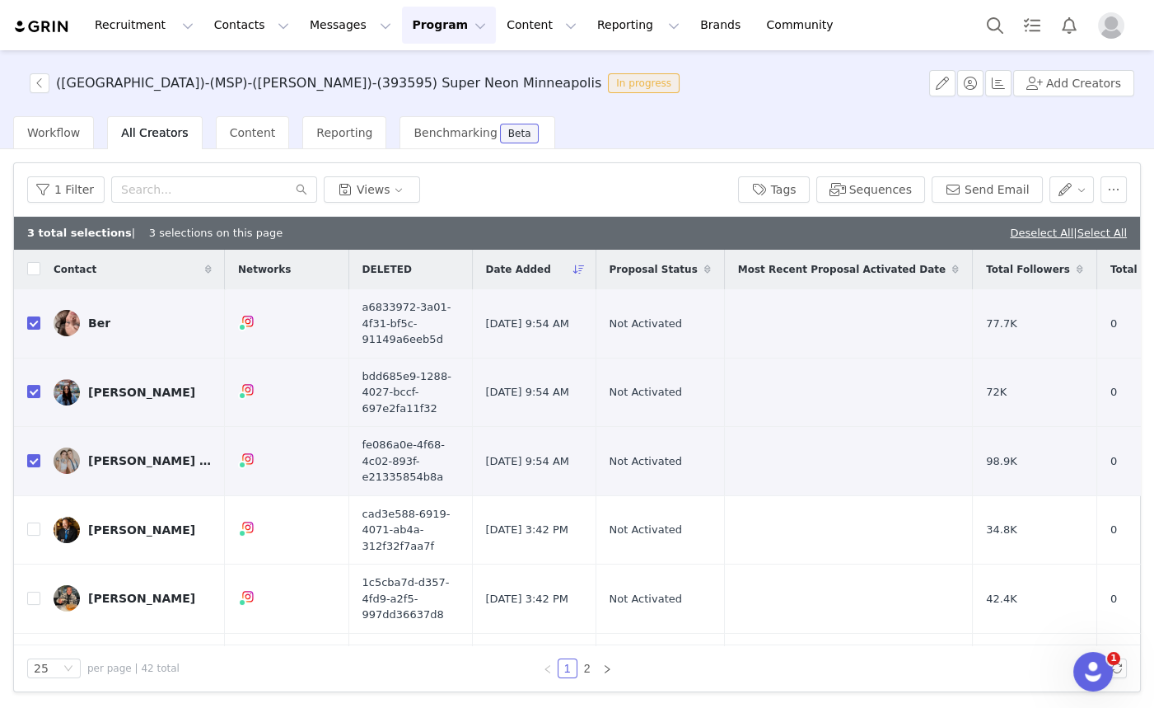
click at [40, 272] on div "Contact" at bounding box center [132, 270] width 185 height 40
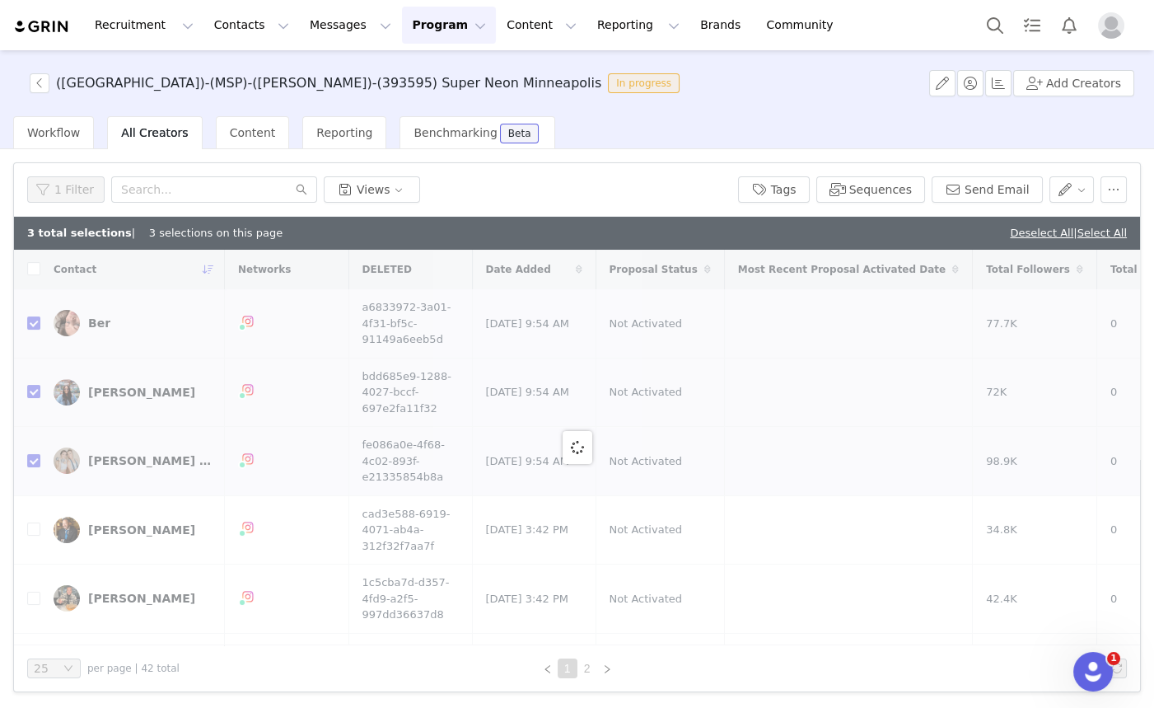
checkbox input "false"
checkbox input "true"
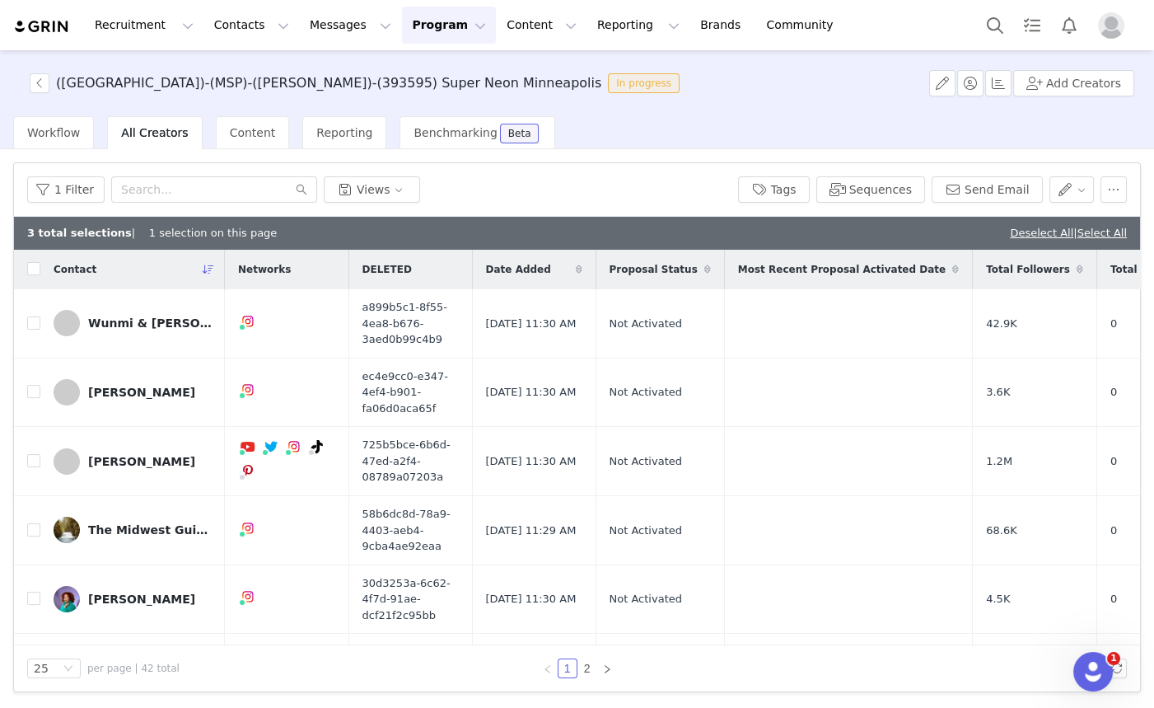
click at [823, 679] on div "25 per page | 42 total 1 2" at bounding box center [577, 668] width 1126 height 46
click at [439, 31] on button "Program Program" at bounding box center [449, 25] width 94 height 37
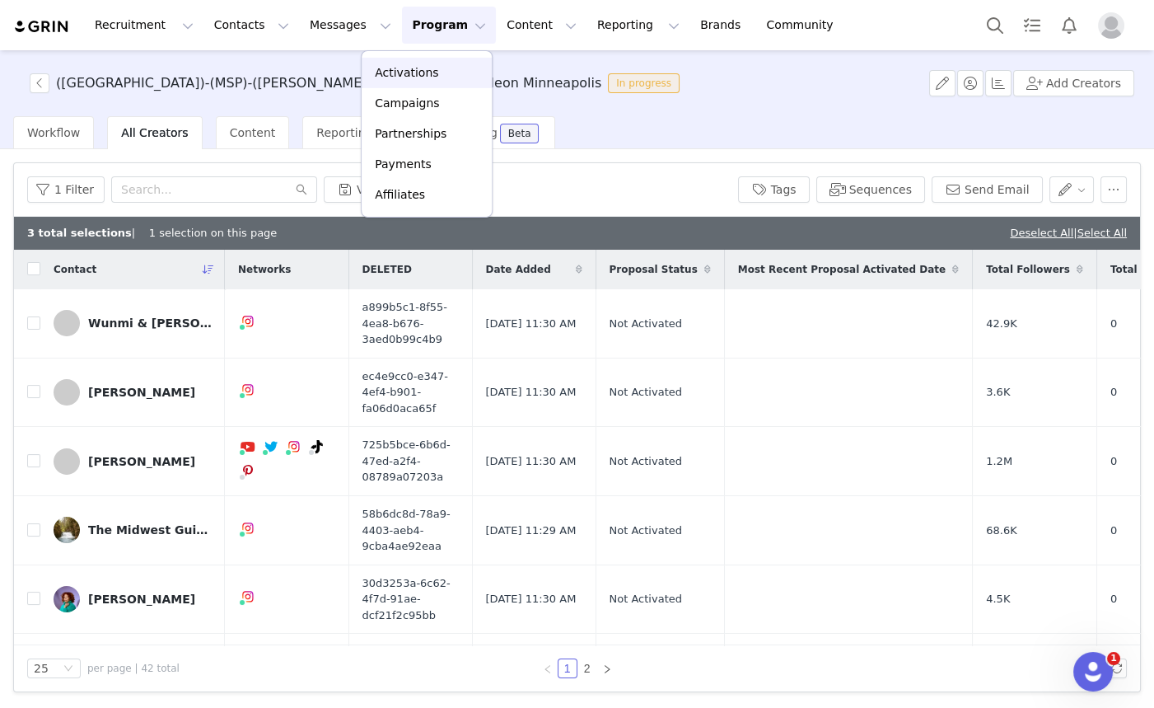
click at [418, 68] on p "Activations" at bounding box center [406, 72] width 63 height 17
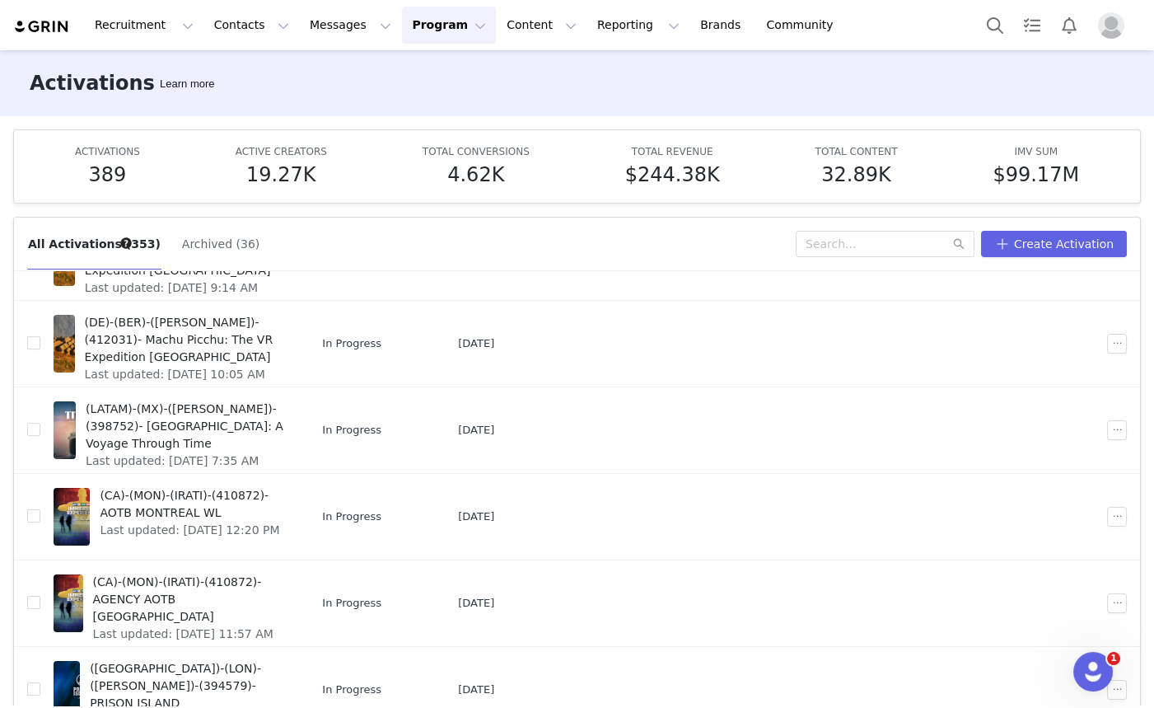
scroll to position [87, 0]
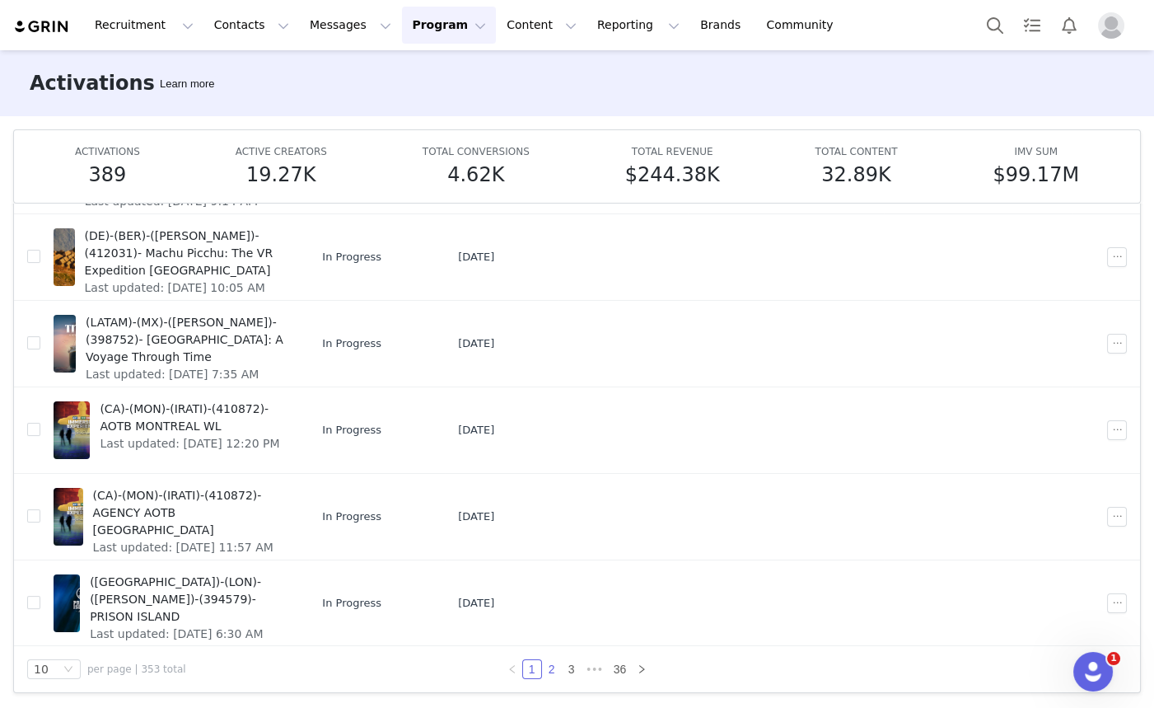
click at [544, 674] on link "2" at bounding box center [552, 669] width 18 height 18
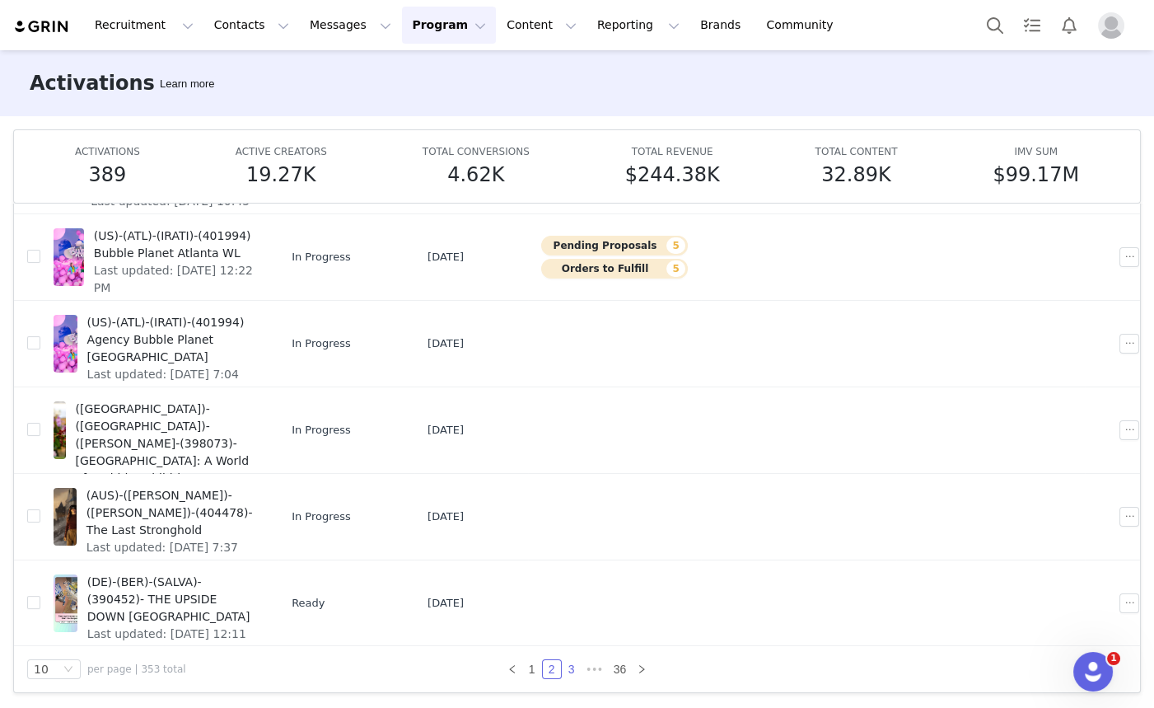
click at [569, 660] on link "3" at bounding box center [572, 669] width 18 height 18
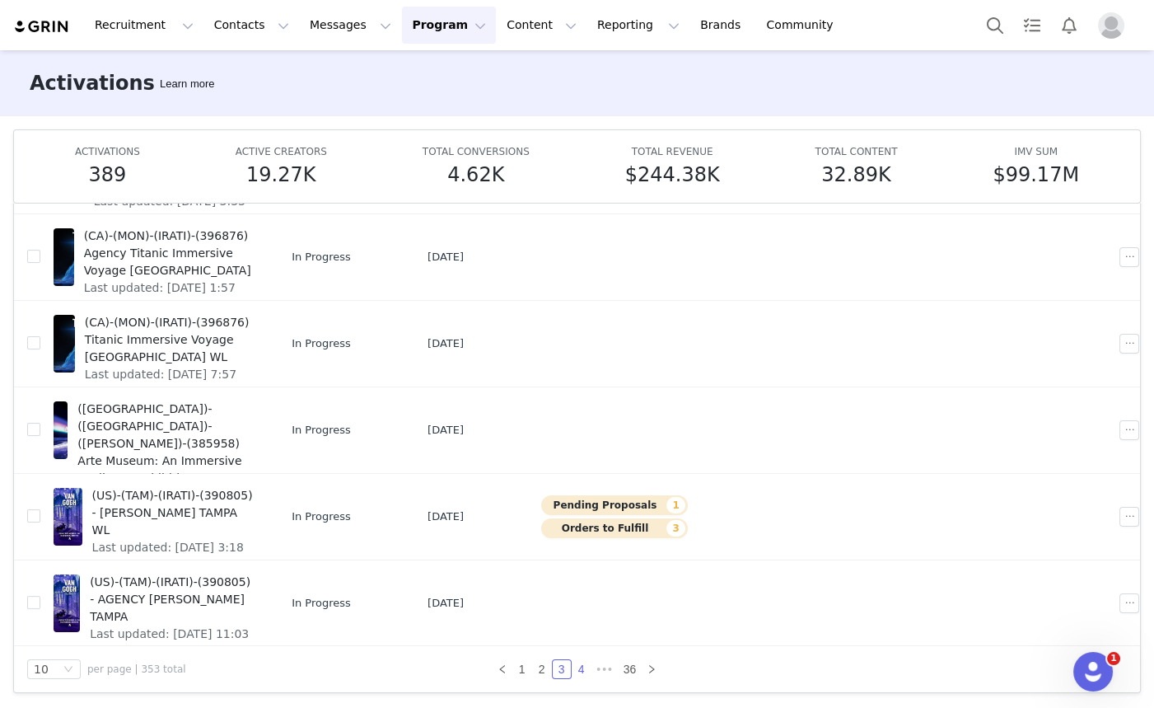
click at [580, 662] on link "4" at bounding box center [582, 669] width 18 height 18
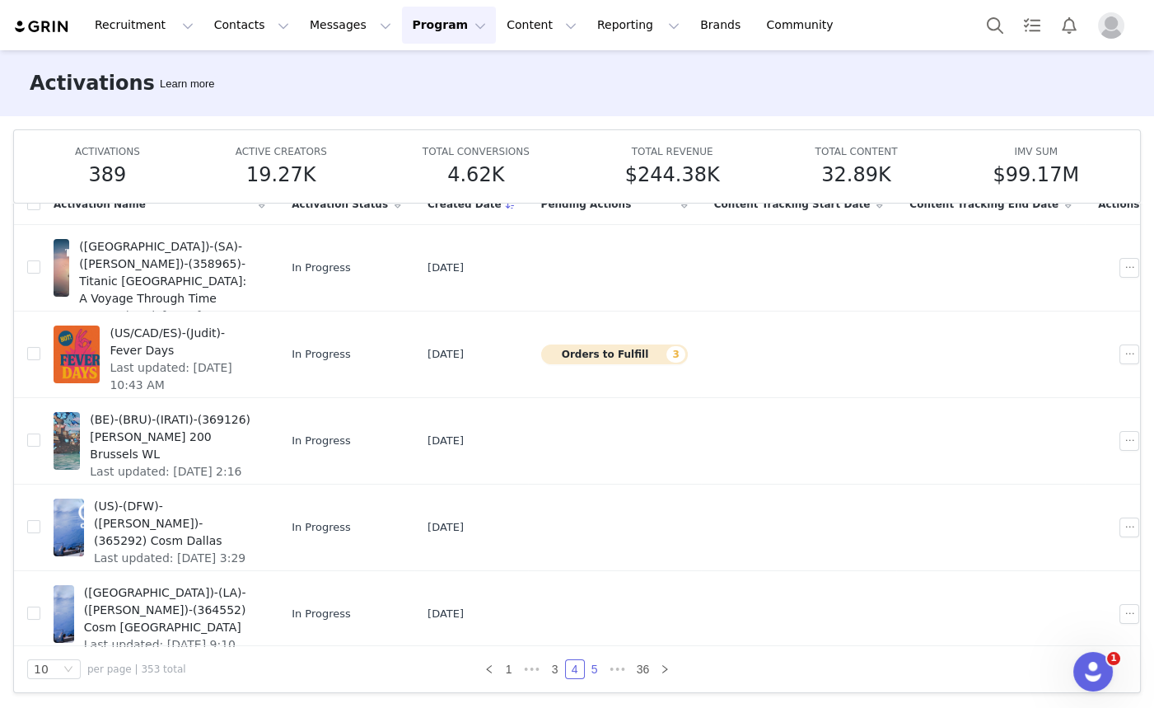
click at [586, 662] on link "5" at bounding box center [595, 669] width 18 height 18
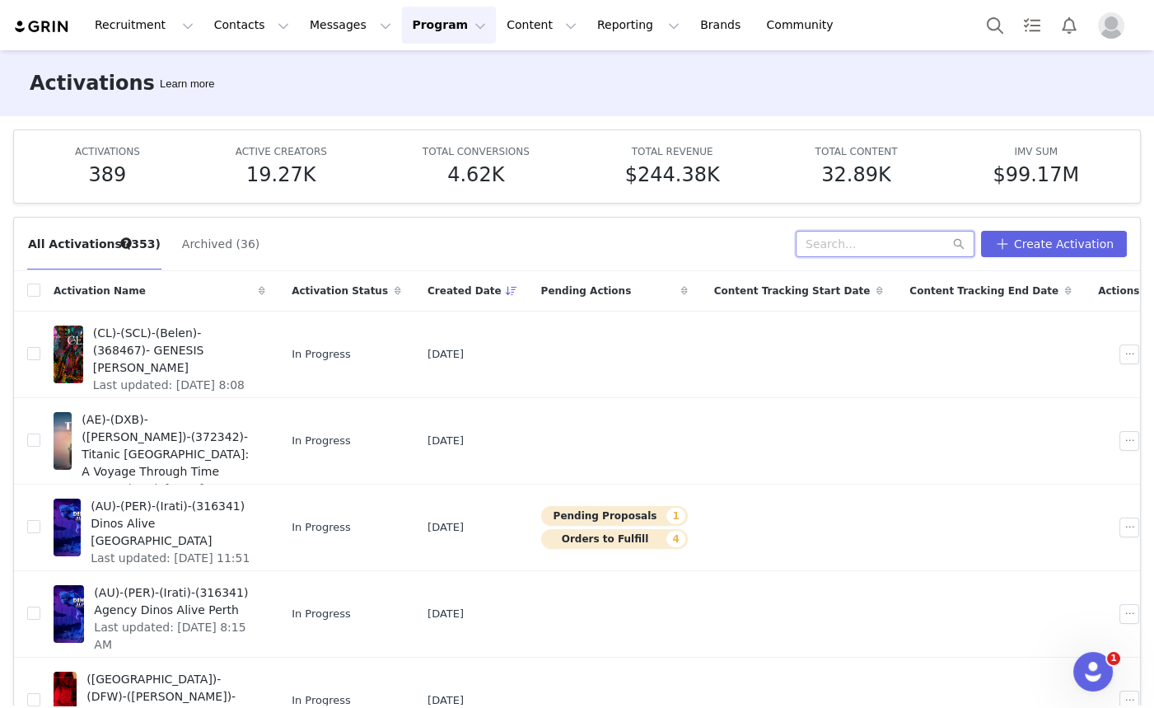
click at [840, 241] on input "text" at bounding box center [885, 244] width 179 height 26
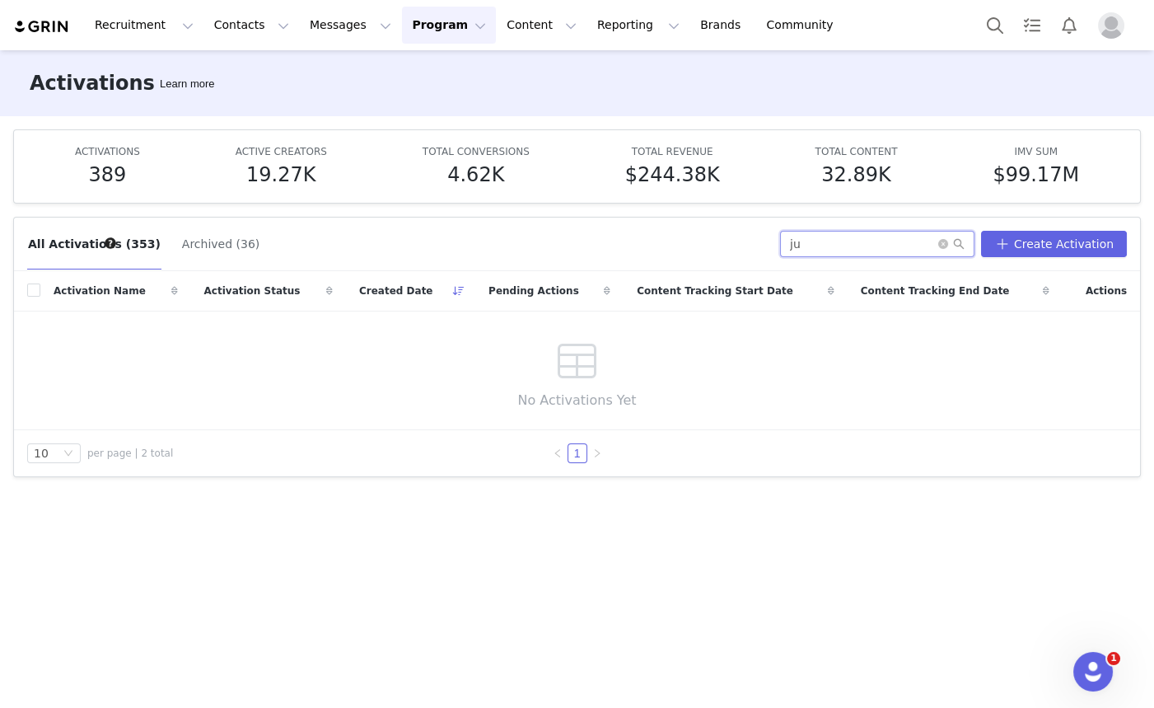
type input "j"
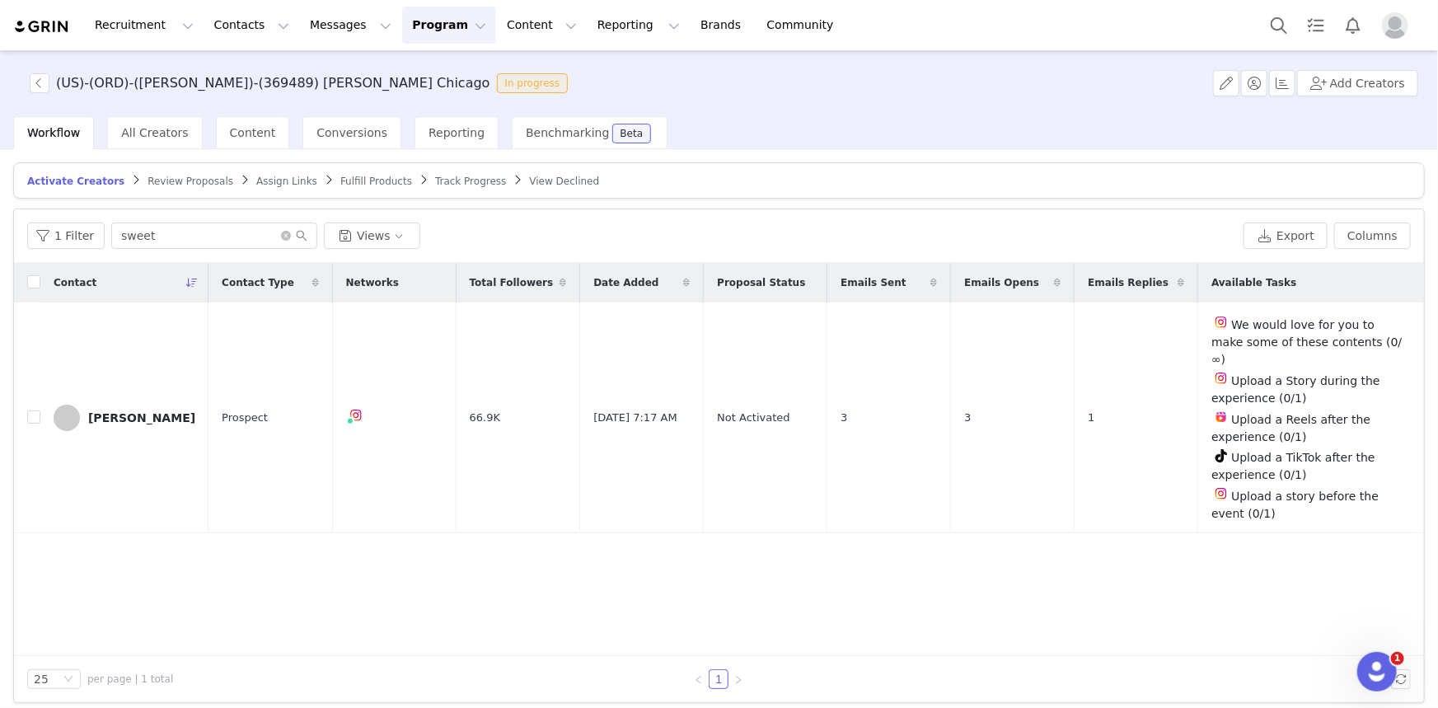
click at [407, 30] on button "Program Program" at bounding box center [449, 25] width 94 height 37
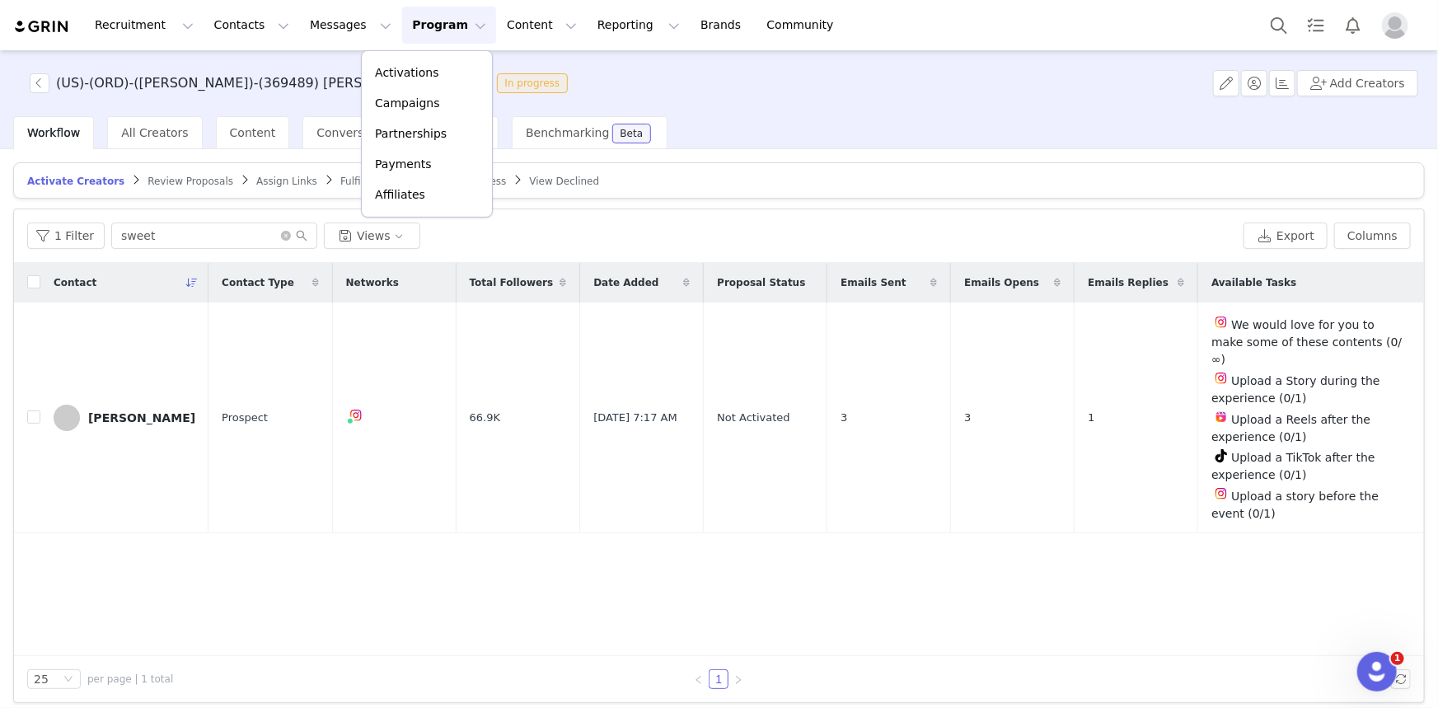
click at [190, 77] on h3 "(US)-(ORD)-([PERSON_NAME])-(369489) [PERSON_NAME] Chicago" at bounding box center [273, 83] width 434 height 20
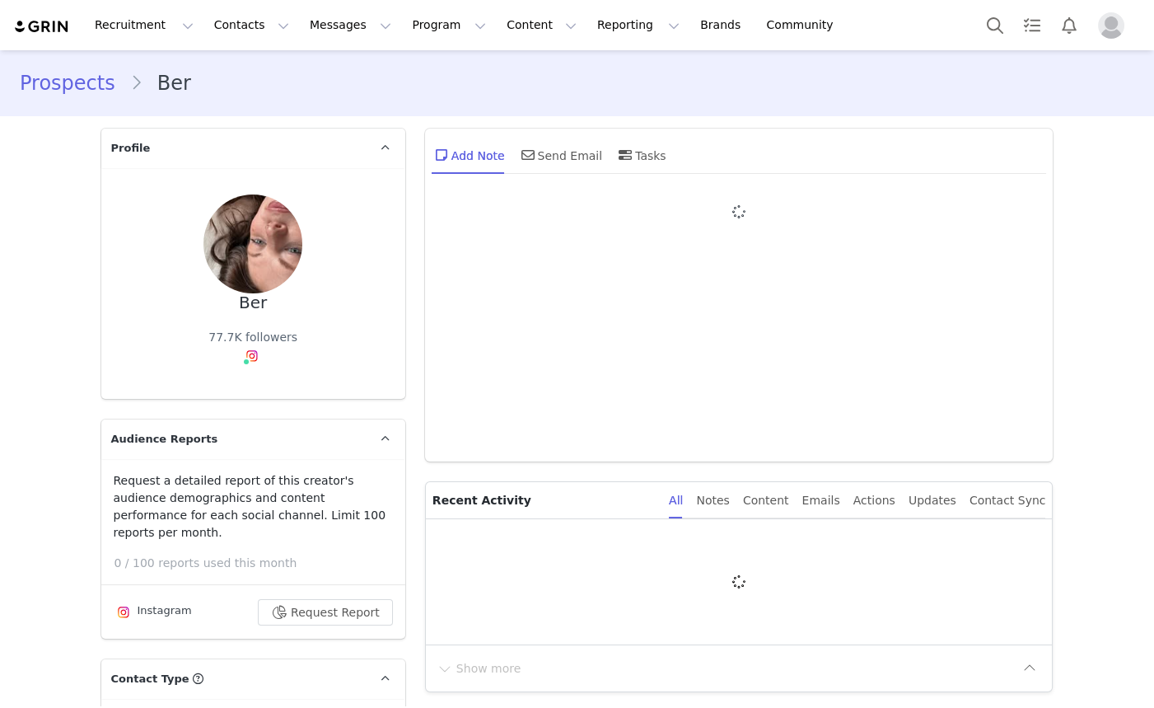
type input "+1 ([GEOGRAPHIC_DATA])"
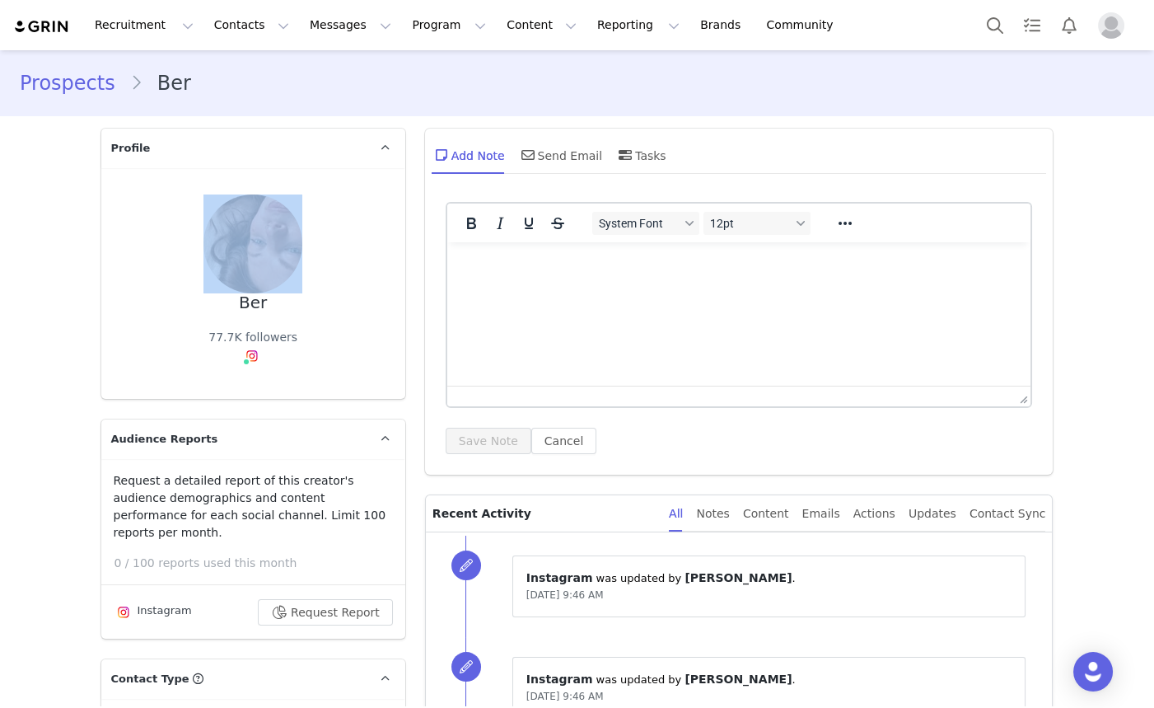
drag, startPoint x: 265, startPoint y: 297, endPoint x: 237, endPoint y: 305, distance: 29.0
click at [237, 305] on div "Ber 77.7K followers Instagram ( @heythereitsber ) — Standard Connected — Accoun…" at bounding box center [253, 283] width 251 height 178
click at [253, 306] on div "Ber" at bounding box center [253, 302] width 28 height 19
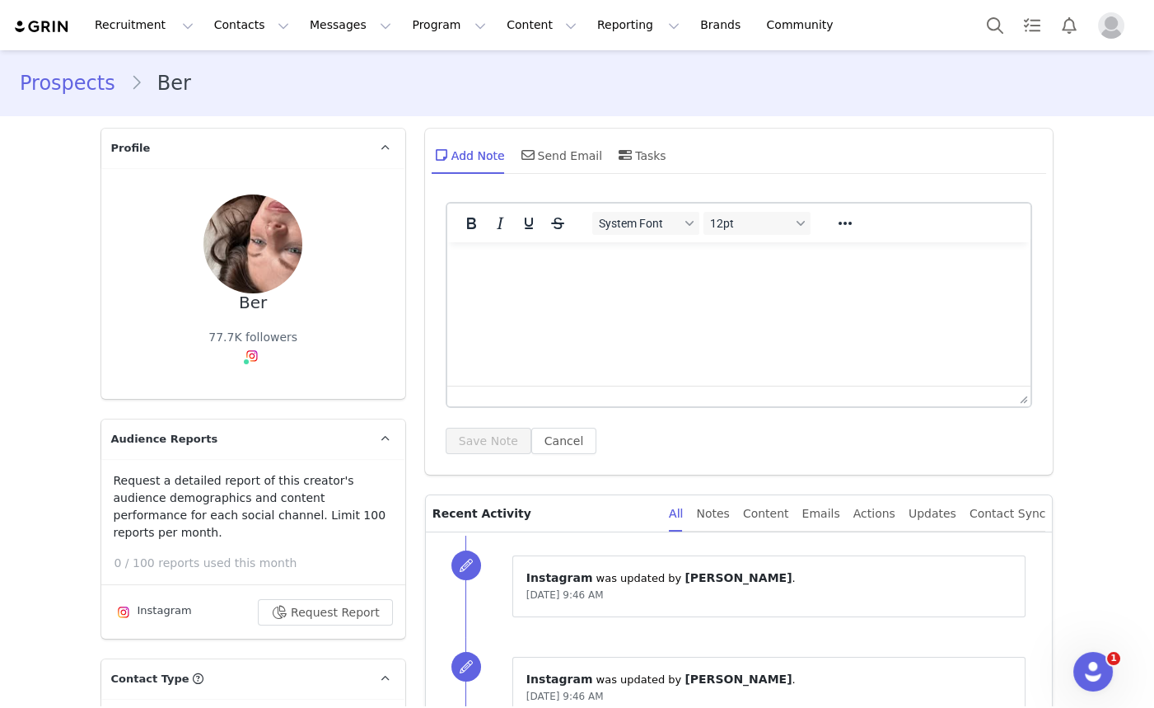
drag, startPoint x: 260, startPoint y: 306, endPoint x: 236, endPoint y: 306, distance: 23.9
click at [236, 306] on div "Ber 77.7K followers Instagram ( @heythereitsber ) — Standard Connected — Accoun…" at bounding box center [253, 283] width 251 height 178
copy div "Ber"
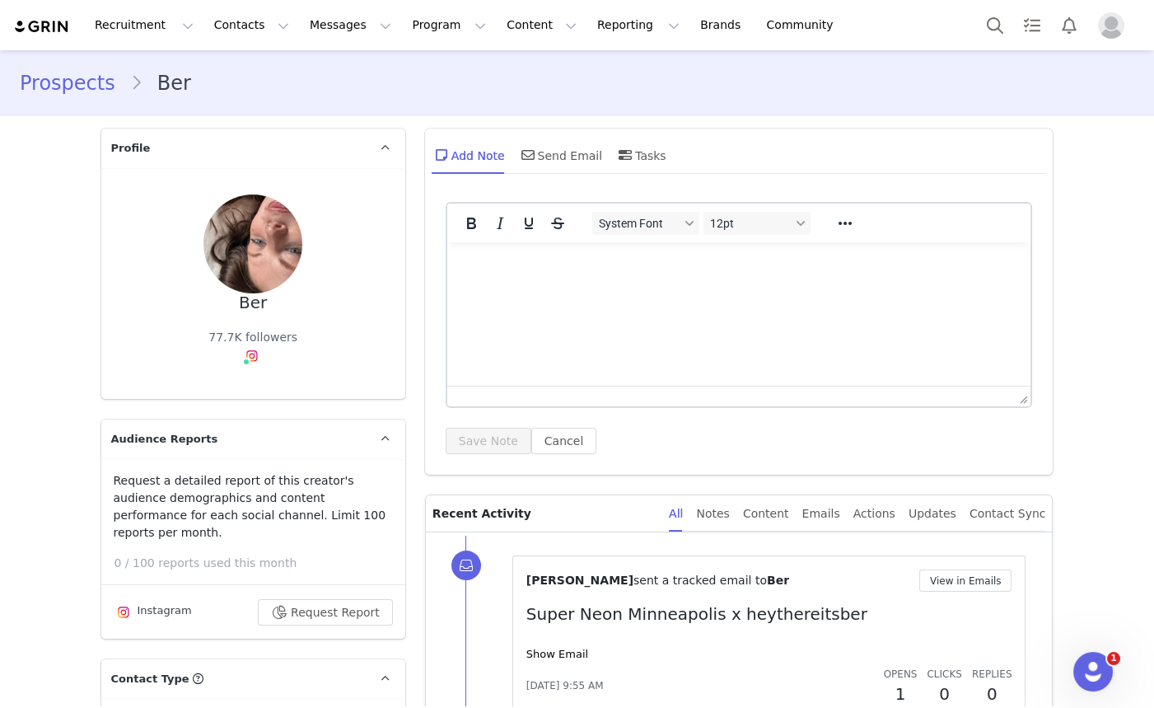
click at [60, 32] on img at bounding box center [42, 27] width 58 height 16
